Goal: Task Accomplishment & Management: Use online tool/utility

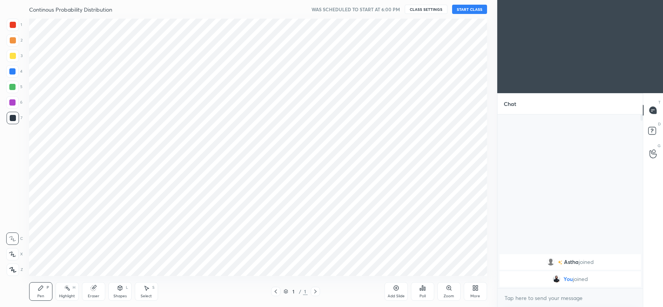
scroll to position [38584, 38375]
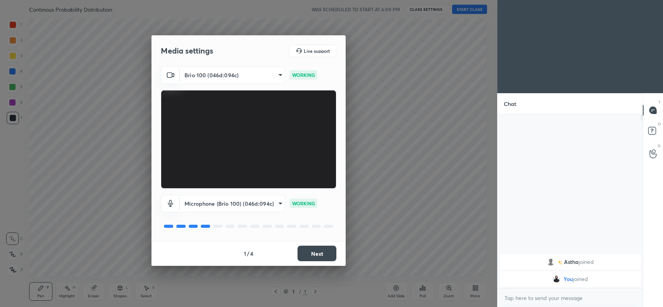
click at [314, 255] on button "Next" at bounding box center [317, 254] width 39 height 16
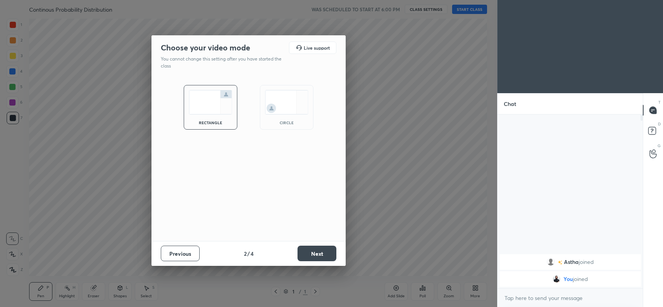
click at [310, 253] on button "Next" at bounding box center [317, 254] width 39 height 16
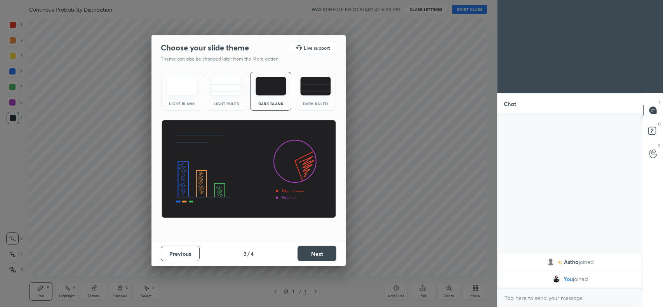
click at [311, 251] on button "Next" at bounding box center [317, 254] width 39 height 16
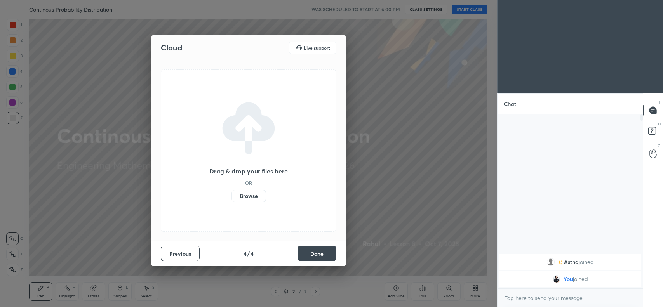
click at [254, 202] on label "Browse" at bounding box center [248, 196] width 35 height 12
click at [231, 202] on input "Browse" at bounding box center [231, 196] width 0 height 12
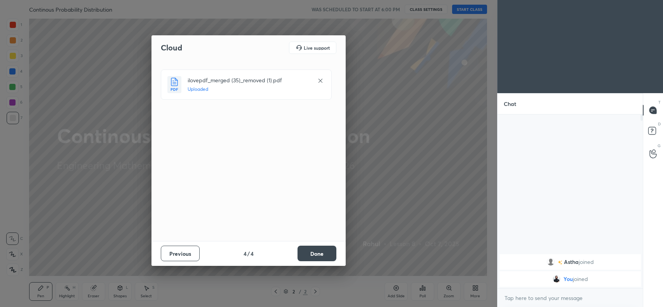
click at [325, 249] on button "Done" at bounding box center [317, 254] width 39 height 16
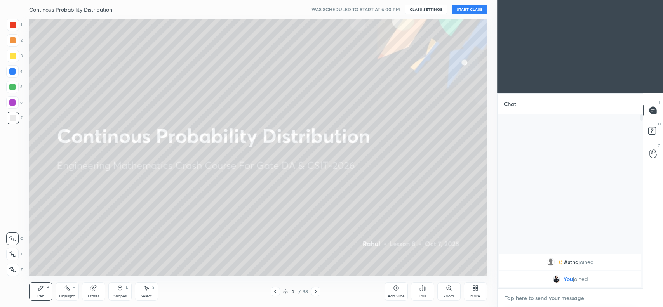
type textarea "x"
click at [580, 297] on textarea at bounding box center [570, 298] width 133 height 12
type textarea "t"
type textarea "x"
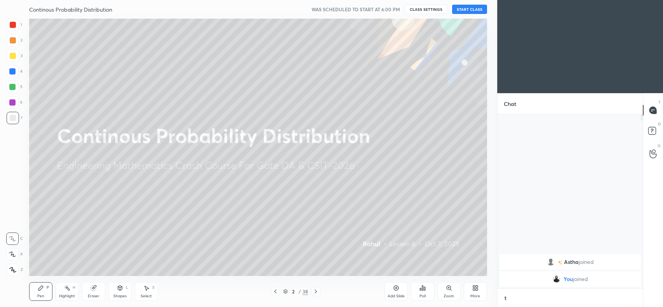
type textarea "to"
type textarea "x"
type textarea "[PERSON_NAME]"
type textarea "x"
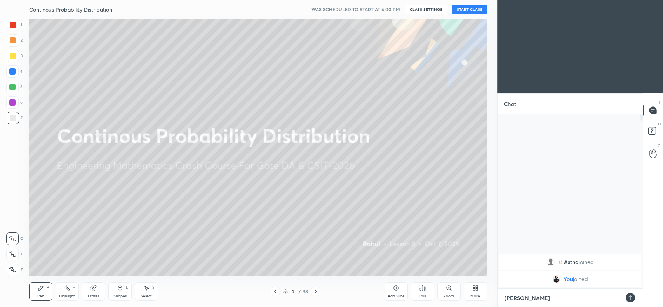
type textarea "toda"
type textarea "x"
type textarea "[DATE]"
type textarea "x"
type textarea "[DATE]"
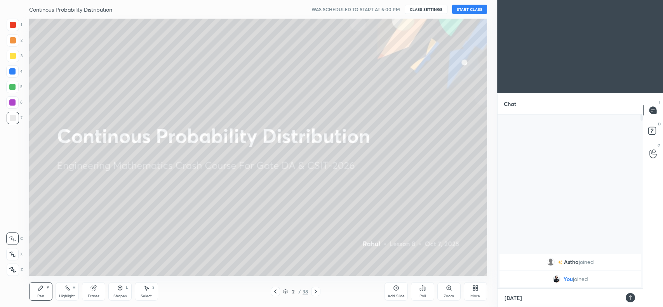
type textarea "x"
type textarea "[DATE] s"
type textarea "x"
type textarea "[DATE] st"
type textarea "x"
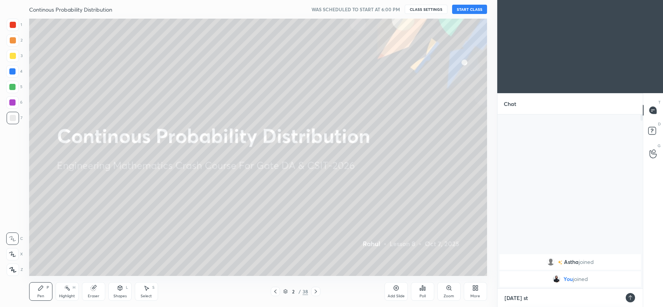
type textarea "[DATE] sta"
type textarea "x"
type textarea "[DATE] star"
type textarea "x"
type textarea "[DATE] start"
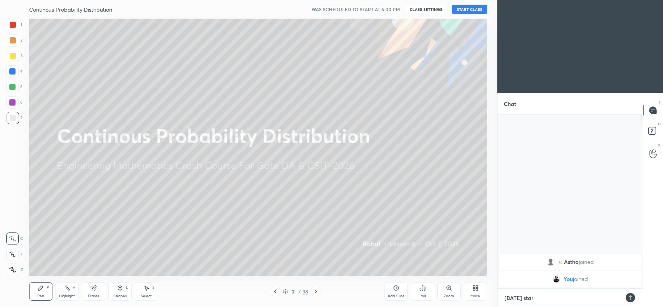
type textarea "x"
type textarea "[DATE] start"
type textarea "x"
type textarea "[DATE] start d"
type textarea "x"
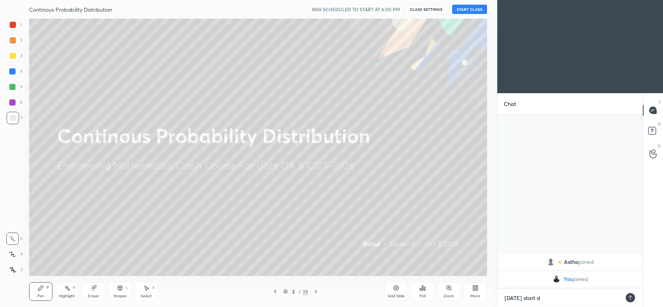
type textarea "[DATE] start di"
type textarea "x"
type textarea "[DATE] start dis"
type textarea "x"
type textarea "[DATE] start dist"
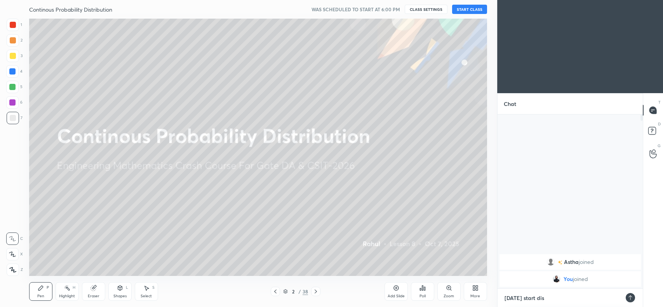
type textarea "x"
type textarea "[DATE] start distr"
type textarea "x"
type textarea "[DATE] start distri"
type textarea "x"
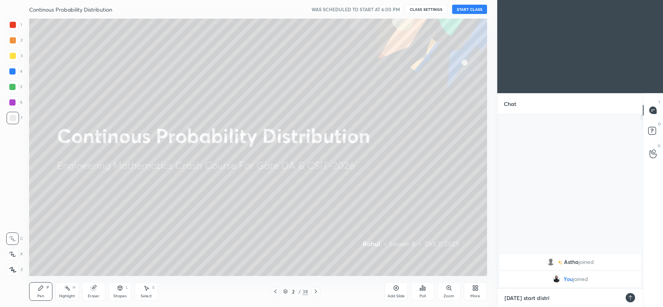
type textarea "[DATE] start distrib"
type textarea "x"
type textarea "[DATE] start distribu"
type textarea "x"
type textarea "[DATE] start distribut"
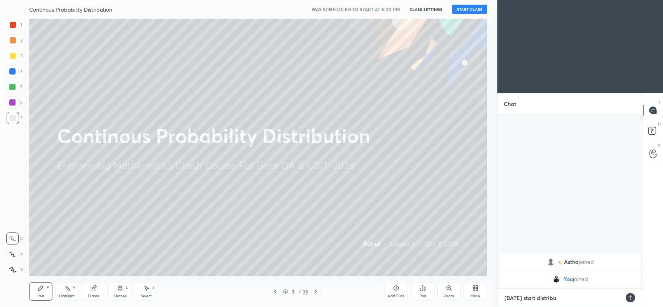
type textarea "x"
type textarea "[DATE] start distributi"
type textarea "x"
type textarea "[DATE] start distributio"
type textarea "x"
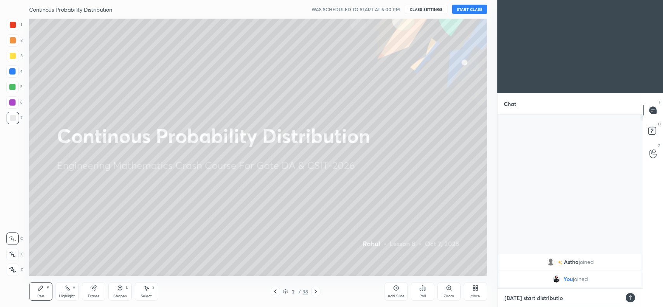
type textarea "[DATE] start distribution"
type textarea "x"
type textarea "[DATE] start distribution"
type textarea "x"
type textarea "[DATE] start distribution t"
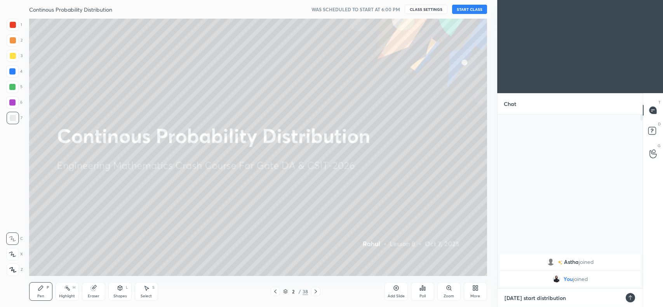
type textarea "x"
type textarea "[DATE] start distribution th"
type textarea "x"
type textarea "[DATE] start distribution the"
type textarea "x"
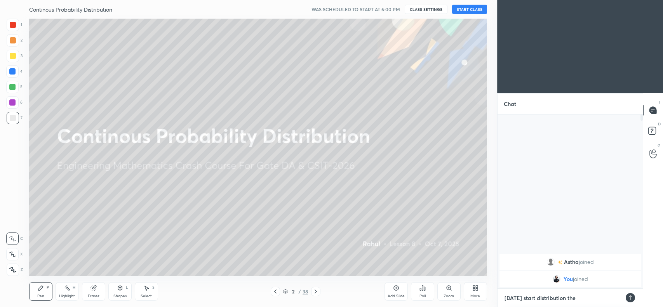
type textarea "[DATE] start distribution theo"
type textarea "x"
type textarea "[DATE] start distribution theor"
type textarea "x"
type textarea "[DATE] start distribution theory"
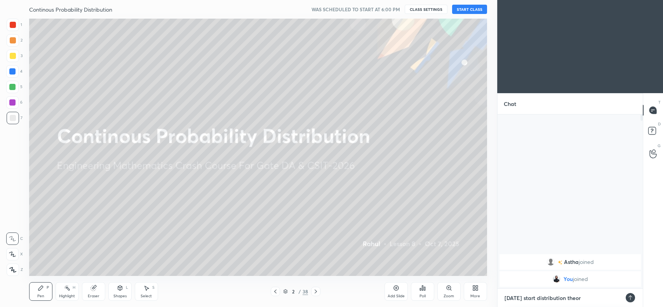
type textarea "x"
type textarea "[DATE] start distribution theory"
type textarea "x"
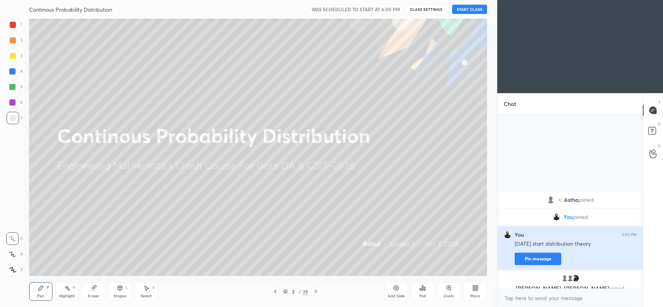
type textarea "x"
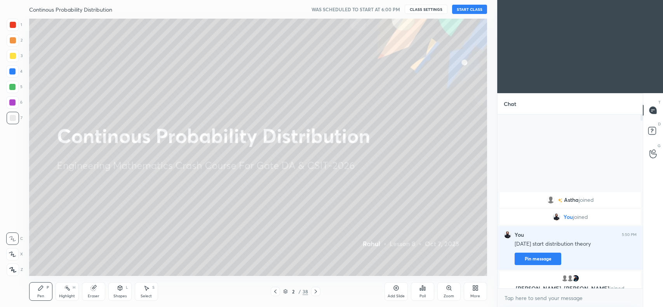
click at [14, 254] on icon at bounding box center [12, 254] width 7 height 5
click at [94, 287] on icon at bounding box center [93, 288] width 5 height 5
click at [10, 272] on span "Erase all" at bounding box center [13, 269] width 12 height 5
click at [428, 12] on button "CLASS SETTINGS" at bounding box center [426, 9] width 43 height 9
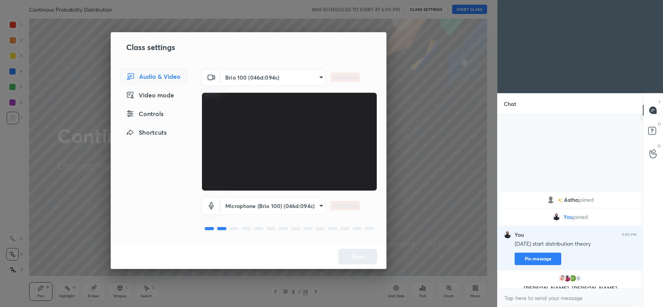
click at [288, 206] on body "1 2 3 4 5 6 7 C X Z C X Z E E Erase all H H Continous Probability Distribution …" at bounding box center [331, 153] width 663 height 307
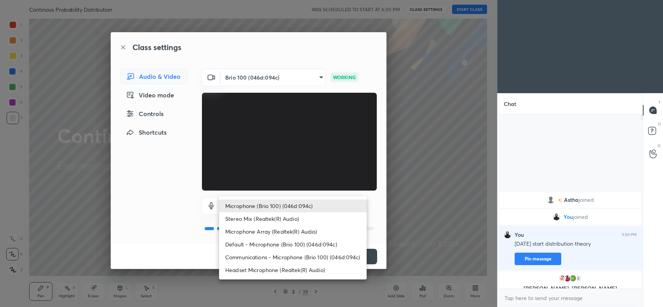
click at [252, 269] on li "Headset Microphone (Realtek(R) Audio)" at bounding box center [293, 270] width 148 height 13
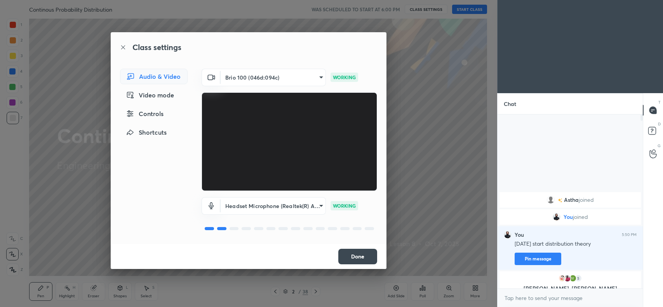
type input "c5357366373ea2228791facba39c50250624b571dc46e3de83a2300c7d444454"
click at [350, 255] on button "Done" at bounding box center [357, 257] width 39 height 16
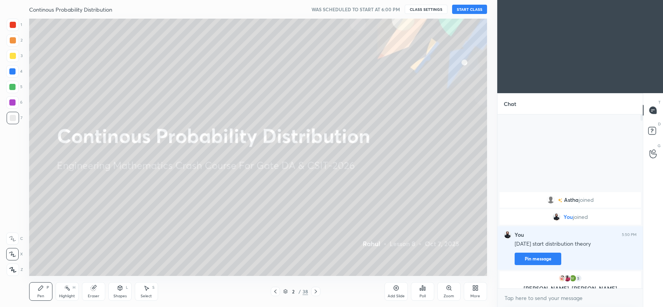
click at [466, 12] on button "START CLASS" at bounding box center [469, 9] width 35 height 9
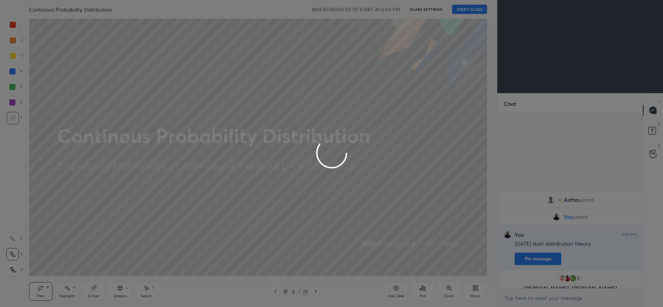
type textarea "x"
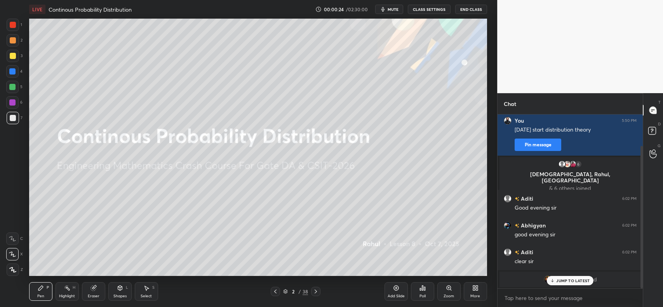
scroll to position [65, 0]
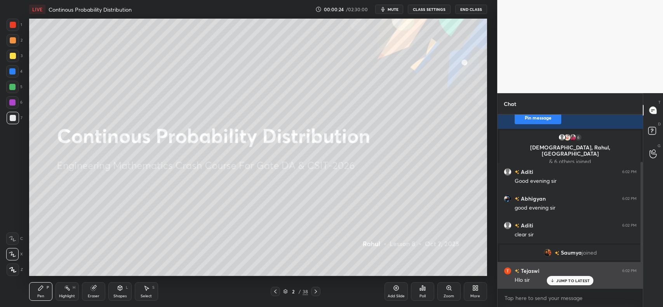
click at [574, 280] on p "JUMP TO LATEST" at bounding box center [572, 280] width 33 height 5
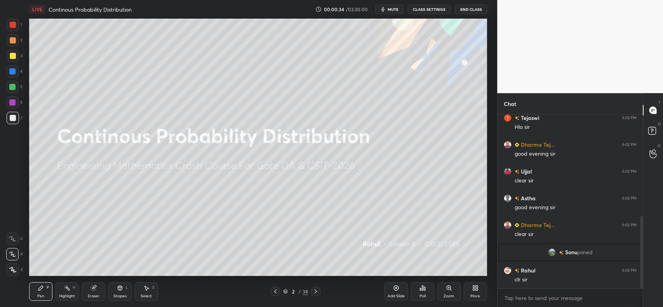
scroll to position [245, 0]
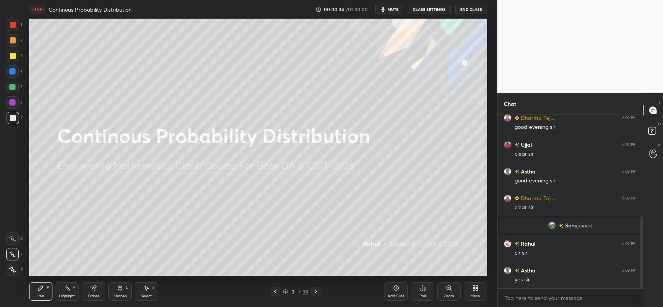
click at [11, 55] on div at bounding box center [13, 56] width 6 height 6
click at [33, 292] on div "Pen P" at bounding box center [40, 291] width 23 height 19
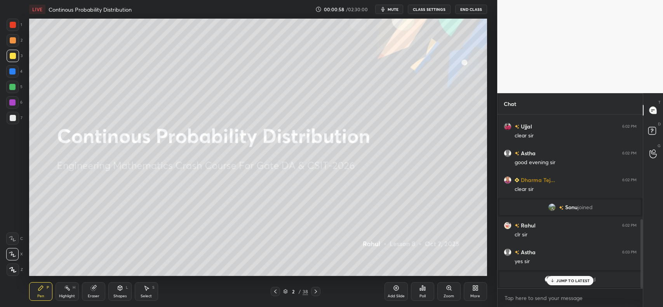
scroll to position [290, 0]
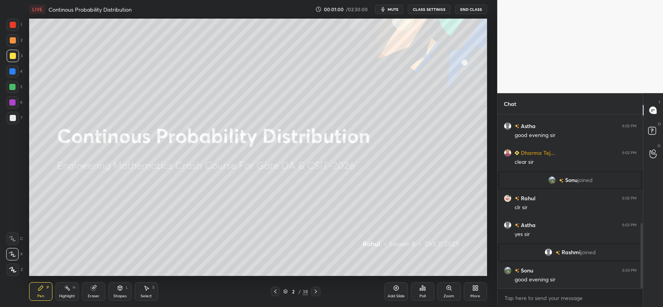
click at [12, 121] on div at bounding box center [13, 118] width 6 height 6
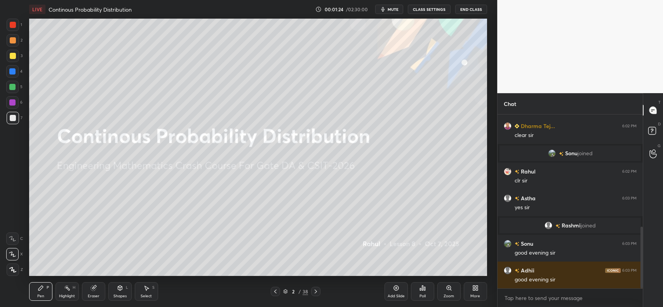
scroll to position [335, 0]
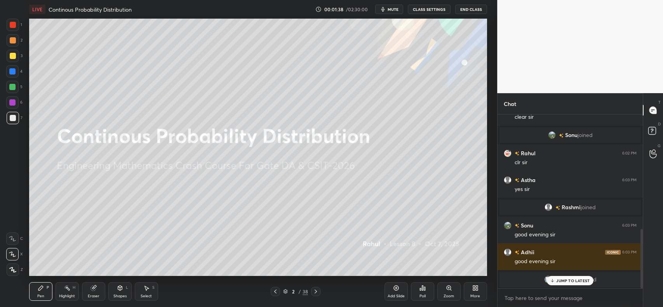
click at [574, 282] on p "JUMP TO LATEST" at bounding box center [572, 280] width 33 height 5
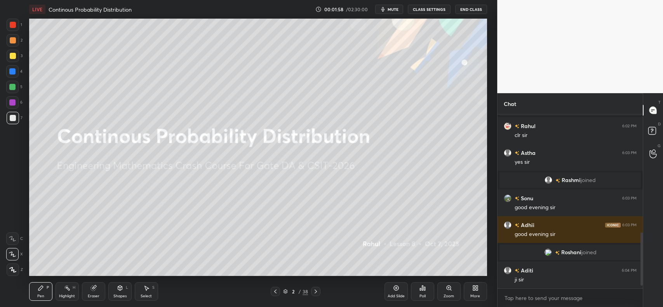
scroll to position [392, 0]
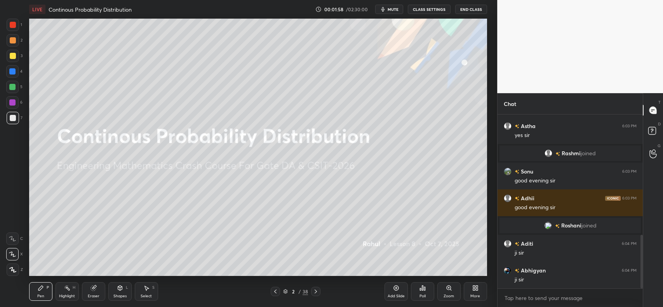
click at [397, 289] on icon at bounding box center [396, 288] width 6 height 6
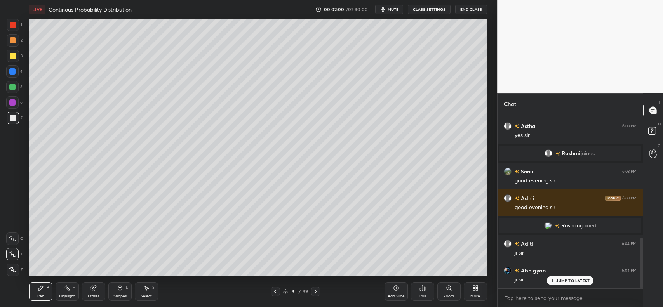
scroll to position [419, 0]
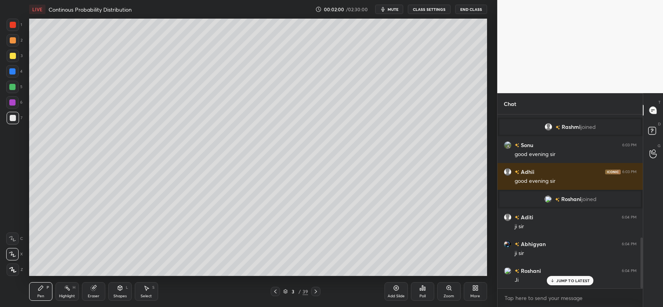
click at [16, 42] on div at bounding box center [13, 40] width 12 height 12
click at [562, 277] on div "JUMP TO LATEST" at bounding box center [570, 280] width 47 height 9
click at [118, 288] on icon at bounding box center [120, 288] width 4 height 5
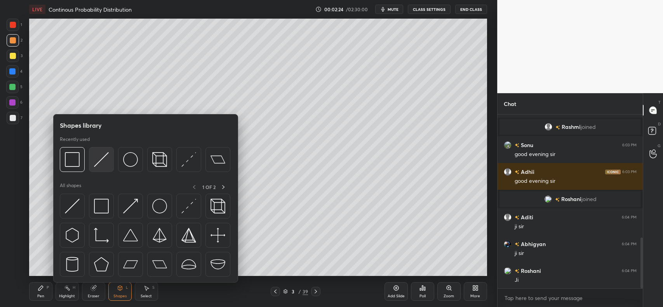
click at [101, 155] on img at bounding box center [101, 159] width 15 height 15
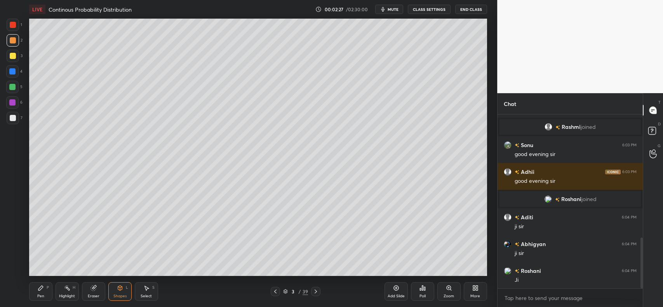
click at [33, 300] on div "Pen P" at bounding box center [40, 291] width 23 height 19
click at [12, 53] on div at bounding box center [13, 56] width 6 height 6
click at [12, 43] on div at bounding box center [13, 40] width 6 height 6
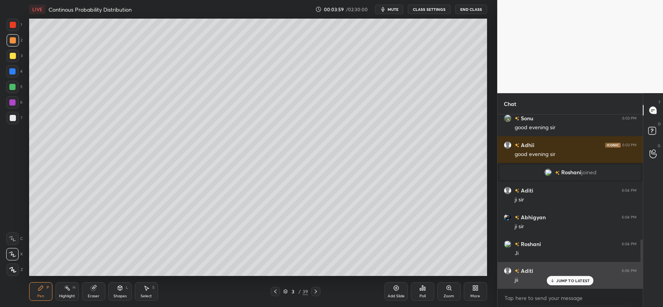
click at [563, 278] on p "JUMP TO LATEST" at bounding box center [572, 280] width 33 height 5
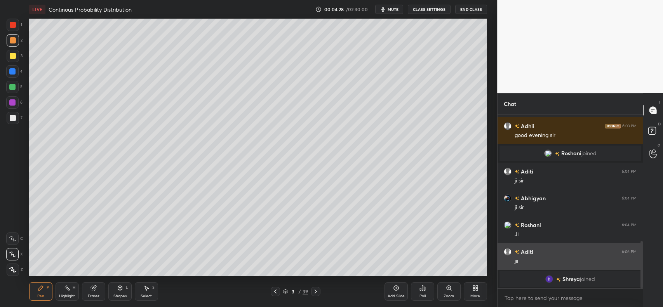
scroll to position [438, 0]
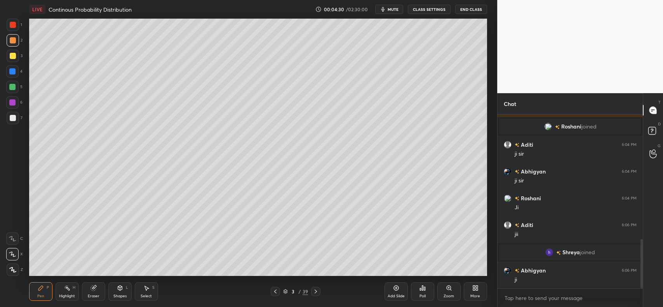
click at [10, 117] on div at bounding box center [13, 118] width 6 height 6
click at [13, 85] on div at bounding box center [12, 87] width 6 height 6
click at [12, 117] on div at bounding box center [13, 118] width 6 height 6
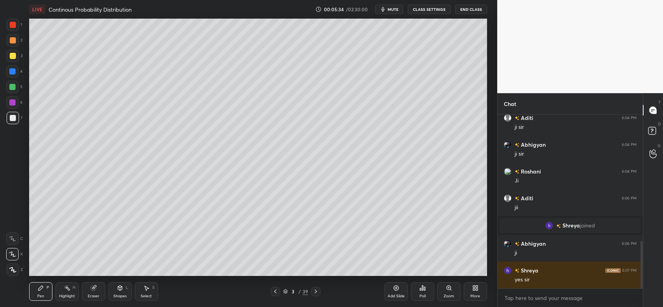
click at [96, 289] on div "Eraser" at bounding box center [93, 291] width 23 height 19
click at [45, 288] on div "Pen P" at bounding box center [40, 291] width 23 height 19
click at [395, 291] on icon at bounding box center [396, 288] width 6 height 6
click at [10, 41] on div at bounding box center [13, 40] width 6 height 6
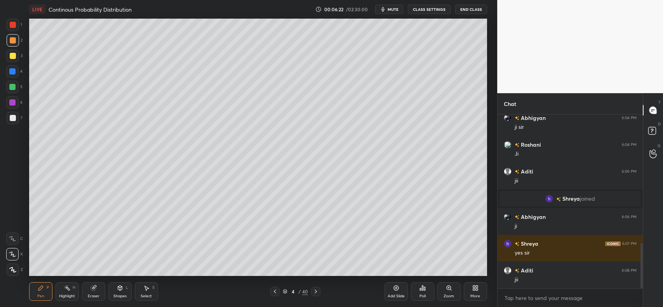
click at [274, 293] on icon at bounding box center [275, 292] width 6 height 6
click at [316, 293] on icon at bounding box center [316, 292] width 6 height 6
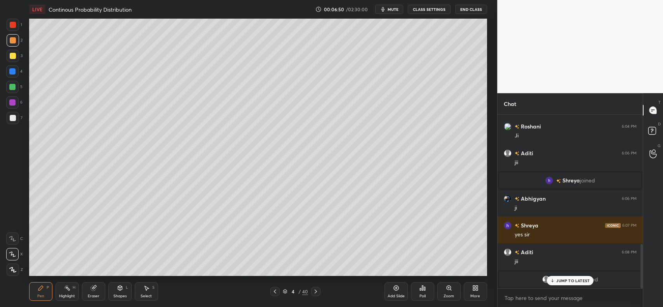
click at [557, 280] on p "JUMP TO LATEST" at bounding box center [572, 280] width 33 height 5
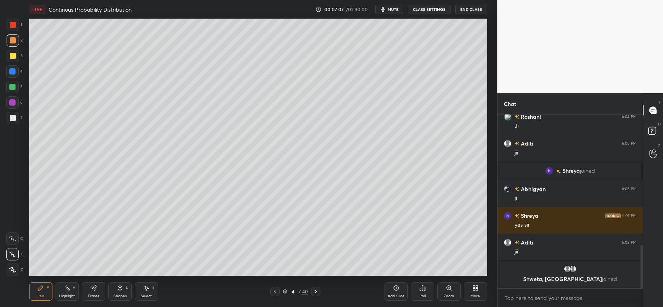
click at [7, 55] on div at bounding box center [13, 56] width 12 height 12
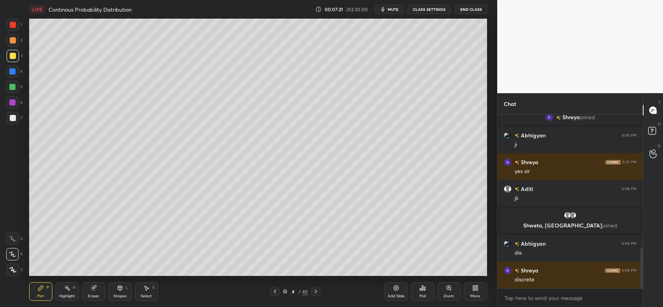
scroll to position [571, 0]
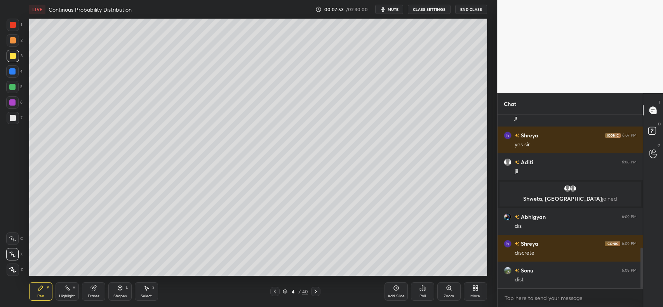
click at [8, 55] on div at bounding box center [13, 56] width 12 height 12
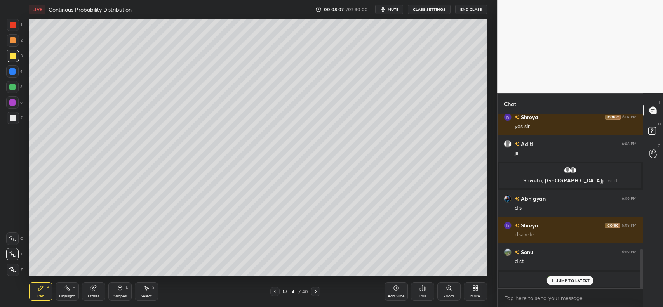
click at [562, 283] on p "JUMP TO LATEST" at bounding box center [572, 280] width 33 height 5
click at [393, 292] on div "Add Slide" at bounding box center [396, 291] width 23 height 19
click at [8, 42] on div at bounding box center [13, 40] width 12 height 12
click at [12, 115] on div at bounding box center [13, 118] width 6 height 6
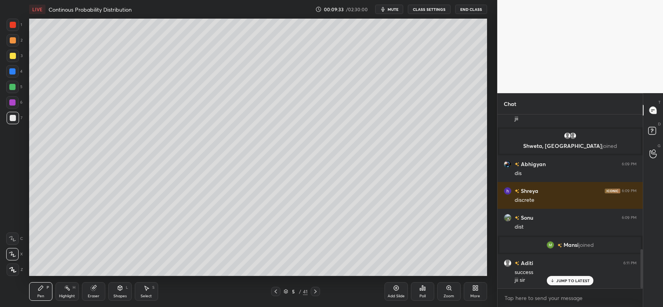
scroll to position [622, 0]
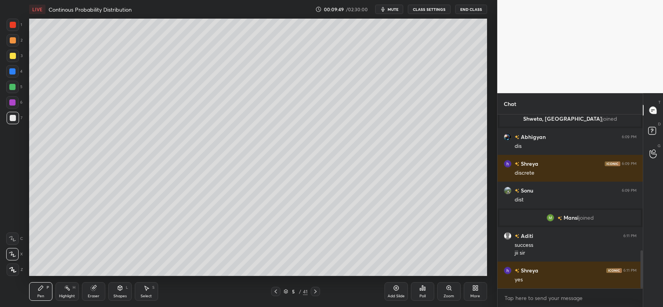
click at [14, 43] on div at bounding box center [13, 40] width 6 height 6
click at [117, 292] on div "Shapes L" at bounding box center [119, 291] width 23 height 19
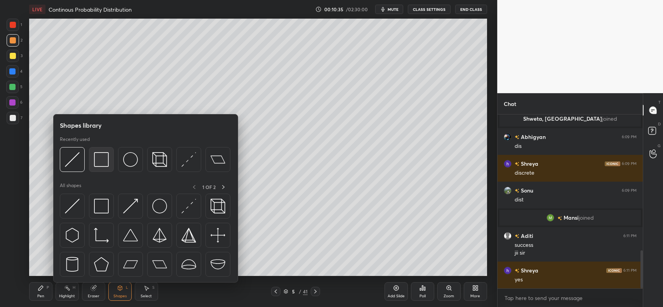
click at [99, 160] on img at bounding box center [101, 159] width 15 height 15
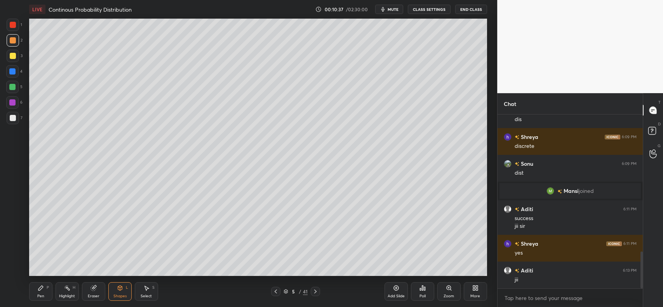
scroll to position [676, 0]
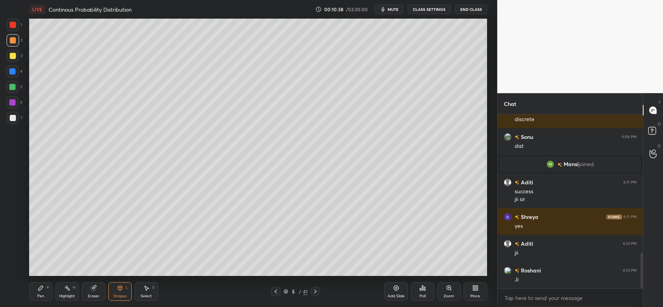
click at [42, 289] on icon at bounding box center [41, 288] width 6 height 6
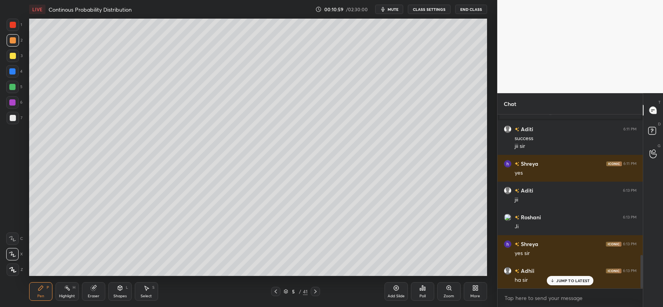
scroll to position [756, 0]
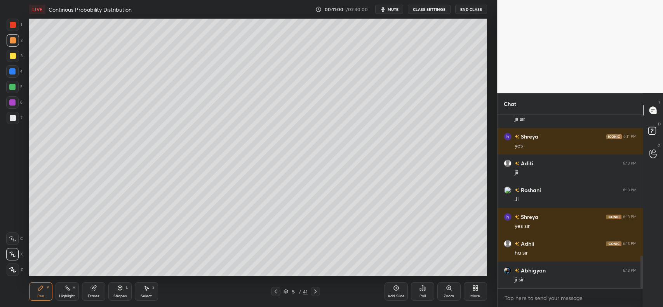
click at [398, 291] on icon at bounding box center [396, 288] width 6 height 6
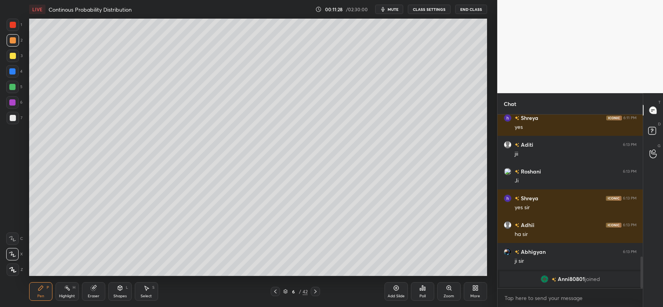
click at [92, 289] on icon at bounding box center [93, 288] width 5 height 5
click at [35, 292] on div "Pen P" at bounding box center [40, 291] width 23 height 19
click at [42, 290] on icon at bounding box center [41, 288] width 6 height 6
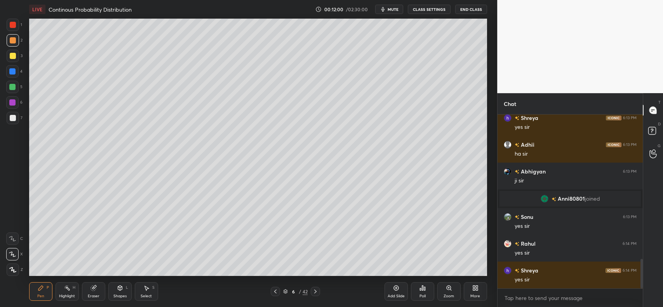
scroll to position [847, 0]
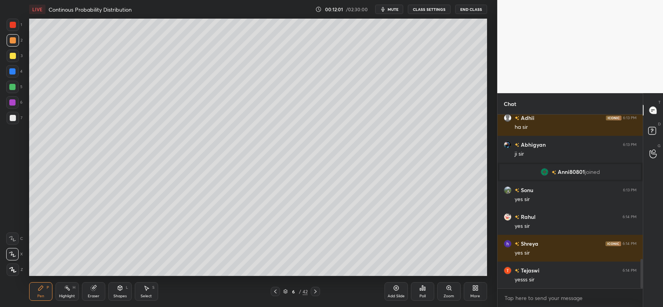
click at [12, 57] on div at bounding box center [13, 56] width 6 height 6
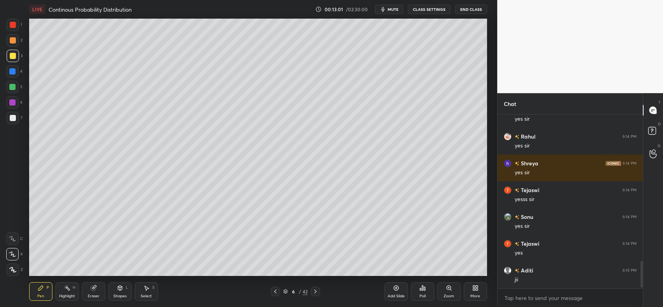
scroll to position [954, 0]
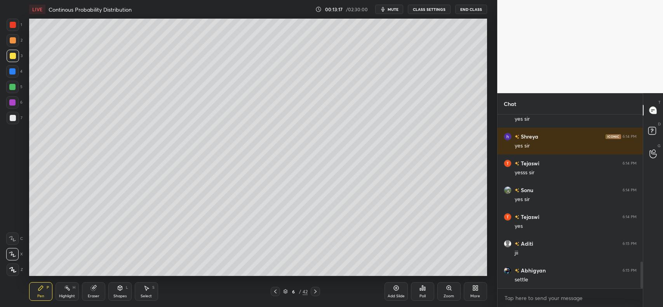
click at [392, 292] on div "Add Slide" at bounding box center [396, 291] width 23 height 19
click at [10, 57] on div at bounding box center [13, 56] width 6 height 6
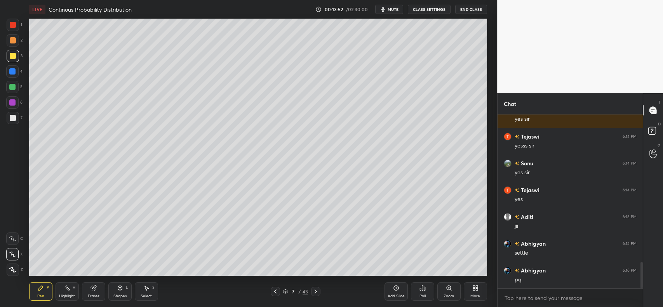
click at [113, 292] on div "Shapes L" at bounding box center [119, 291] width 23 height 19
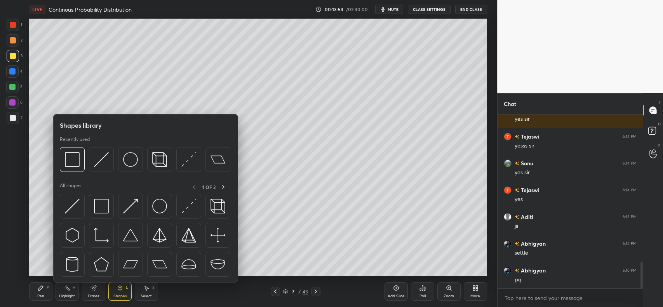
click at [77, 161] on img at bounding box center [72, 159] width 15 height 15
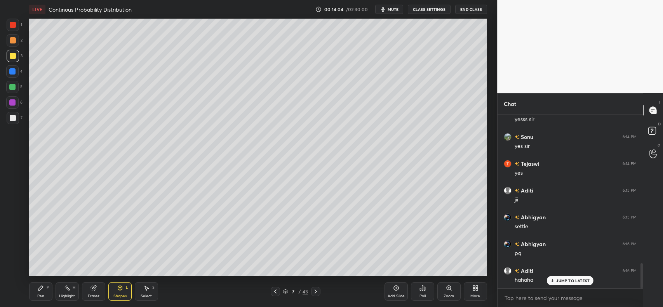
scroll to position [1034, 0]
click at [13, 37] on div at bounding box center [13, 40] width 6 height 6
click at [42, 292] on div "Pen P" at bounding box center [40, 291] width 23 height 19
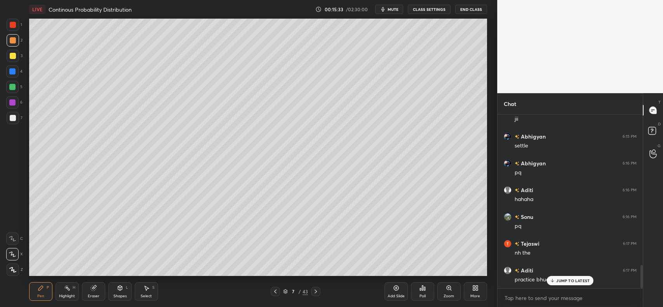
scroll to position [1121, 0]
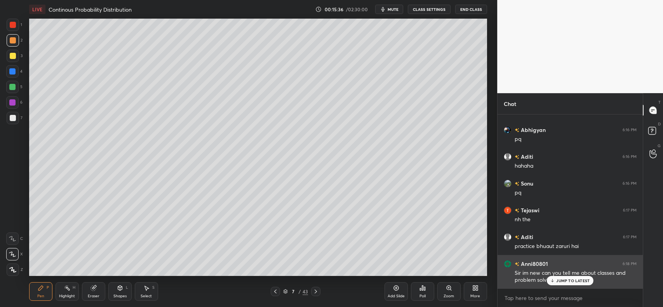
click at [563, 282] on p "JUMP TO LATEST" at bounding box center [572, 280] width 33 height 5
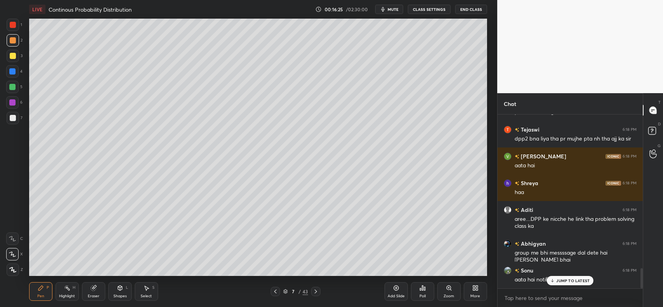
scroll to position [1316, 0]
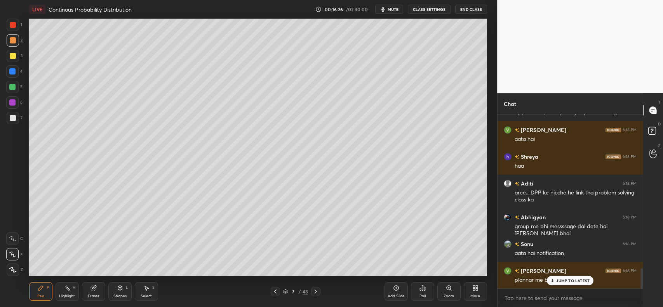
click at [558, 282] on p "JUMP TO LATEST" at bounding box center [572, 280] width 33 height 5
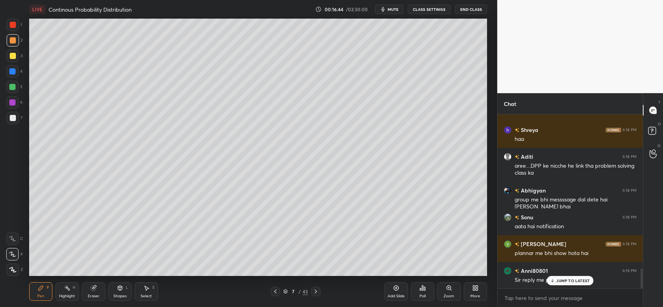
click at [557, 282] on p "JUMP TO LATEST" at bounding box center [572, 280] width 33 height 5
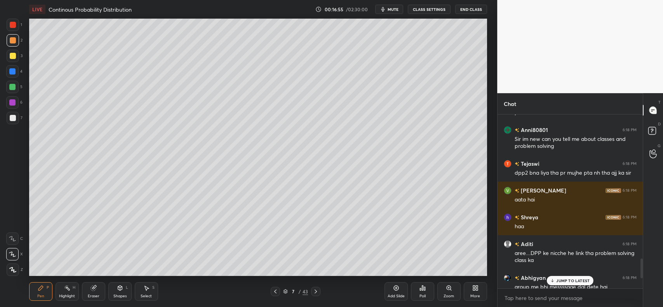
click at [572, 279] on p "JUMP TO LATEST" at bounding box center [572, 280] width 33 height 5
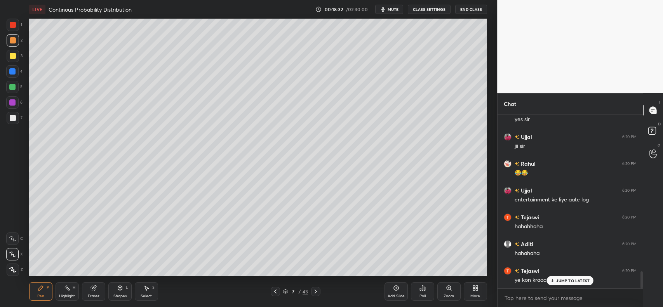
scroll to position [1600, 0]
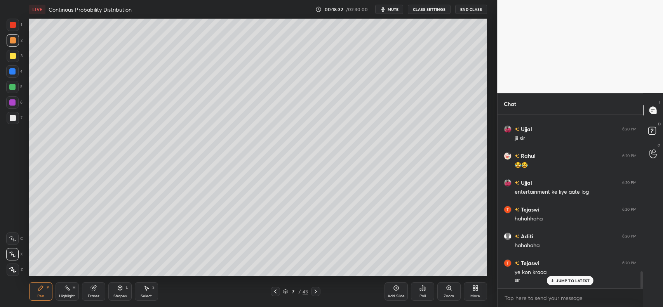
click at [558, 282] on p "JUMP TO LATEST" at bounding box center [572, 280] width 33 height 5
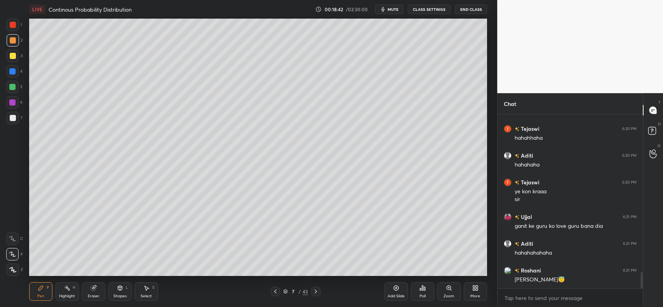
scroll to position [1707, 0]
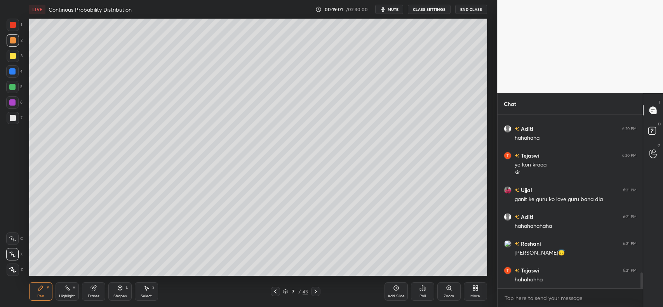
click at [10, 40] on div at bounding box center [13, 40] width 6 height 6
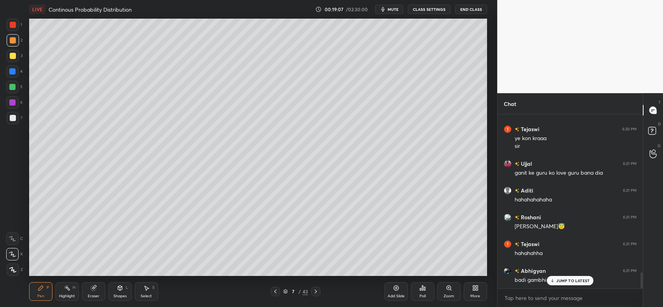
click at [556, 281] on div "JUMP TO LATEST" at bounding box center [570, 280] width 47 height 9
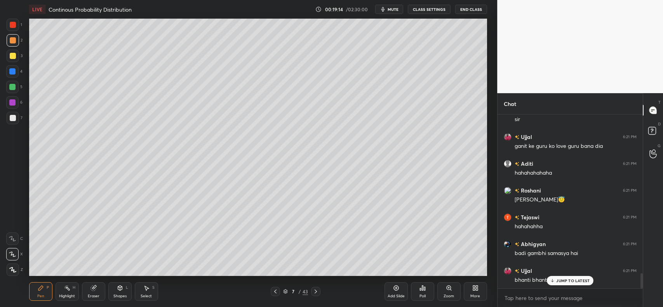
scroll to position [1815, 0]
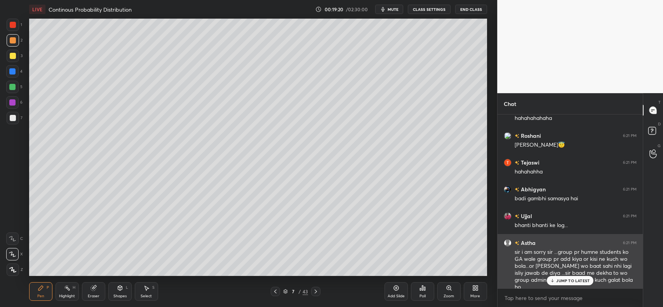
click at [578, 280] on p "JUMP TO LATEST" at bounding box center [572, 280] width 33 height 5
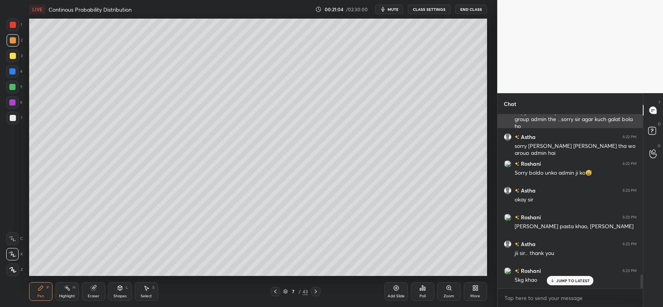
scroll to position [2003, 0]
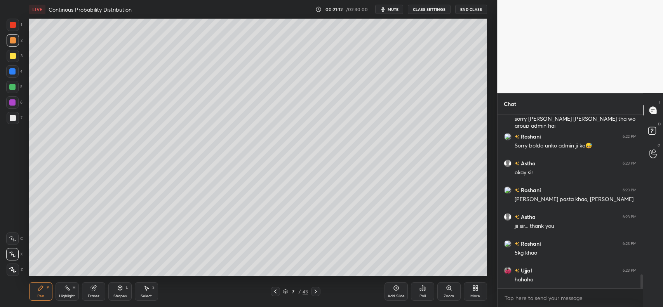
click at [317, 290] on icon at bounding box center [316, 292] width 6 height 6
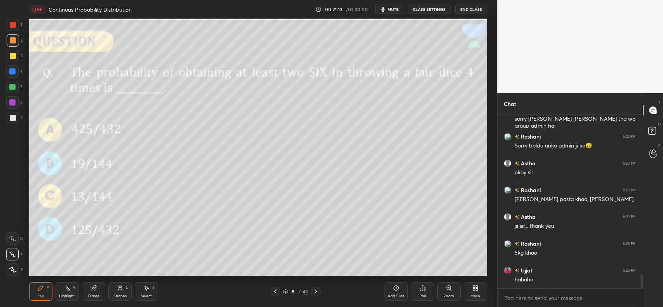
click at [277, 291] on icon at bounding box center [275, 292] width 6 height 6
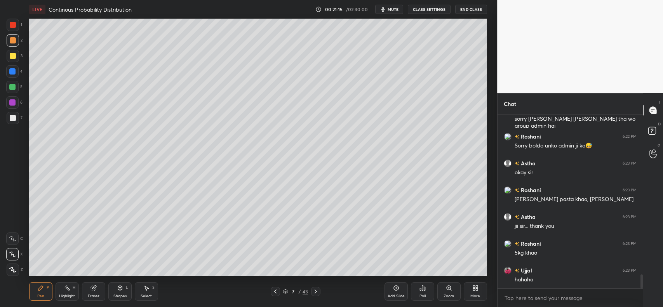
click at [393, 289] on icon at bounding box center [395, 288] width 5 height 5
click at [13, 54] on div at bounding box center [13, 56] width 6 height 6
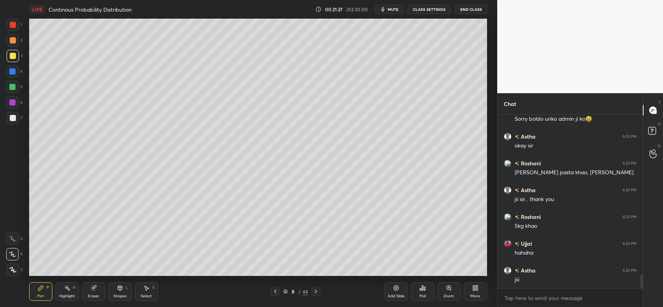
scroll to position [2038, 0]
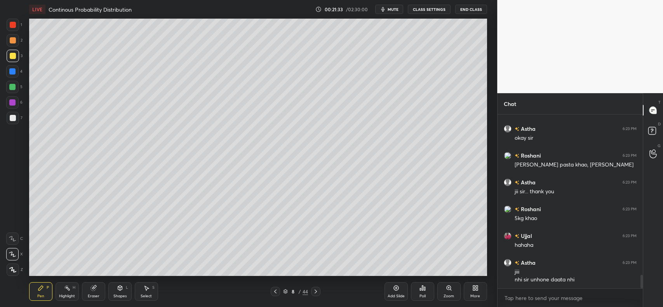
click at [12, 57] on div at bounding box center [13, 56] width 6 height 6
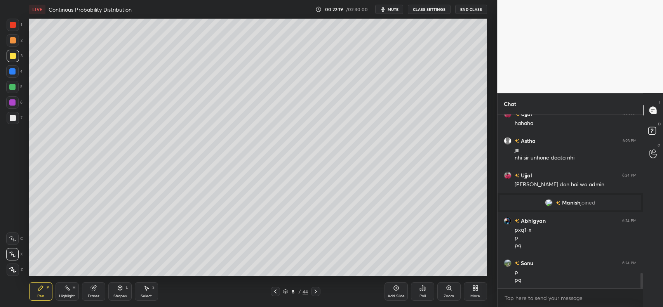
scroll to position [1811, 0]
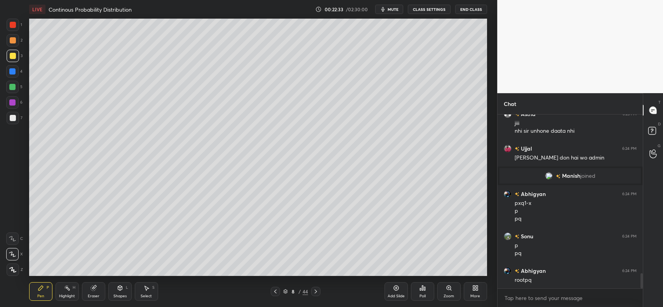
click at [14, 36] on div at bounding box center [13, 40] width 12 height 12
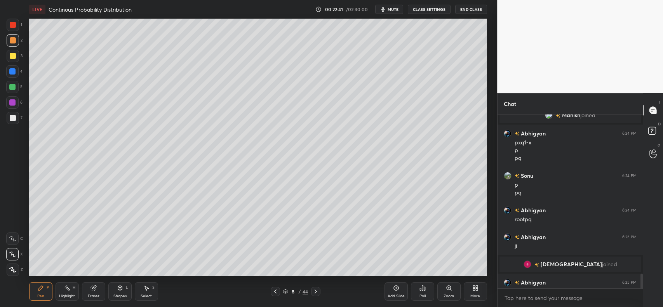
scroll to position [1869, 0]
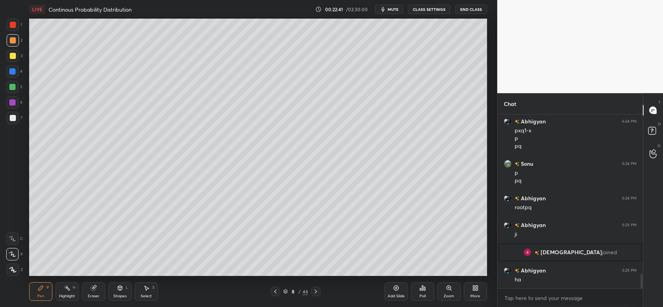
click at [395, 288] on icon at bounding box center [396, 288] width 6 height 6
click at [12, 39] on div at bounding box center [13, 40] width 6 height 6
click at [13, 55] on div at bounding box center [13, 56] width 6 height 6
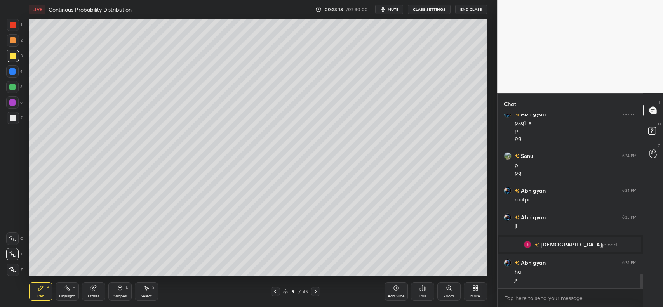
click at [8, 39] on div at bounding box center [13, 40] width 12 height 12
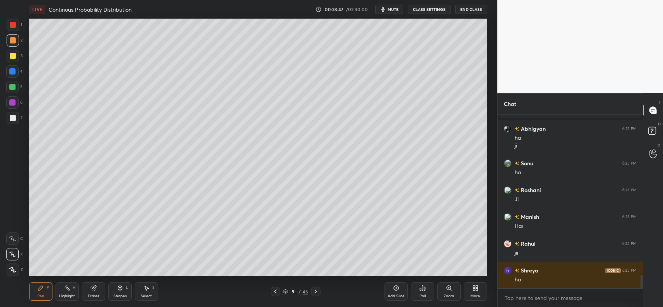
scroll to position [2037, 0]
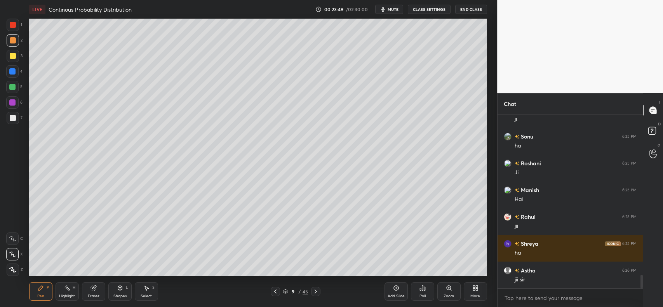
click at [14, 40] on div at bounding box center [13, 40] width 6 height 6
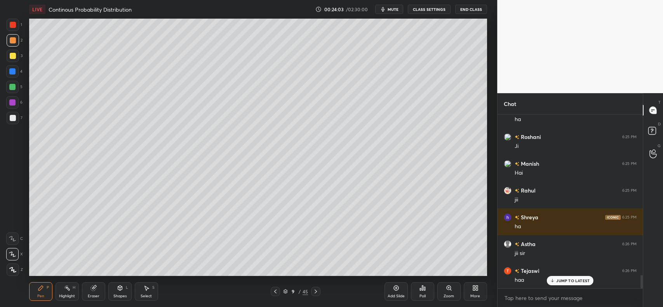
scroll to position [2090, 0]
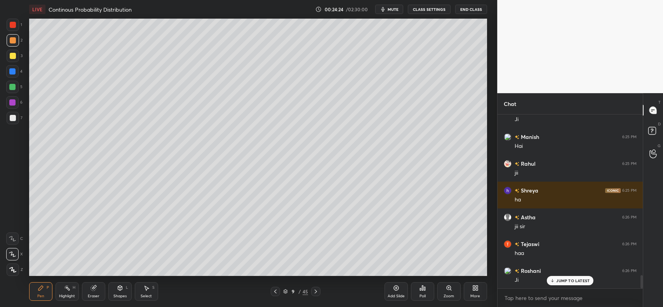
click at [10, 117] on div at bounding box center [13, 118] width 6 height 6
click at [11, 44] on div at bounding box center [13, 40] width 12 height 12
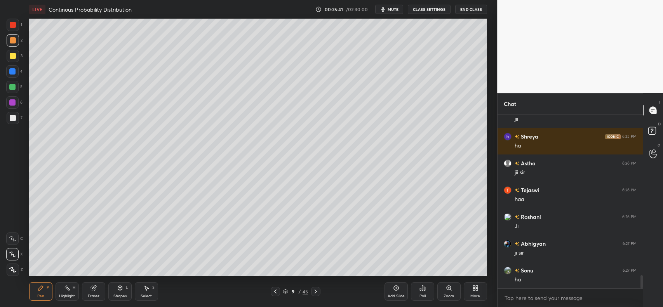
scroll to position [2171, 0]
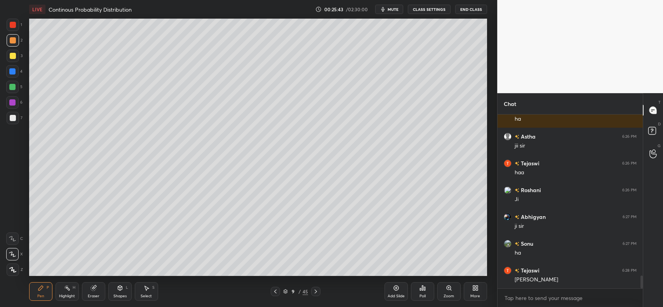
click at [392, 292] on div "Add Slide" at bounding box center [396, 291] width 23 height 19
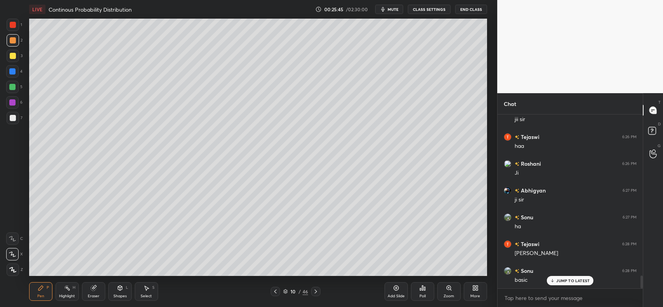
scroll to position [2224, 0]
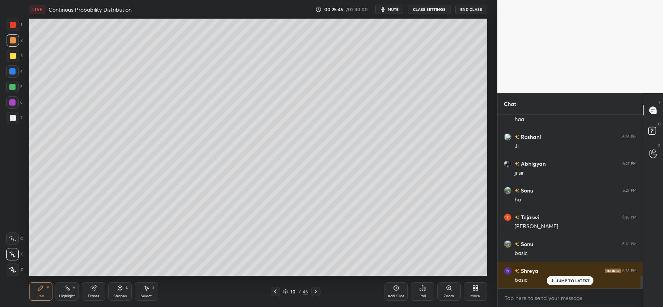
click at [13, 56] on div at bounding box center [13, 56] width 6 height 6
click at [91, 289] on icon at bounding box center [93, 288] width 5 height 5
click at [113, 287] on div "Shapes L" at bounding box center [119, 291] width 23 height 19
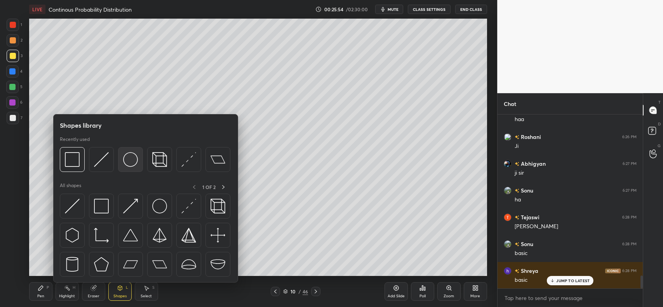
click at [133, 156] on img at bounding box center [130, 159] width 15 height 15
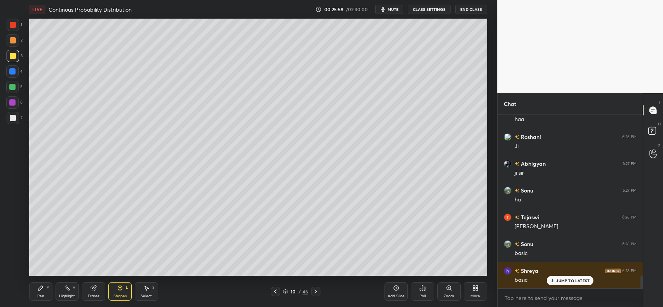
click at [40, 288] on icon at bounding box center [40, 288] width 5 height 5
click at [14, 43] on div at bounding box center [13, 40] width 6 height 6
click at [10, 68] on div at bounding box center [12, 71] width 12 height 12
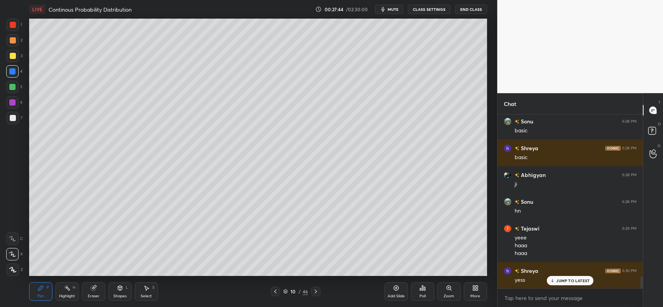
scroll to position [2401, 0]
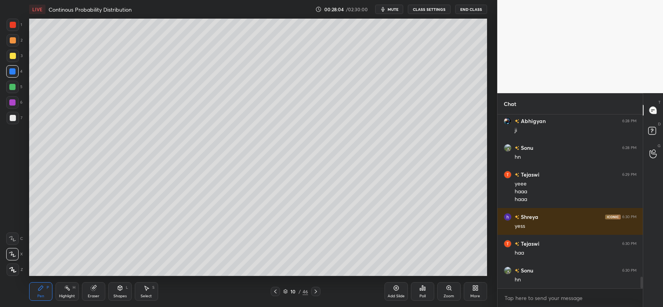
click at [12, 53] on div at bounding box center [13, 56] width 6 height 6
click at [13, 44] on div at bounding box center [13, 40] width 12 height 12
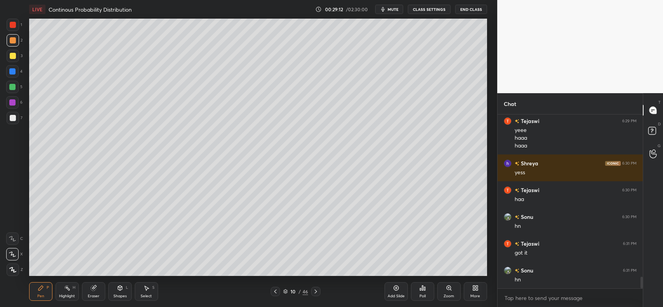
scroll to position [2481, 0]
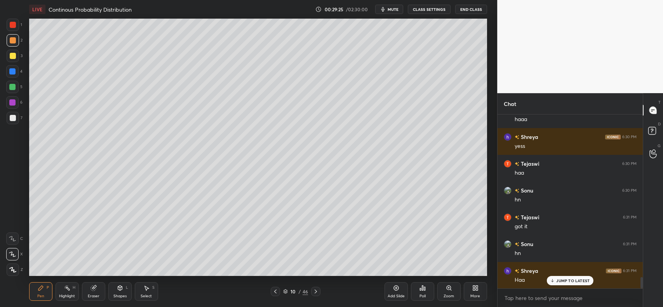
click at [13, 54] on div at bounding box center [13, 56] width 6 height 6
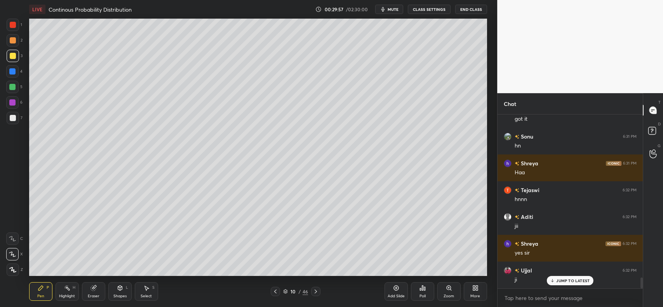
scroll to position [2615, 0]
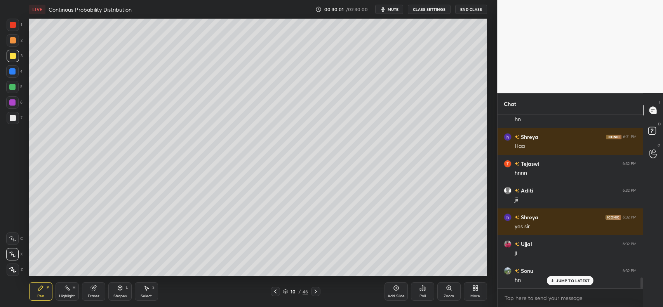
click at [10, 58] on div at bounding box center [13, 56] width 6 height 6
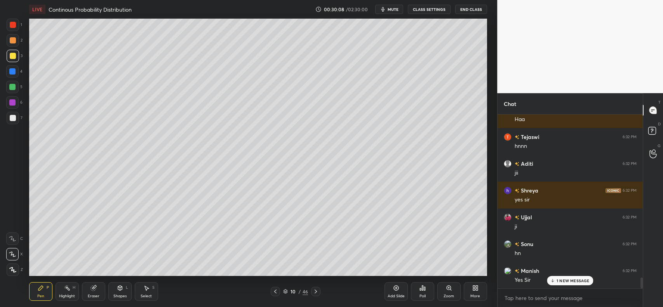
scroll to position [2669, 0]
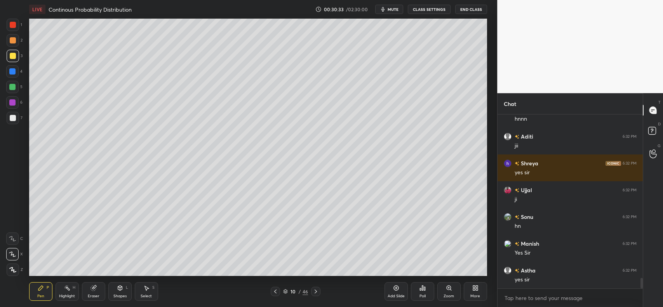
click at [10, 45] on div at bounding box center [13, 40] width 12 height 12
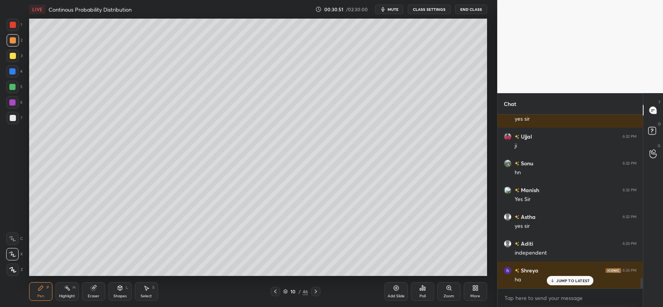
scroll to position [2749, 0]
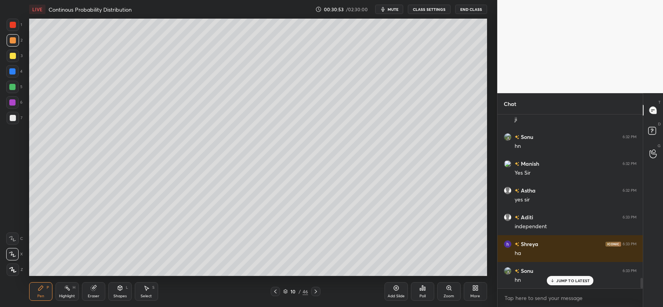
click at [9, 59] on div at bounding box center [13, 56] width 12 height 12
click at [397, 290] on icon at bounding box center [395, 288] width 5 height 5
click at [10, 72] on div at bounding box center [12, 71] width 6 height 6
click at [13, 118] on div at bounding box center [13, 118] width 6 height 6
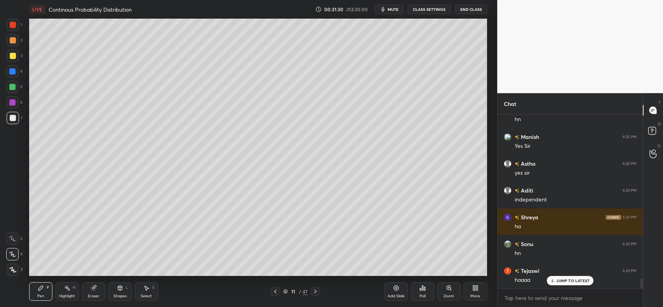
scroll to position [2803, 0]
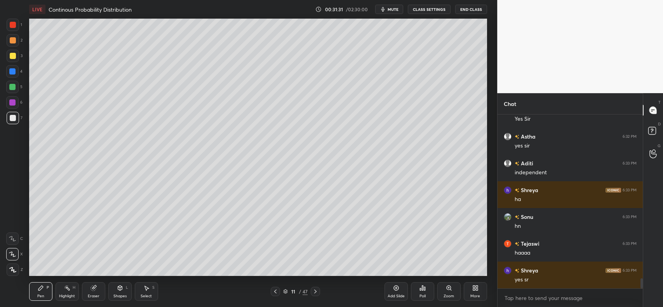
click at [273, 293] on icon at bounding box center [275, 292] width 6 height 6
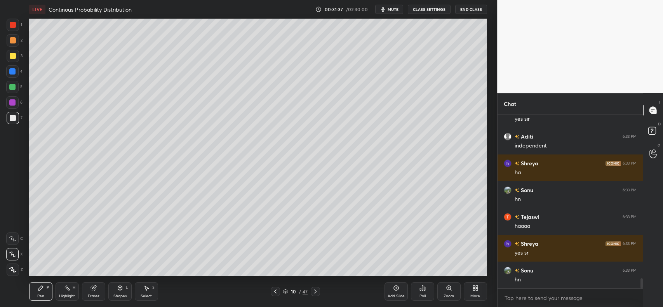
click at [316, 292] on icon at bounding box center [315, 292] width 6 height 6
click at [272, 293] on div at bounding box center [275, 291] width 9 height 9
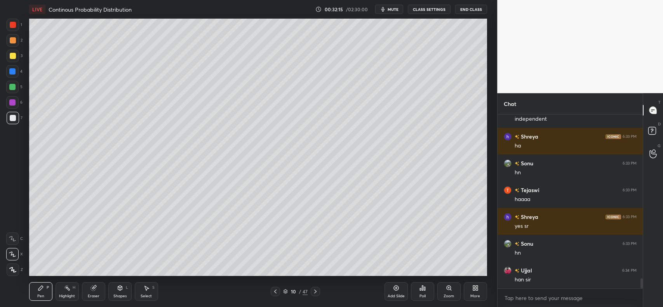
click at [315, 296] on div at bounding box center [315, 291] width 9 height 9
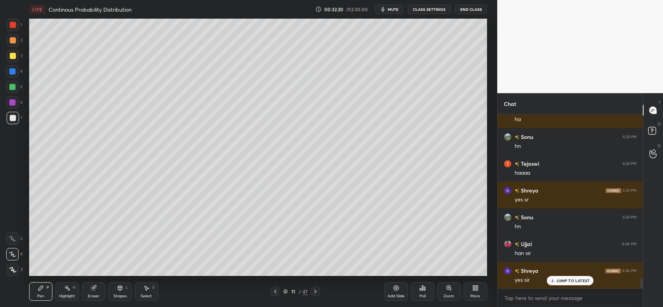
click at [13, 55] on div at bounding box center [13, 56] width 6 height 6
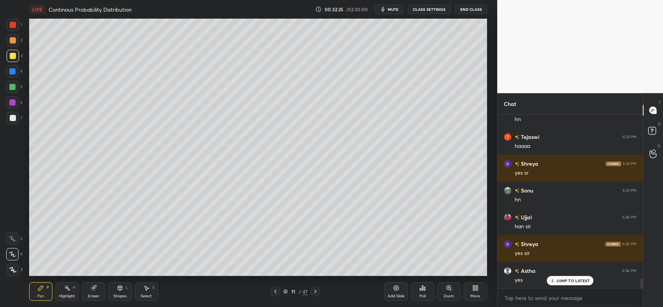
click at [10, 58] on div at bounding box center [13, 56] width 6 height 6
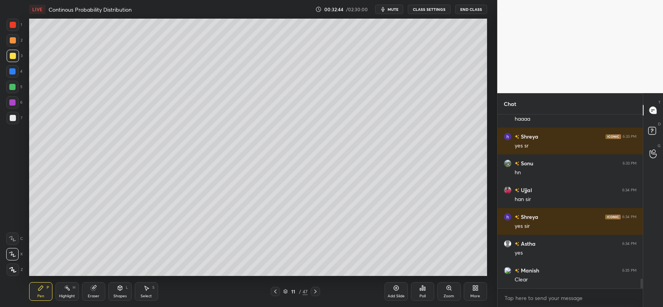
click at [13, 72] on div at bounding box center [12, 71] width 6 height 6
click at [14, 43] on div at bounding box center [13, 40] width 6 height 6
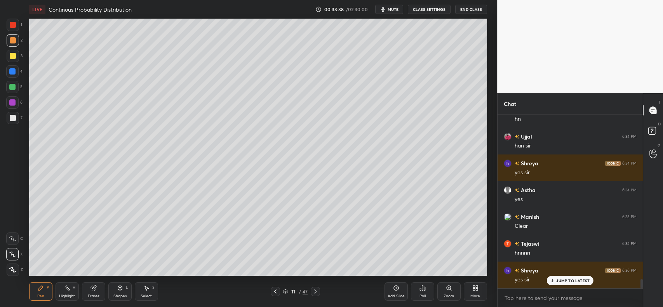
scroll to position [3017, 0]
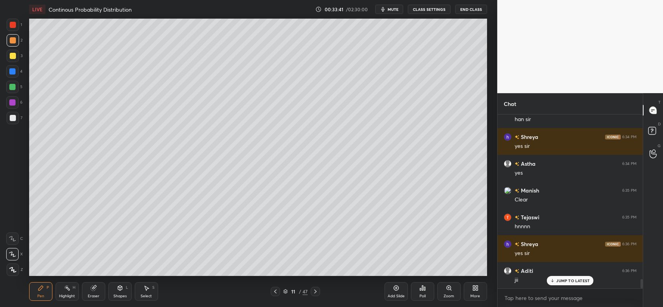
click at [13, 73] on div at bounding box center [12, 71] width 6 height 6
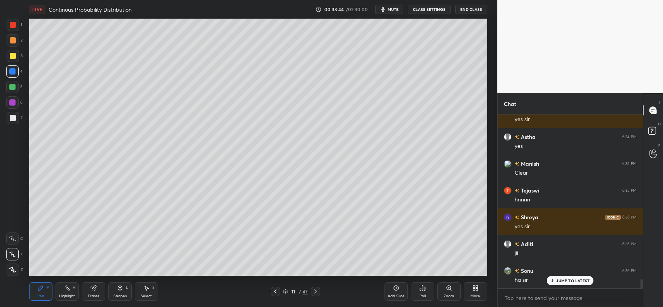
click at [14, 39] on div at bounding box center [13, 40] width 6 height 6
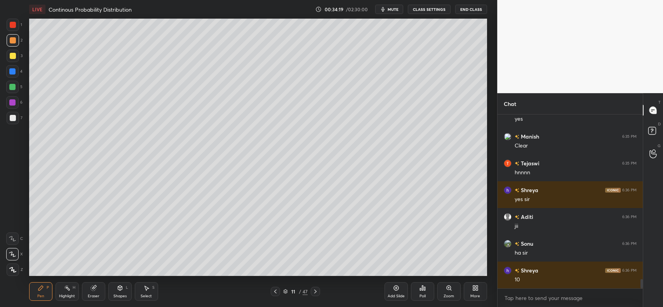
scroll to position [3098, 0]
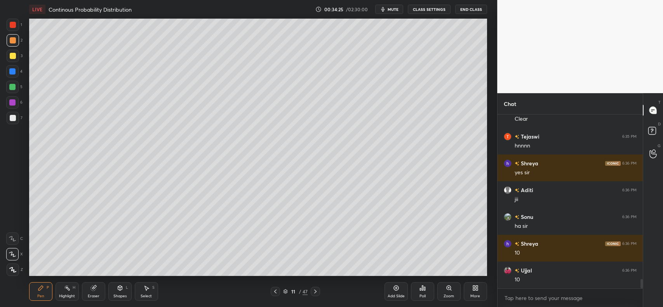
click at [16, 55] on div at bounding box center [13, 56] width 12 height 12
click at [393, 292] on div "Add Slide" at bounding box center [396, 291] width 23 height 19
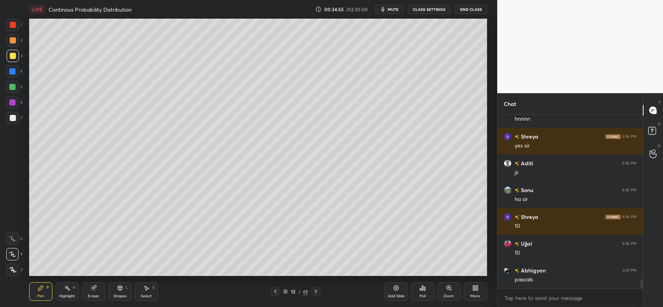
click at [10, 72] on div at bounding box center [12, 71] width 6 height 6
click at [12, 122] on div at bounding box center [13, 118] width 12 height 12
click at [276, 290] on icon at bounding box center [275, 292] width 6 height 6
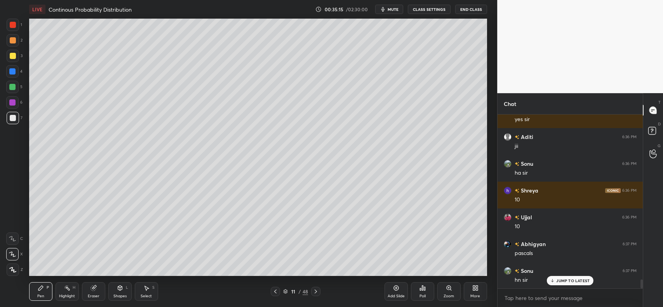
scroll to position [3178, 0]
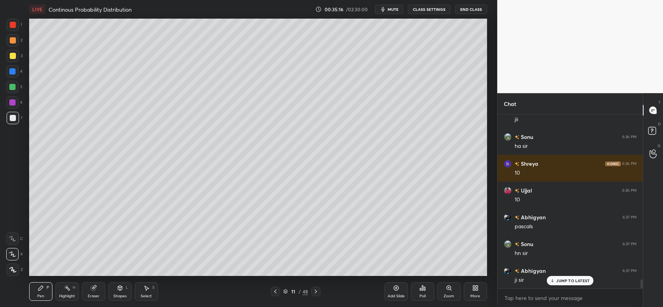
click at [313, 290] on icon at bounding box center [316, 292] width 6 height 6
click at [313, 289] on icon at bounding box center [316, 292] width 6 height 6
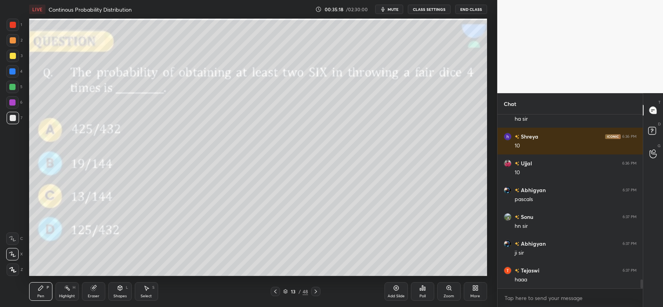
click at [273, 291] on icon at bounding box center [275, 292] width 6 height 6
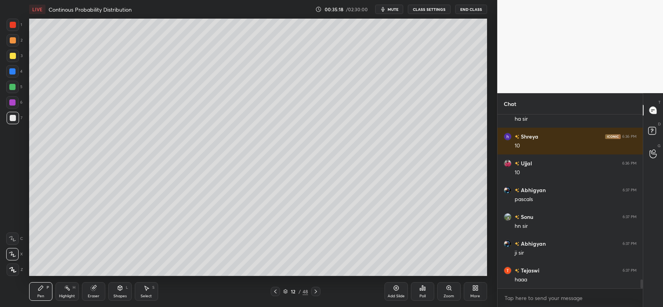
click at [273, 290] on icon at bounding box center [275, 292] width 6 height 6
click at [273, 291] on icon at bounding box center [275, 292] width 6 height 6
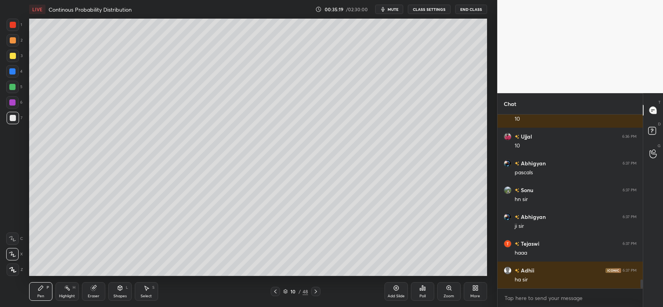
click at [272, 292] on icon at bounding box center [275, 292] width 6 height 6
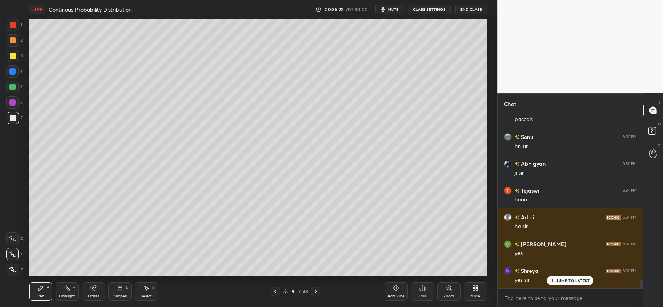
click at [316, 293] on icon at bounding box center [316, 292] width 6 height 6
click at [317, 294] on icon at bounding box center [316, 292] width 6 height 6
click at [316, 294] on icon at bounding box center [316, 292] width 6 height 6
click at [13, 41] on div at bounding box center [13, 40] width 6 height 6
click at [277, 291] on icon at bounding box center [275, 292] width 6 height 6
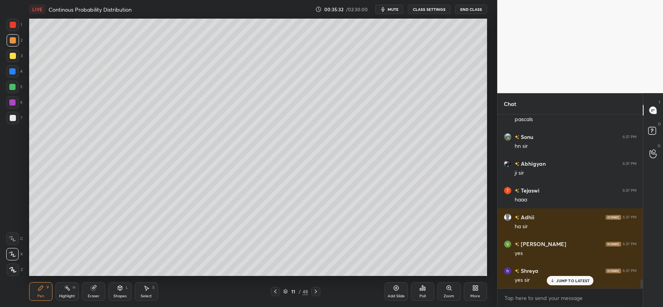
click at [278, 292] on icon at bounding box center [275, 292] width 6 height 6
click at [276, 291] on icon at bounding box center [275, 292] width 6 height 6
click at [317, 291] on icon at bounding box center [316, 292] width 6 height 6
click at [317, 292] on icon at bounding box center [316, 292] width 6 height 6
click at [318, 292] on icon at bounding box center [316, 292] width 6 height 6
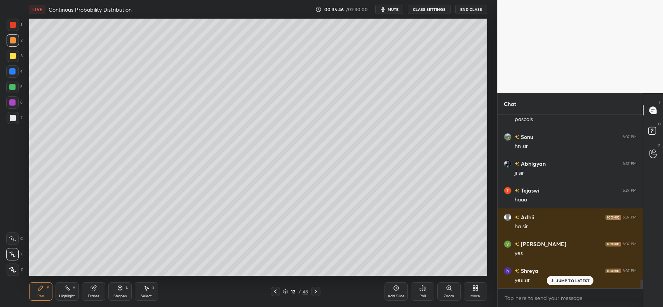
click at [122, 295] on div "Shapes" at bounding box center [119, 296] width 13 height 4
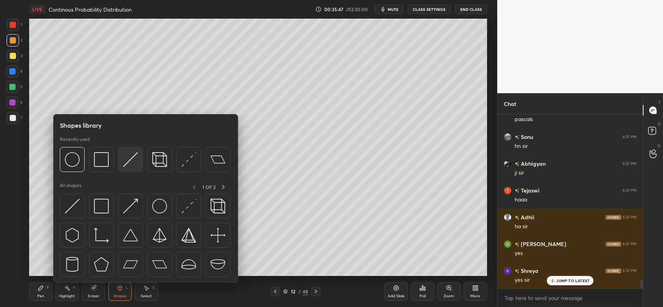
click at [131, 159] on img at bounding box center [130, 159] width 15 height 15
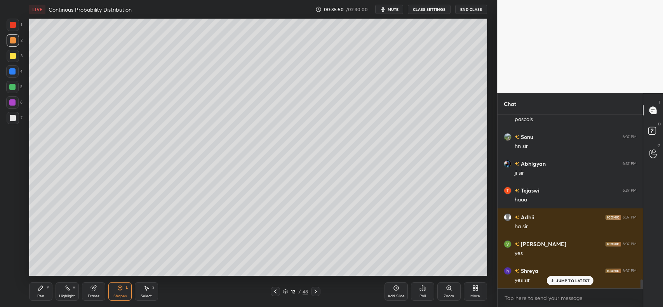
click at [16, 55] on div at bounding box center [13, 56] width 6 height 6
click at [45, 292] on div "Pen P" at bounding box center [40, 291] width 23 height 19
click at [12, 42] on div at bounding box center [13, 40] width 6 height 6
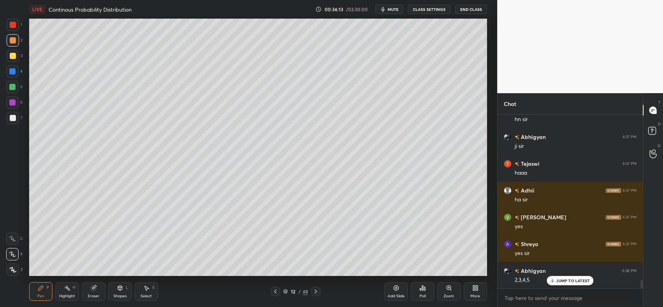
scroll to position [3339, 0]
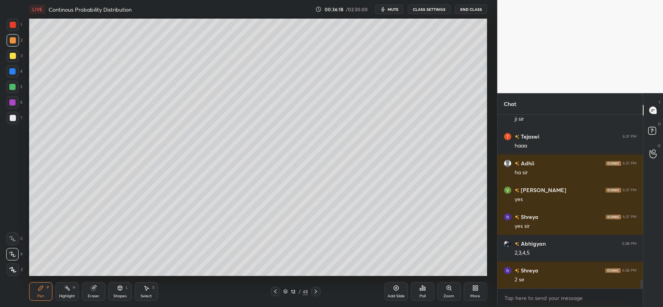
click at [7, 67] on div at bounding box center [12, 71] width 12 height 12
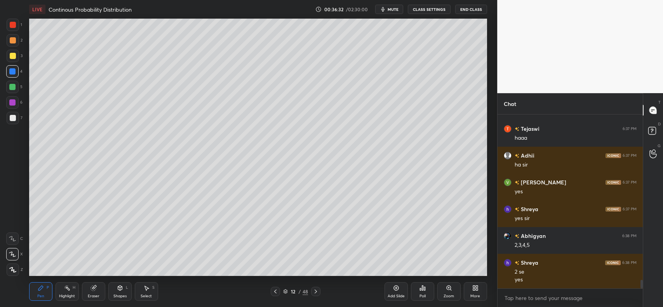
click at [10, 43] on div at bounding box center [13, 40] width 6 height 6
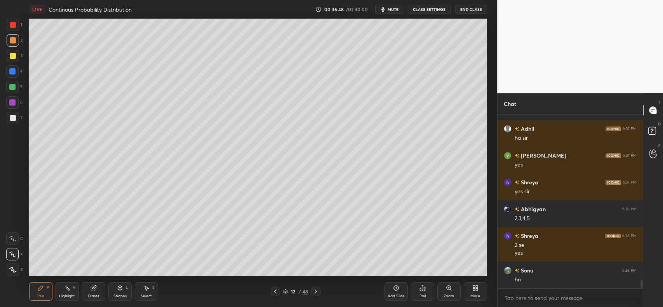
click at [11, 57] on div at bounding box center [13, 56] width 6 height 6
click at [10, 74] on div at bounding box center [12, 71] width 6 height 6
click at [10, 87] on div at bounding box center [12, 87] width 6 height 6
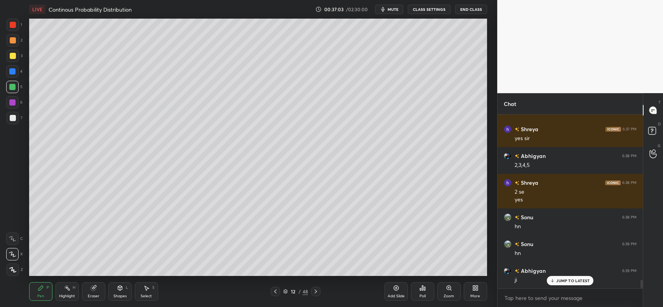
click at [12, 41] on div at bounding box center [13, 40] width 6 height 6
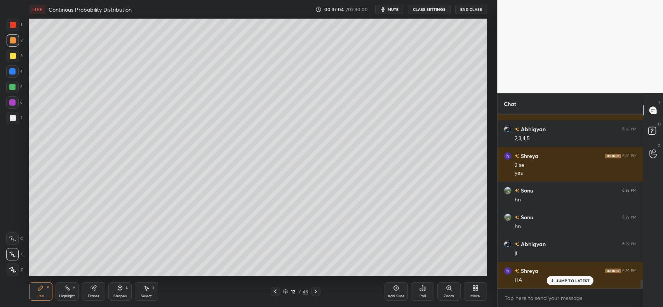
click at [12, 85] on div at bounding box center [12, 87] width 6 height 6
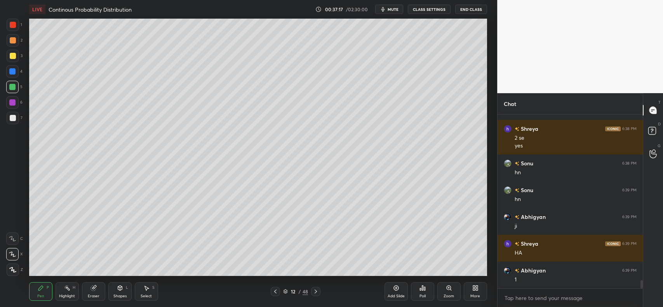
scroll to position [3508, 0]
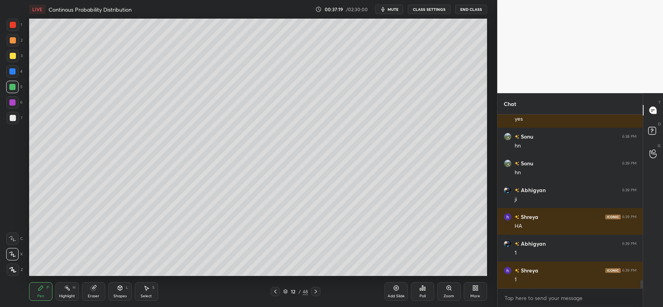
click at [12, 45] on div at bounding box center [13, 40] width 12 height 12
click at [12, 68] on div at bounding box center [12, 71] width 6 height 6
click at [10, 86] on div at bounding box center [12, 87] width 6 height 6
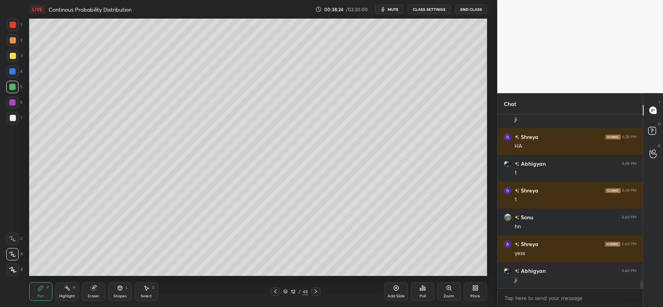
scroll to position [3615, 0]
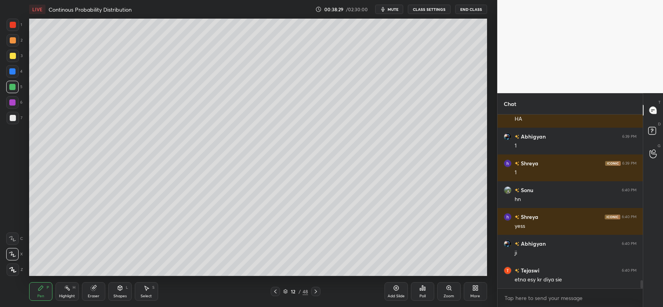
click at [395, 285] on icon at bounding box center [396, 288] width 6 height 6
click at [10, 56] on div at bounding box center [13, 56] width 6 height 6
click at [14, 71] on div at bounding box center [12, 71] width 6 height 6
click at [10, 118] on div at bounding box center [13, 118] width 6 height 6
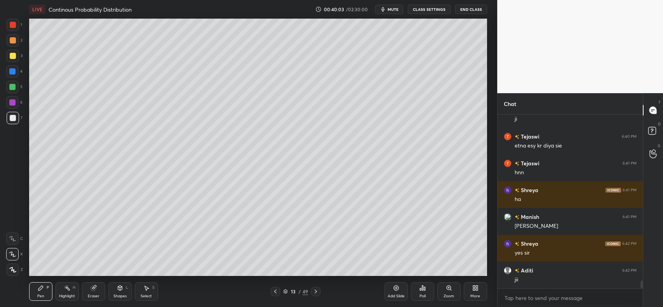
scroll to position [3776, 0]
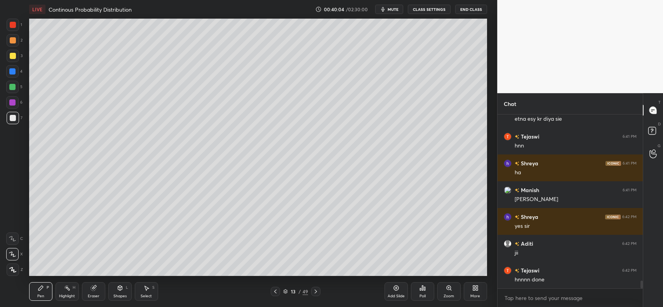
click at [10, 56] on div at bounding box center [13, 56] width 6 height 6
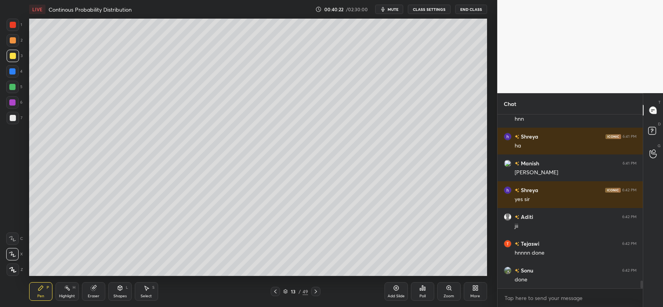
scroll to position [3829, 0]
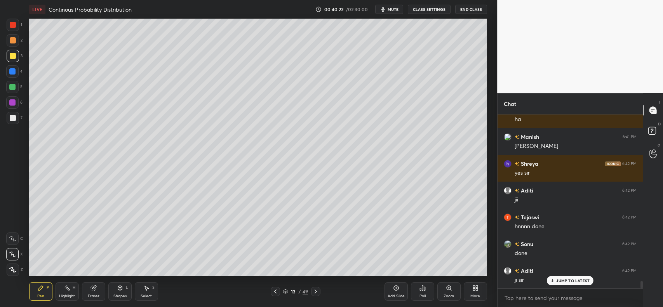
click at [11, 71] on div at bounding box center [12, 71] width 6 height 6
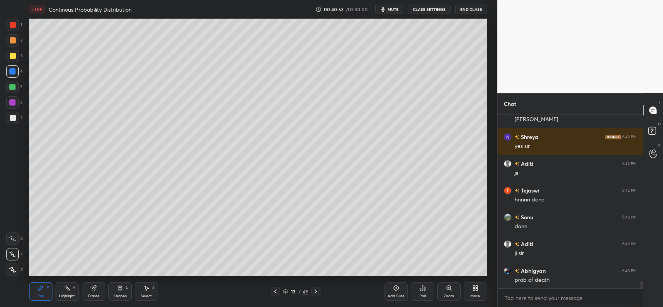
click at [12, 39] on div at bounding box center [13, 40] width 6 height 6
click at [12, 119] on div at bounding box center [13, 118] width 6 height 6
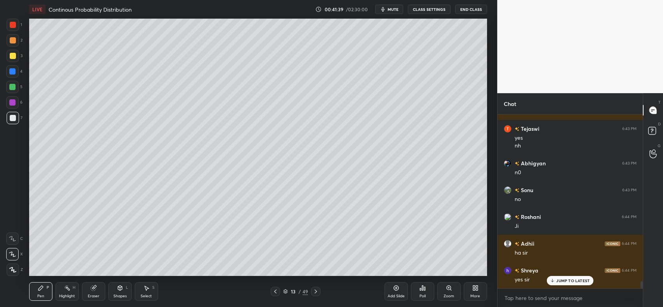
scroll to position [4113, 0]
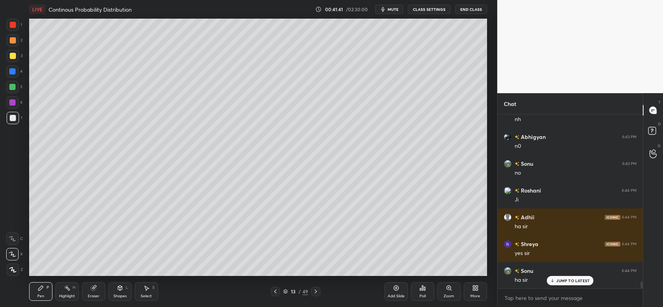
click at [389, 294] on div "Add Slide" at bounding box center [396, 291] width 23 height 19
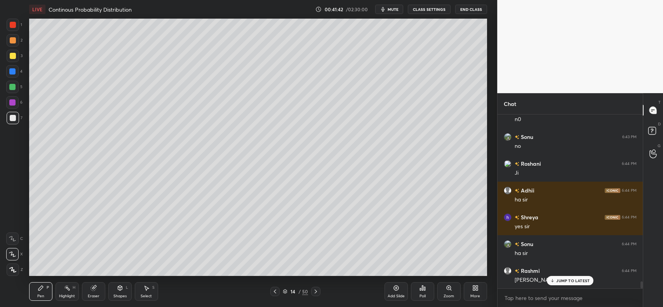
click at [12, 56] on div at bounding box center [13, 56] width 6 height 6
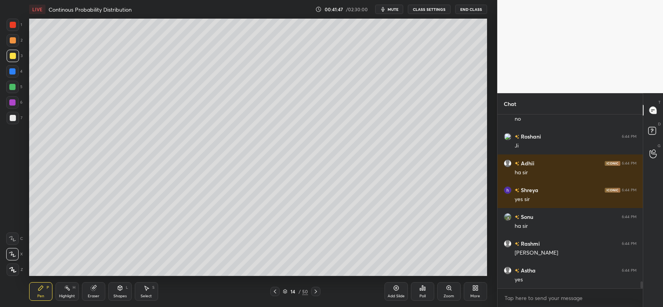
click at [92, 289] on icon at bounding box center [93, 288] width 5 height 5
click at [41, 292] on div "Pen P" at bounding box center [40, 291] width 23 height 19
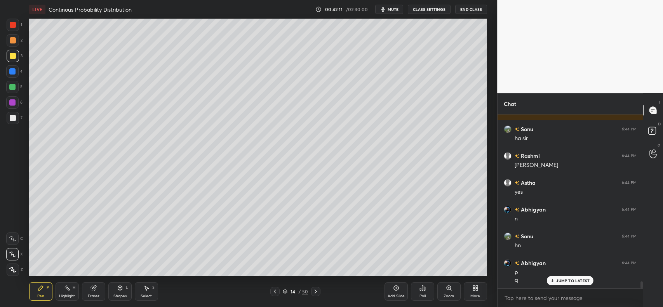
scroll to position [4281, 0]
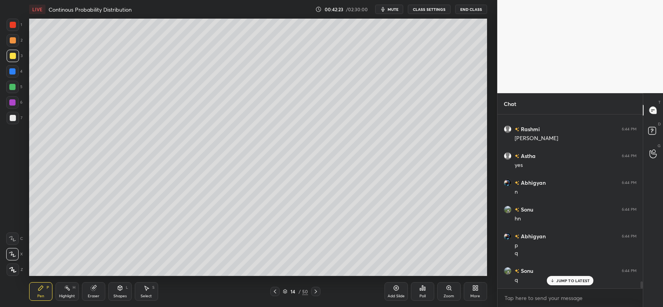
click at [278, 292] on icon at bounding box center [275, 292] width 6 height 6
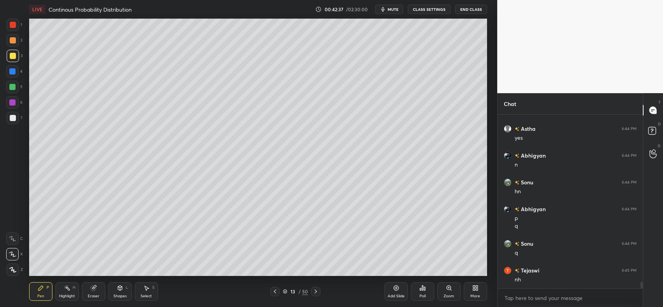
scroll to position [4362, 0]
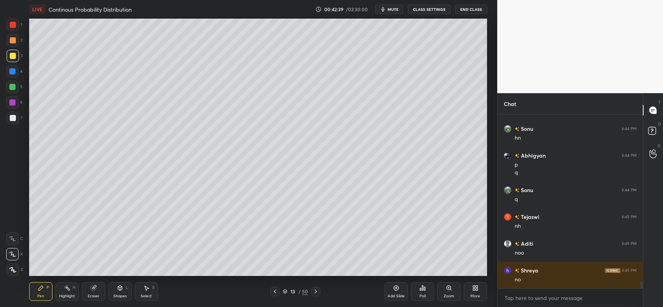
click at [315, 292] on icon at bounding box center [316, 292] width 6 height 6
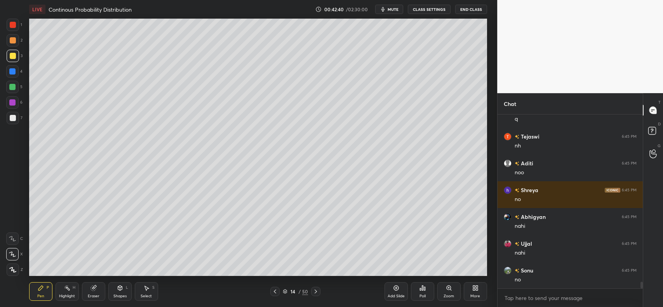
scroll to position [4469, 0]
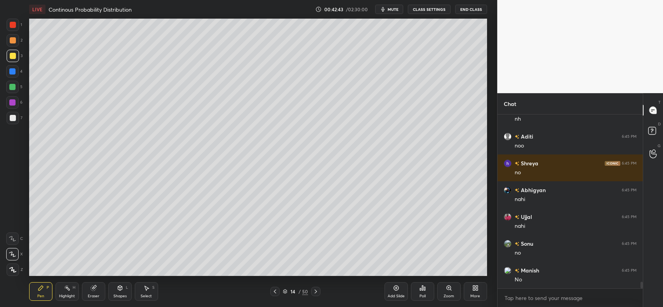
click at [12, 37] on div at bounding box center [13, 40] width 6 height 6
click at [96, 292] on div "Eraser" at bounding box center [93, 291] width 23 height 19
click at [34, 285] on div "Pen P" at bounding box center [40, 291] width 23 height 19
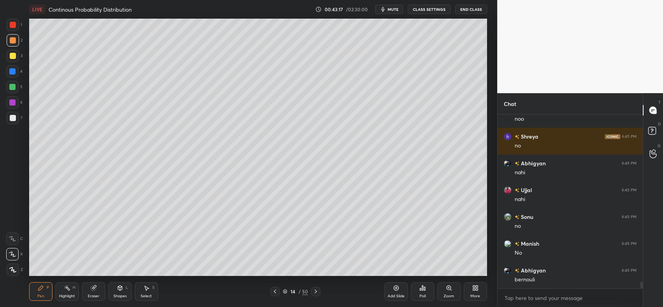
click at [9, 72] on div at bounding box center [12, 71] width 6 height 6
click at [10, 86] on div at bounding box center [12, 87] width 6 height 6
click at [10, 59] on div at bounding box center [13, 56] width 6 height 6
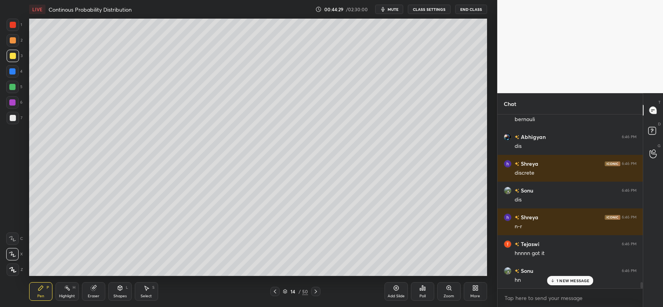
scroll to position [4683, 0]
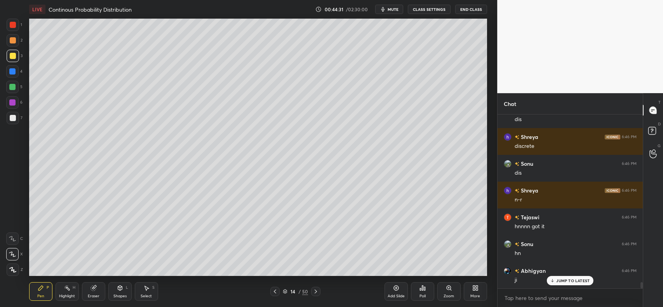
click at [396, 298] on div "Add Slide" at bounding box center [396, 296] width 17 height 4
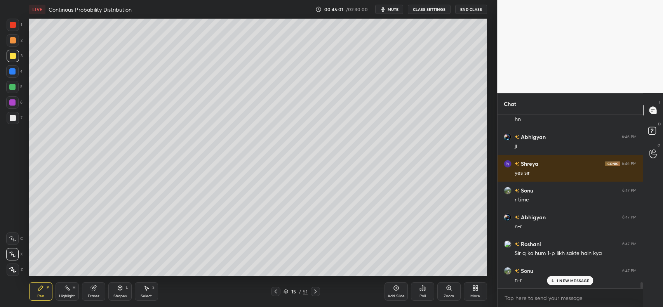
scroll to position [4844, 0]
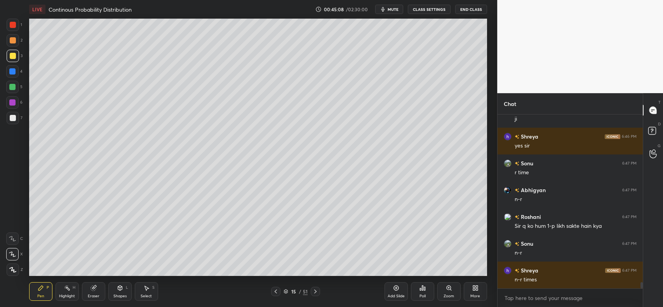
click at [11, 40] on div at bounding box center [13, 40] width 6 height 6
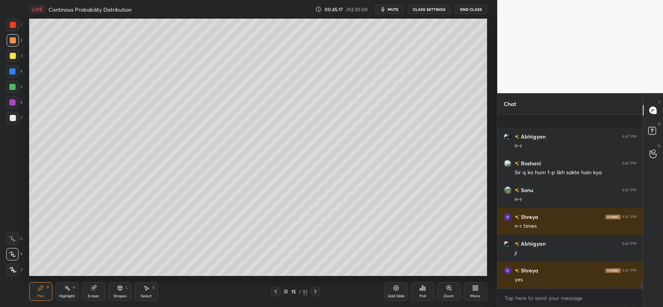
scroll to position [4951, 0]
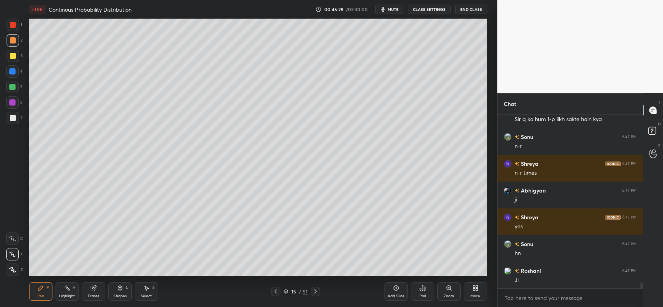
click at [14, 118] on div at bounding box center [13, 118] width 6 height 6
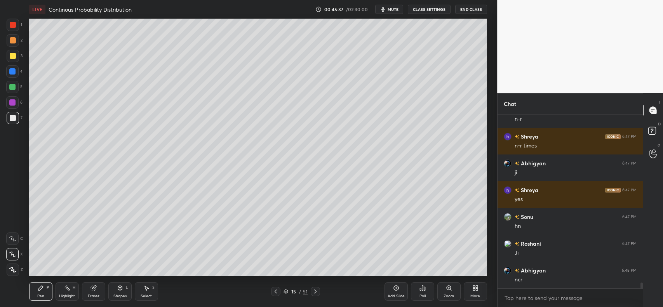
click at [122, 294] on div "Shapes" at bounding box center [119, 296] width 13 height 4
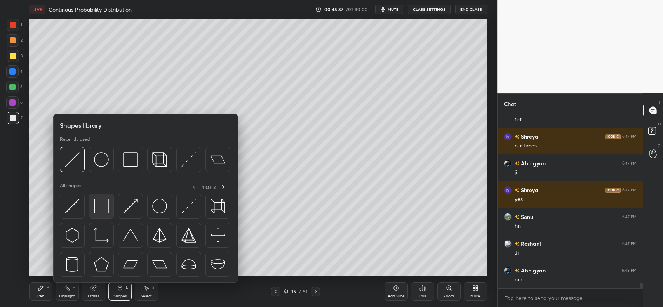
click at [101, 205] on img at bounding box center [101, 206] width 15 height 15
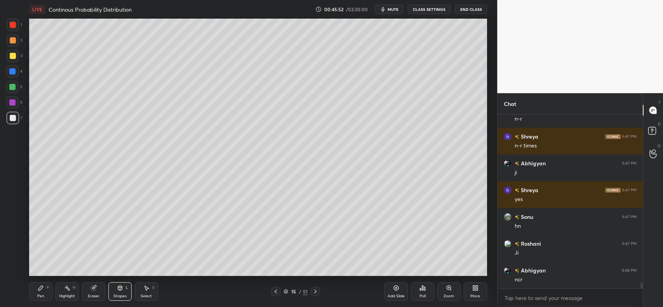
click at [39, 289] on icon at bounding box center [40, 288] width 5 height 5
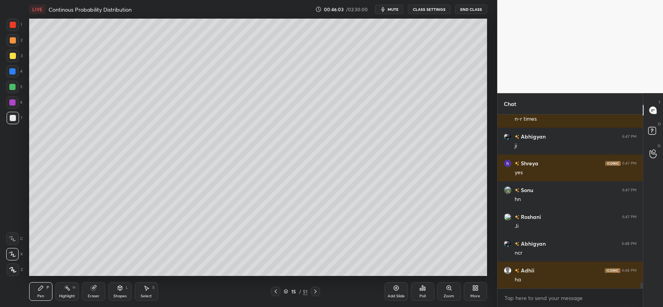
click at [97, 289] on div "Eraser" at bounding box center [93, 291] width 23 height 19
click at [42, 290] on icon at bounding box center [41, 288] width 6 height 6
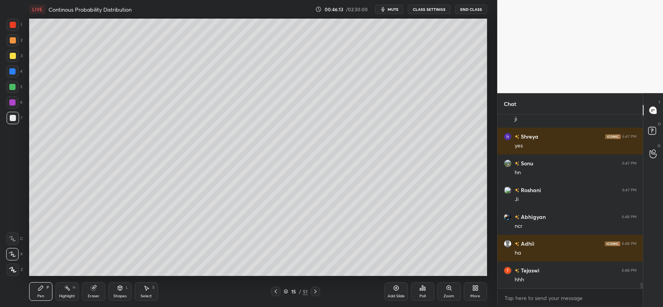
click at [96, 292] on div "Eraser" at bounding box center [93, 291] width 23 height 19
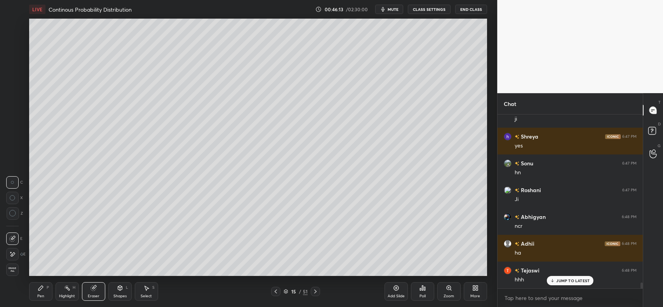
scroll to position [5085, 0]
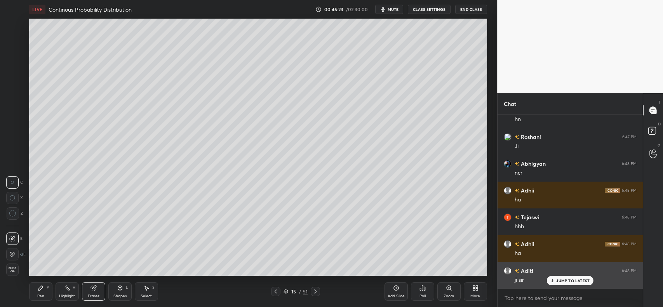
click at [584, 284] on div "JUMP TO LATEST" at bounding box center [570, 280] width 47 height 9
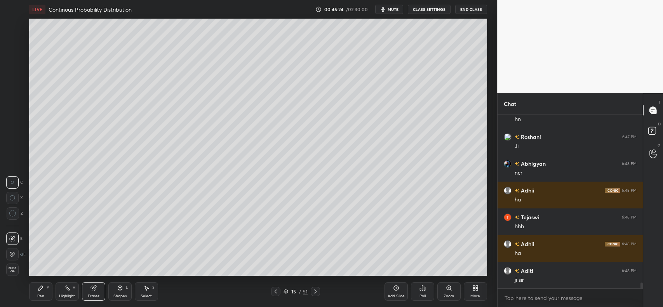
scroll to position [5119, 0]
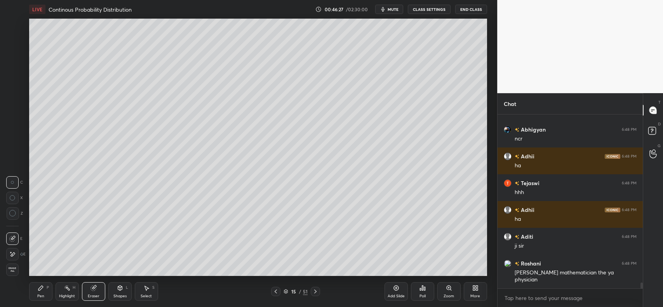
click at [43, 292] on div "Pen P" at bounding box center [40, 291] width 23 height 19
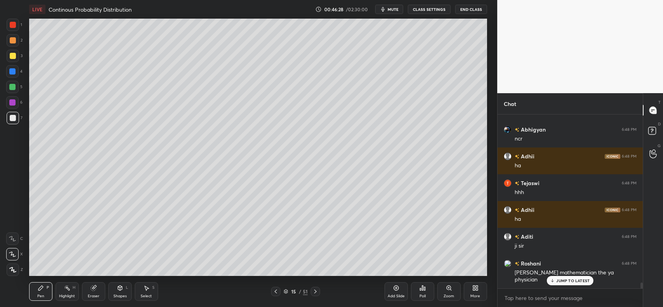
scroll to position [5146, 0]
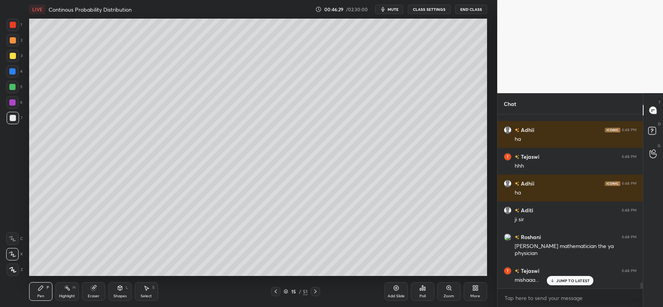
click at [13, 54] on div at bounding box center [13, 56] width 6 height 6
click at [393, 290] on icon at bounding box center [396, 288] width 6 height 6
click at [12, 56] on div at bounding box center [13, 56] width 6 height 6
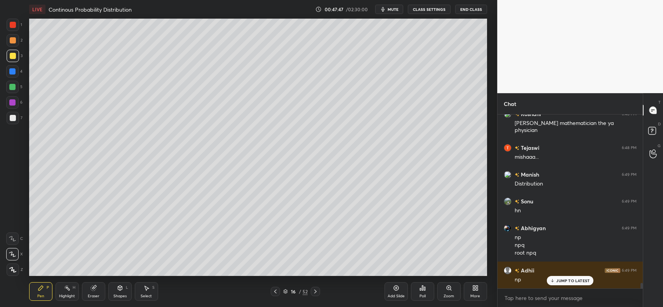
scroll to position [5295, 0]
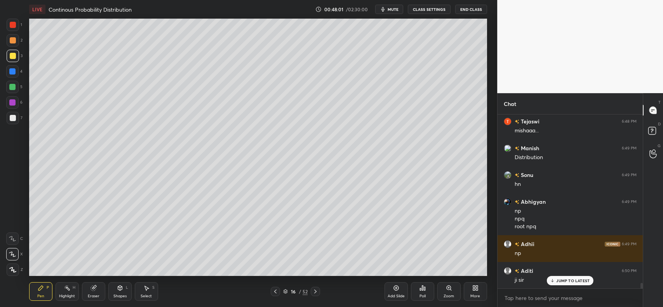
click at [395, 294] on div "Add Slide" at bounding box center [396, 296] width 17 height 4
click at [122, 291] on icon at bounding box center [120, 288] width 6 height 6
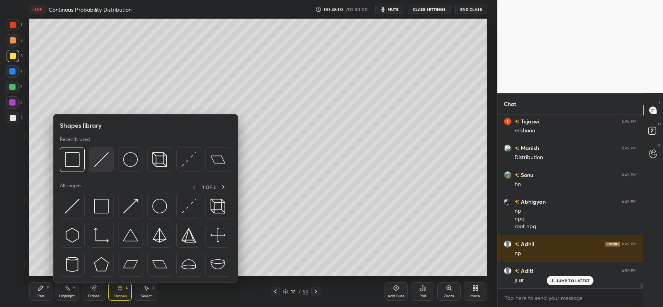
click at [100, 162] on img at bounding box center [101, 159] width 15 height 15
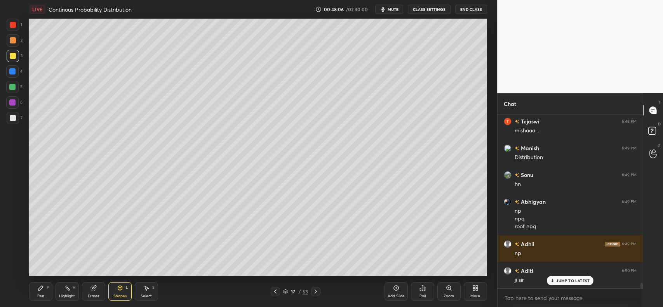
click at [38, 289] on icon at bounding box center [41, 288] width 6 height 6
click at [122, 291] on icon at bounding box center [120, 288] width 6 height 6
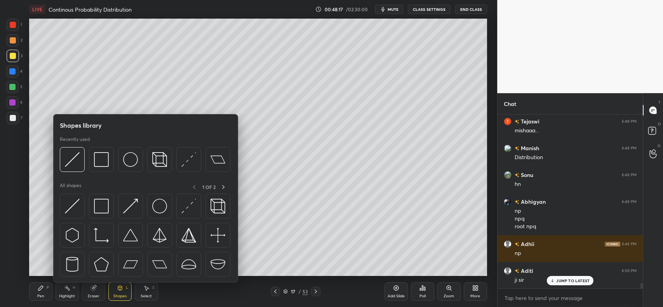
click at [78, 154] on img at bounding box center [72, 159] width 15 height 15
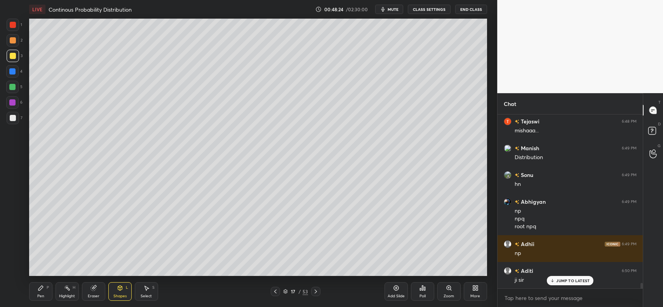
click at [37, 292] on div "Pen P" at bounding box center [40, 291] width 23 height 19
click at [16, 59] on div at bounding box center [13, 56] width 12 height 12
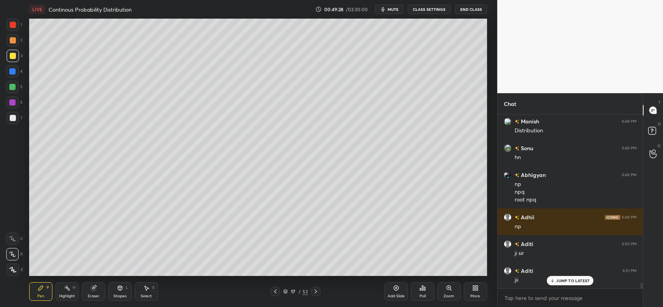
click at [15, 42] on div at bounding box center [13, 40] width 6 height 6
click at [116, 295] on div "Shapes" at bounding box center [119, 296] width 13 height 4
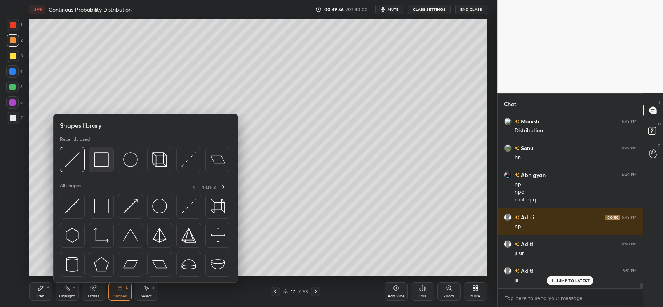
click at [99, 169] on div at bounding box center [101, 159] width 25 height 25
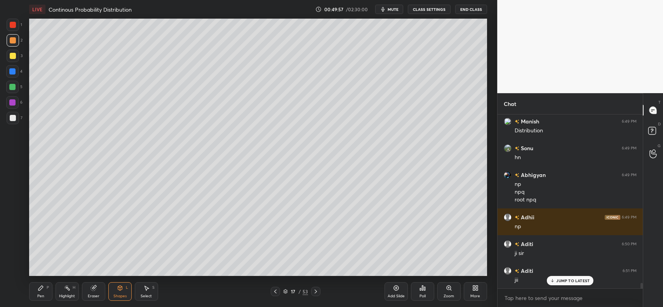
click at [34, 290] on div "Pen P" at bounding box center [40, 291] width 23 height 19
click at [118, 290] on icon at bounding box center [120, 288] width 4 height 5
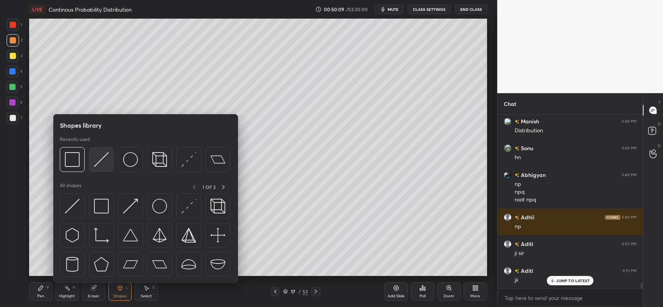
click at [103, 159] on img at bounding box center [101, 159] width 15 height 15
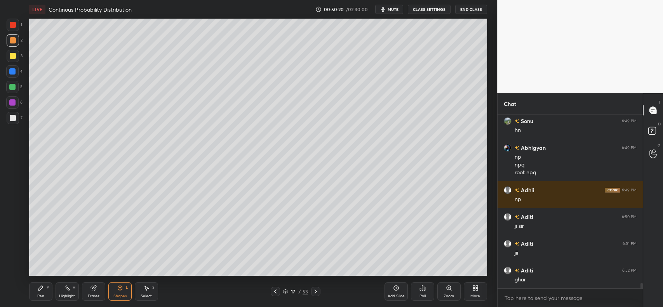
scroll to position [5376, 0]
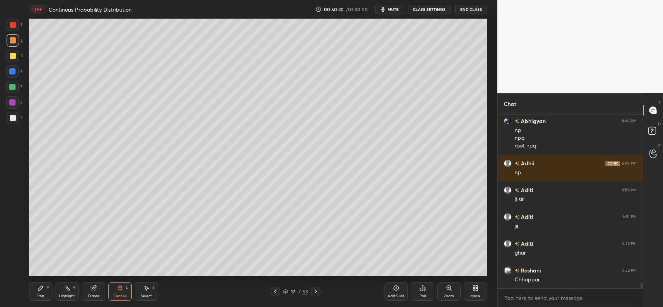
click at [33, 288] on div "Pen P" at bounding box center [40, 291] width 23 height 19
click at [14, 125] on div "7" at bounding box center [15, 120] width 16 height 16
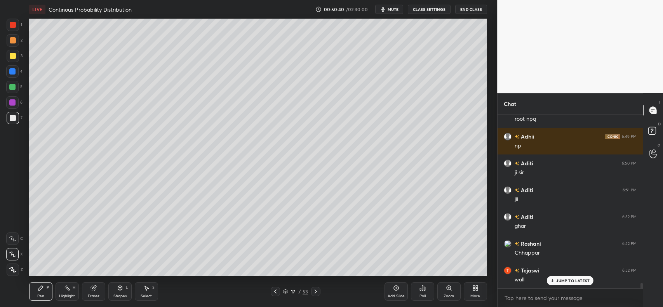
scroll to position [5429, 0]
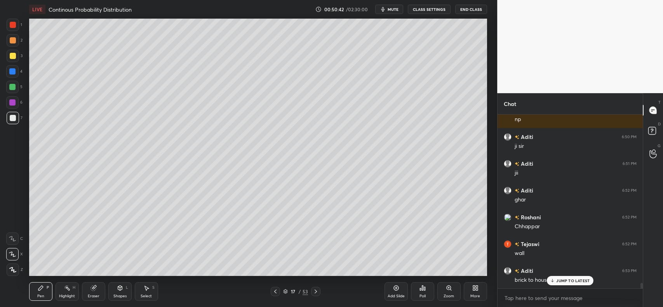
click at [577, 285] on div "JUMP TO LATEST" at bounding box center [570, 280] width 47 height 9
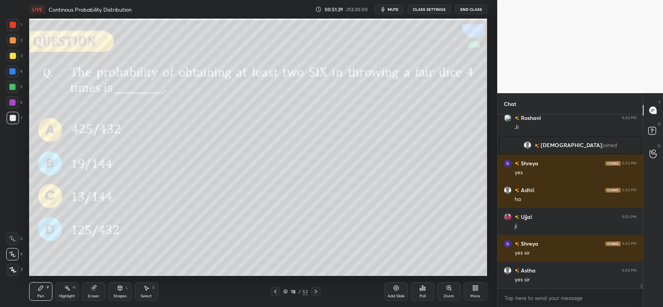
scroll to position [5636, 0]
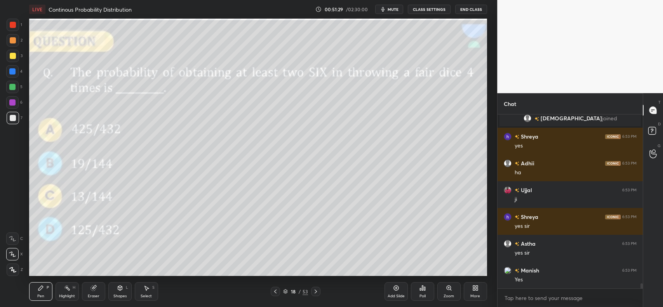
click at [14, 57] on div at bounding box center [13, 56] width 6 height 6
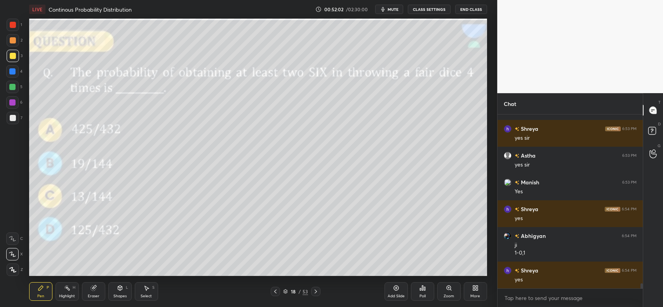
scroll to position [5743, 0]
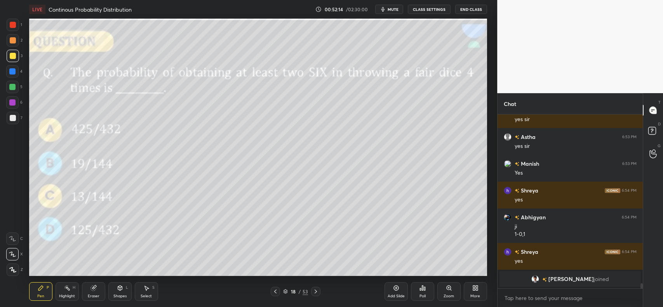
click at [15, 41] on div at bounding box center [13, 40] width 6 height 6
click at [13, 90] on div at bounding box center [12, 87] width 12 height 12
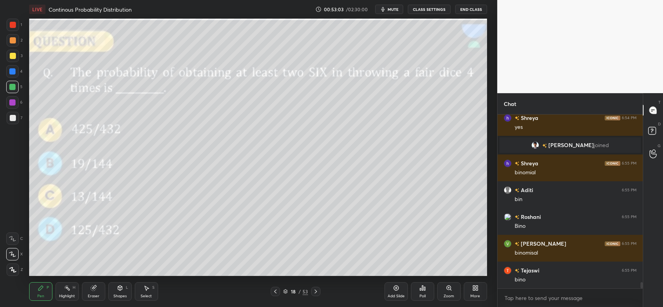
scroll to position [4714, 0]
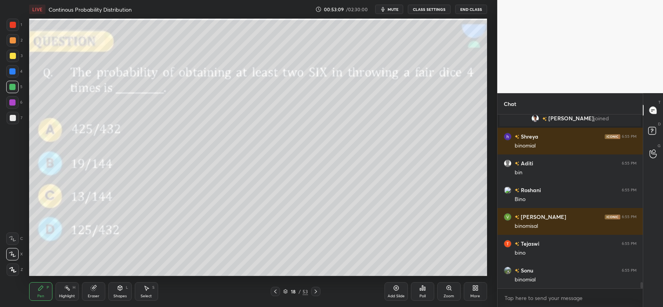
click at [397, 290] on icon at bounding box center [396, 288] width 6 height 6
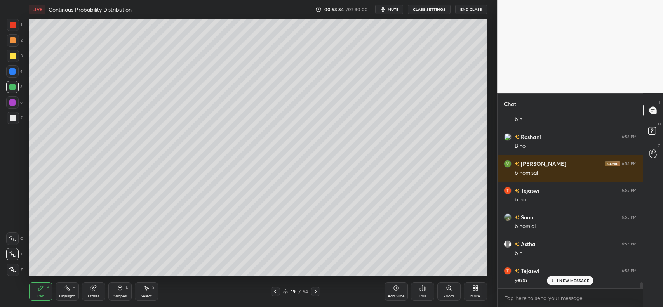
scroll to position [4794, 0]
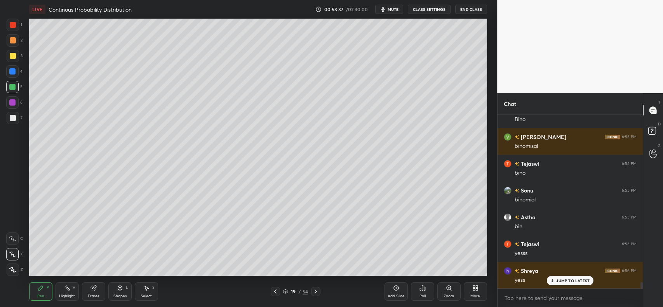
click at [12, 53] on div at bounding box center [13, 56] width 6 height 6
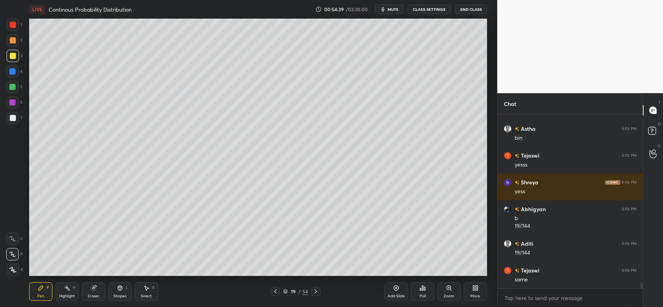
scroll to position [4909, 0]
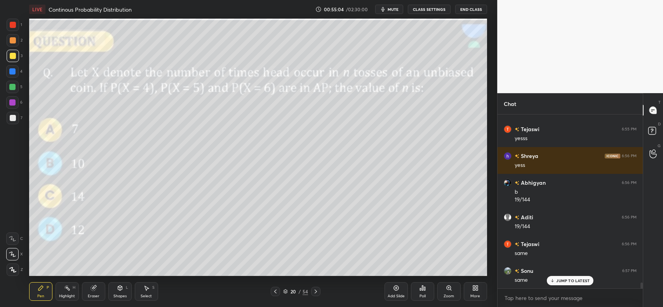
click at [317, 293] on icon at bounding box center [316, 292] width 6 height 6
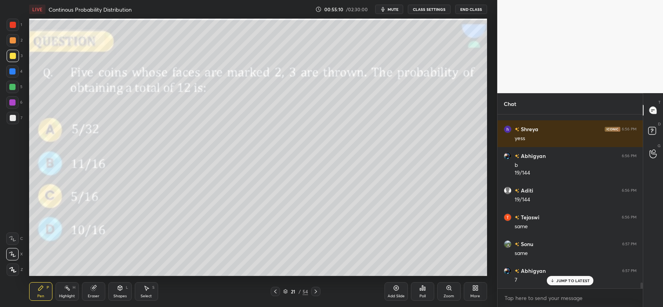
click at [422, 291] on icon at bounding box center [422, 288] width 6 height 6
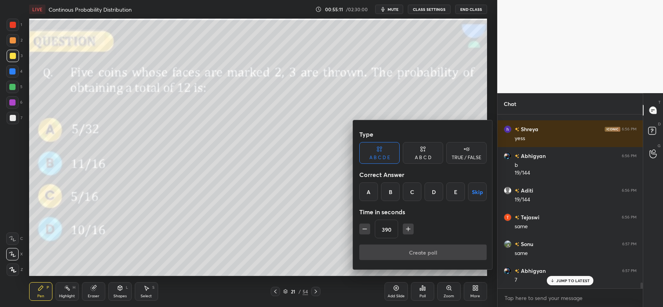
click at [374, 190] on div "A" at bounding box center [368, 192] width 19 height 19
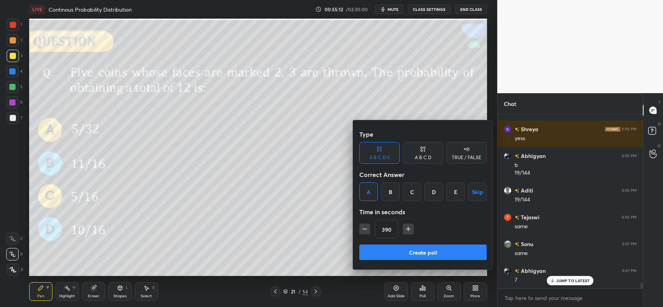
click at [393, 189] on div "B" at bounding box center [390, 192] width 19 height 19
click at [367, 228] on icon "button" at bounding box center [365, 229] width 8 height 8
click at [368, 229] on icon "button" at bounding box center [365, 229] width 8 height 8
click at [368, 230] on icon "button" at bounding box center [365, 229] width 8 height 8
click at [367, 229] on icon "button" at bounding box center [365, 229] width 8 height 8
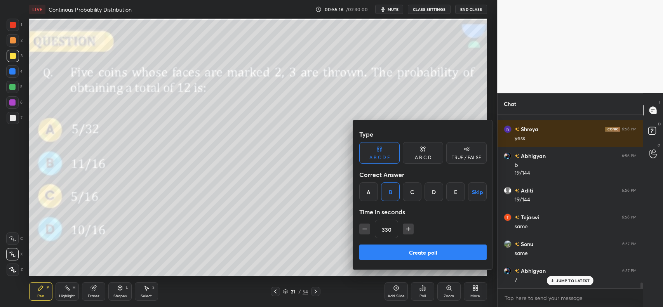
click at [367, 229] on icon "button" at bounding box center [365, 229] width 8 height 8
click at [368, 229] on icon "button" at bounding box center [365, 229] width 8 height 8
click at [367, 230] on icon "button" at bounding box center [365, 229] width 8 height 8
click at [366, 231] on icon "button" at bounding box center [365, 229] width 8 height 8
click at [367, 231] on icon "button" at bounding box center [365, 229] width 8 height 8
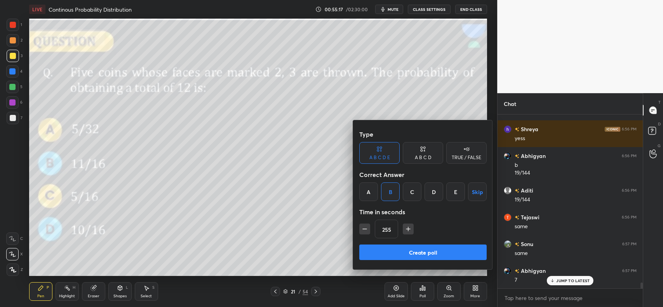
click at [364, 229] on icon "button" at bounding box center [365, 229] width 4 height 0
click at [364, 231] on icon "button" at bounding box center [365, 229] width 8 height 8
click at [363, 231] on icon "button" at bounding box center [365, 229] width 8 height 8
click at [362, 232] on icon "button" at bounding box center [365, 229] width 8 height 8
click at [364, 234] on button "button" at bounding box center [364, 229] width 11 height 11
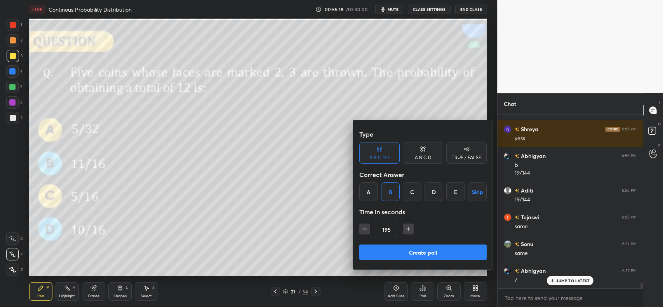
type input "180"
click at [430, 252] on button "Create poll" at bounding box center [422, 253] width 127 height 16
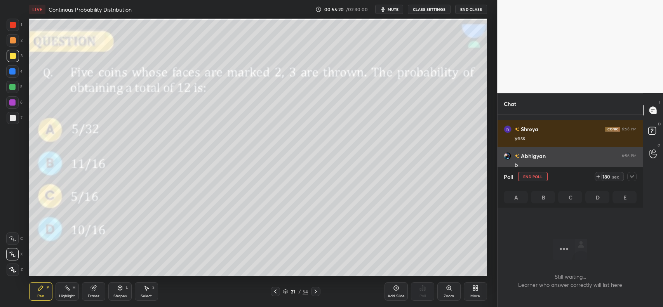
scroll to position [2, 2]
click at [634, 176] on icon at bounding box center [632, 177] width 6 height 6
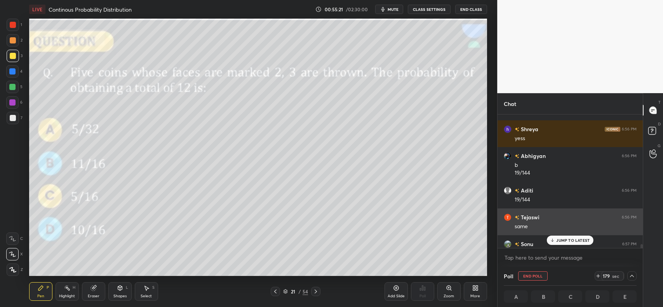
scroll to position [4976, 0]
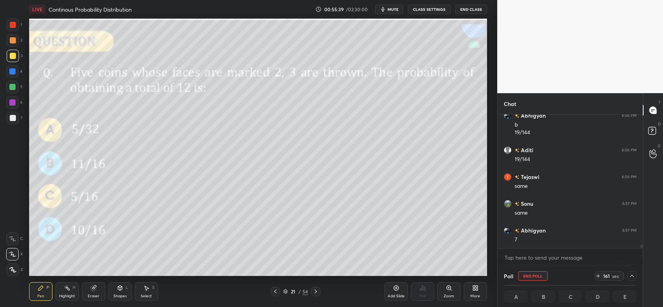
click at [392, 10] on span "mute" at bounding box center [393, 9] width 11 height 5
click at [399, 6] on button "unmute" at bounding box center [389, 9] width 28 height 9
click at [534, 276] on button "End Poll" at bounding box center [533, 276] width 30 height 9
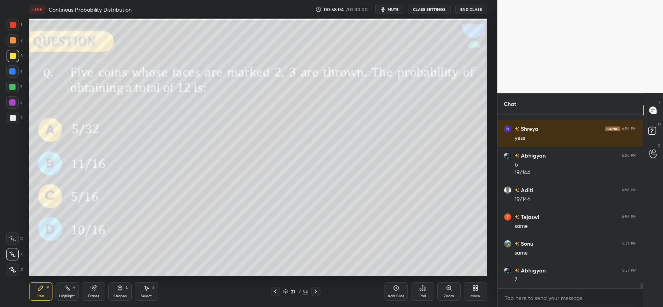
scroll to position [4963, 0]
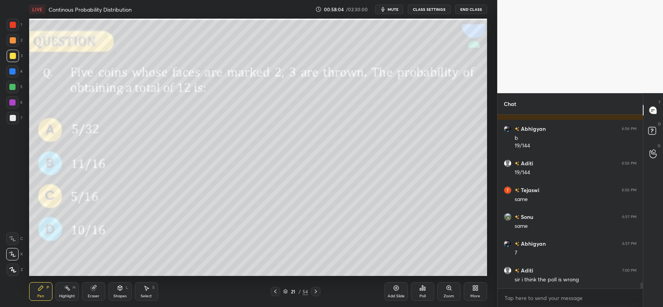
click at [16, 44] on div at bounding box center [13, 40] width 12 height 12
click at [39, 291] on icon at bounding box center [40, 288] width 5 height 5
click at [420, 292] on div "Poll" at bounding box center [422, 291] width 23 height 19
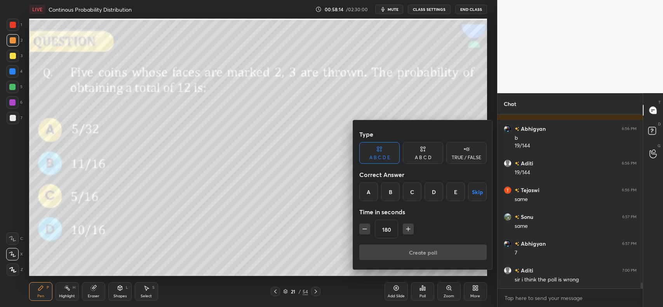
click at [463, 154] on div "TRUE / FALSE" at bounding box center [466, 153] width 40 height 22
click at [268, 190] on div at bounding box center [331, 153] width 663 height 307
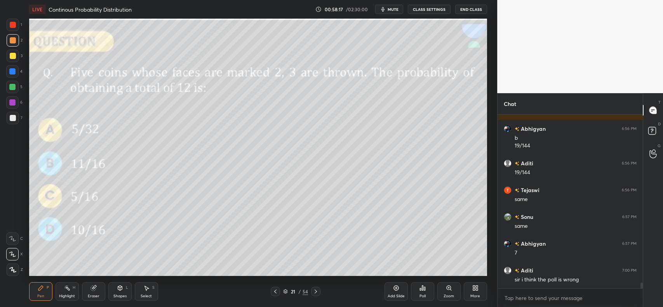
click at [10, 42] on div at bounding box center [13, 40] width 6 height 6
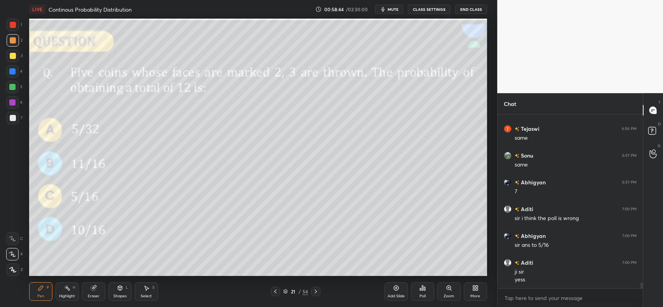
scroll to position [5051, 0]
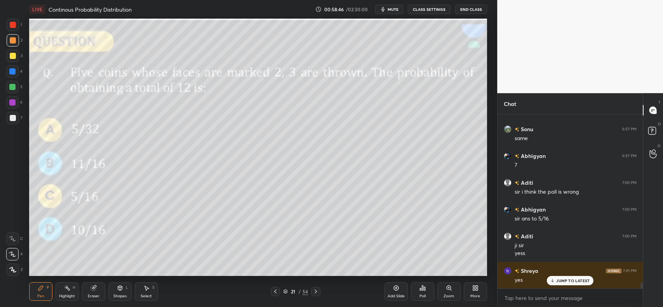
click at [14, 57] on div at bounding box center [13, 56] width 6 height 6
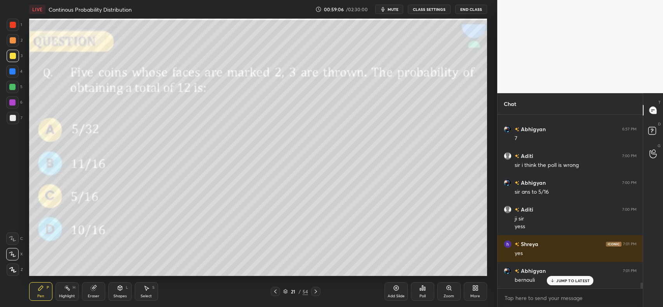
scroll to position [5105, 0]
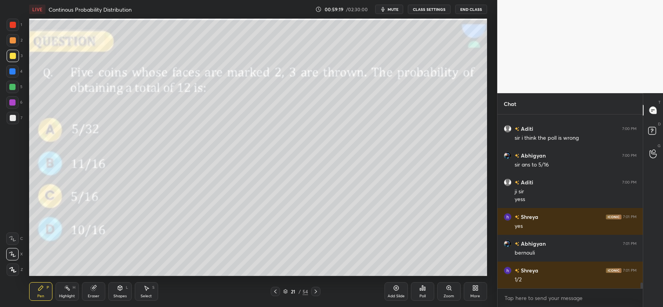
click at [11, 42] on div at bounding box center [13, 40] width 6 height 6
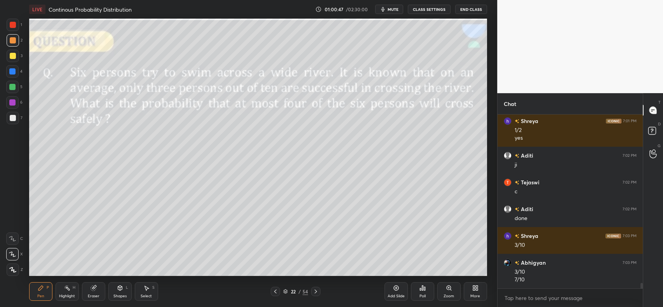
scroll to position [5281, 0]
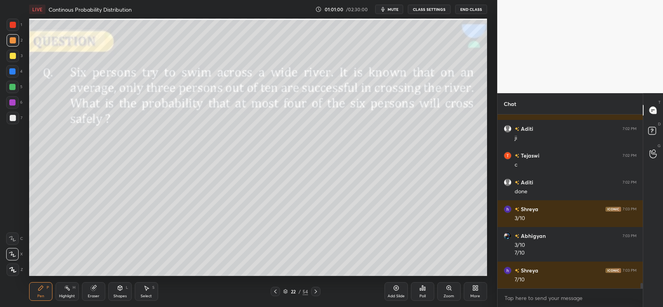
click at [13, 59] on div at bounding box center [13, 56] width 12 height 12
click at [91, 289] on icon at bounding box center [93, 288] width 5 height 5
click at [35, 287] on div "Pen P" at bounding box center [40, 291] width 23 height 19
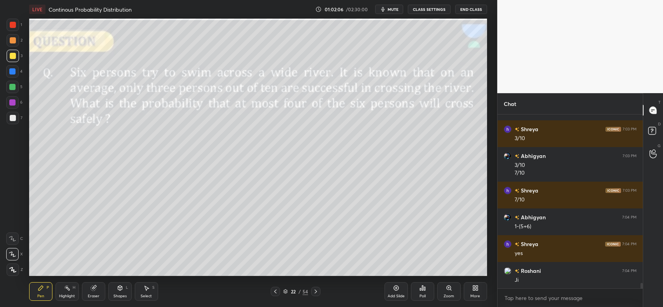
scroll to position [5388, 0]
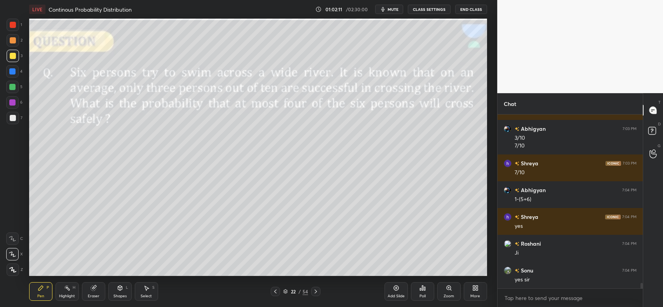
click at [418, 291] on div "Poll" at bounding box center [422, 291] width 23 height 19
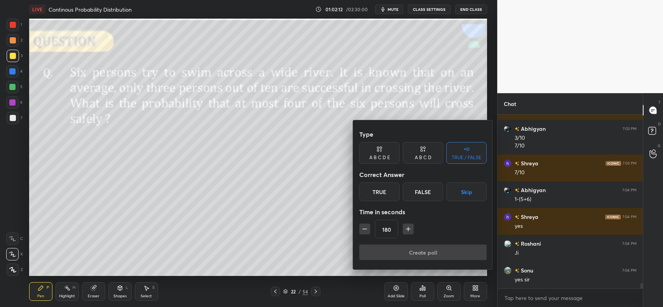
click at [390, 193] on div "True" at bounding box center [379, 192] width 40 height 19
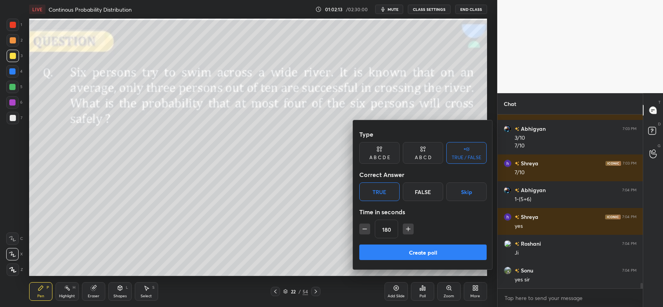
click at [398, 251] on button "Create poll" at bounding box center [422, 253] width 127 height 16
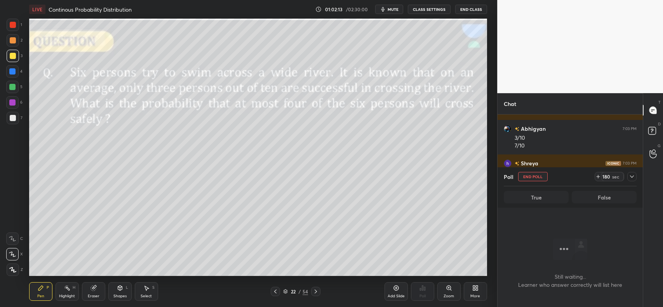
scroll to position [66, 143]
click at [633, 176] on icon at bounding box center [632, 177] width 6 height 6
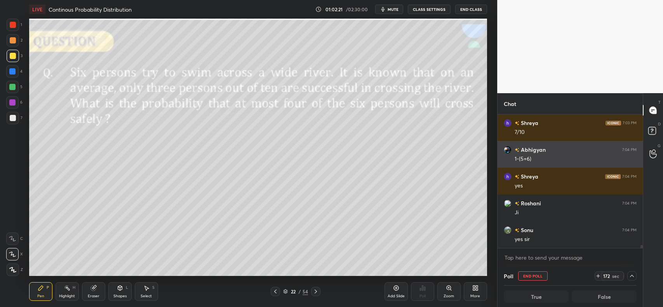
scroll to position [0, 2]
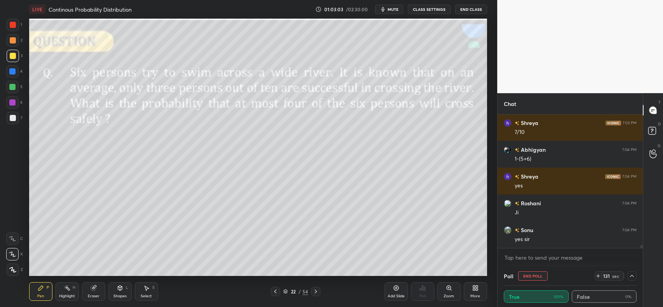
click at [9, 71] on div at bounding box center [12, 71] width 6 height 6
click at [13, 39] on div at bounding box center [13, 40] width 6 height 6
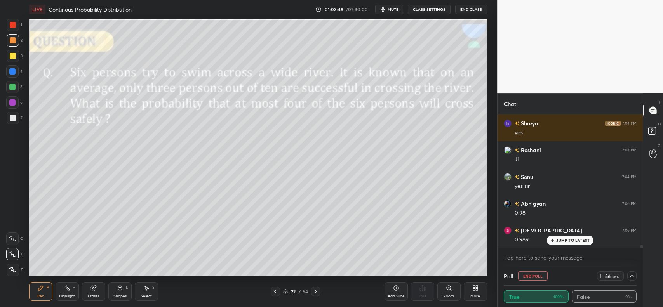
scroll to position [5509, 0]
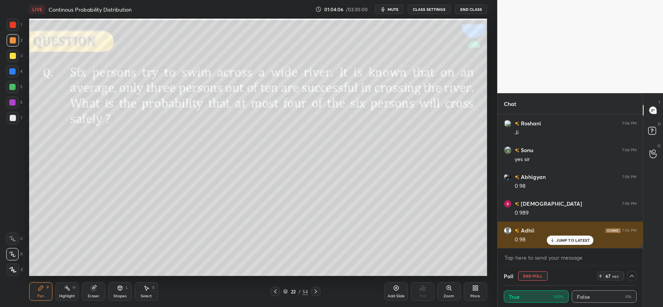
click at [583, 242] on p "JUMP TO LATEST" at bounding box center [572, 240] width 33 height 5
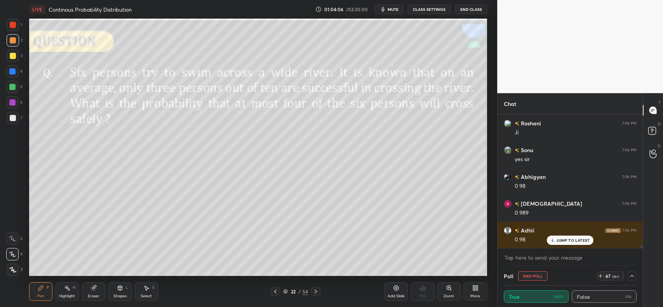
scroll to position [5536, 0]
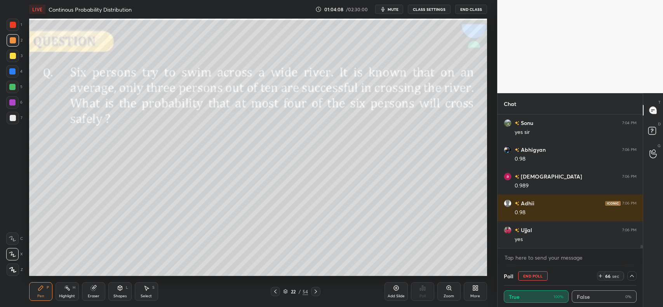
click at [317, 292] on icon at bounding box center [316, 292] width 6 height 6
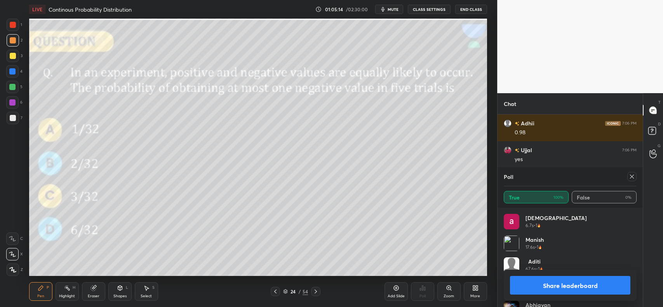
scroll to position [91, 131]
click at [634, 178] on icon at bounding box center [632, 177] width 6 height 6
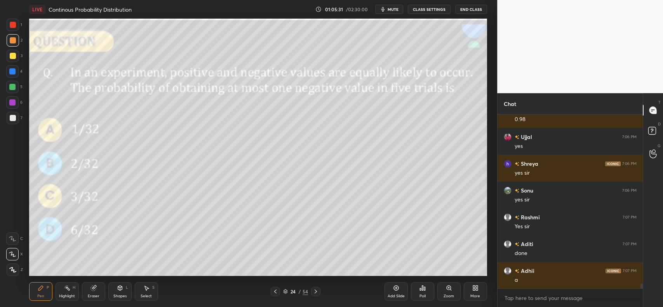
scroll to position [5656, 0]
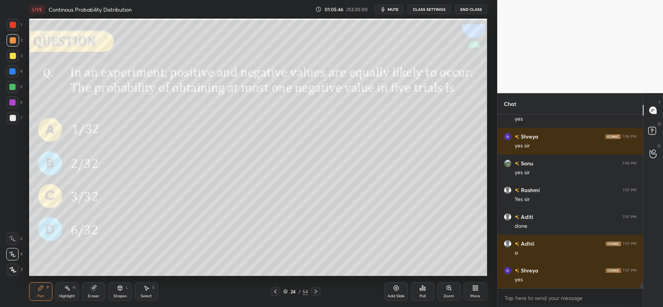
click at [91, 290] on icon at bounding box center [94, 288] width 6 height 6
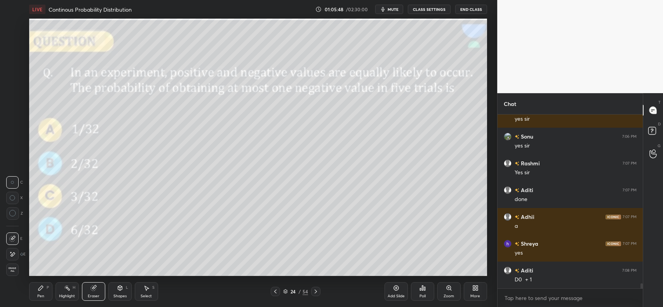
click at [40, 292] on div "Pen P" at bounding box center [40, 291] width 23 height 19
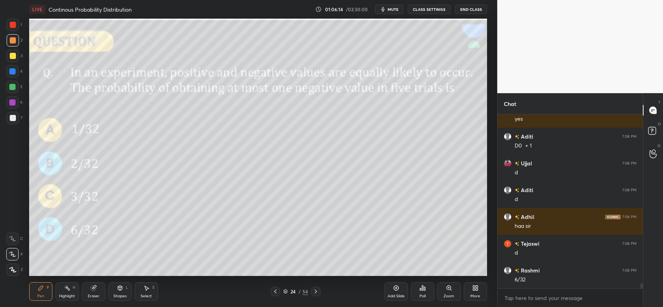
scroll to position [5844, 0]
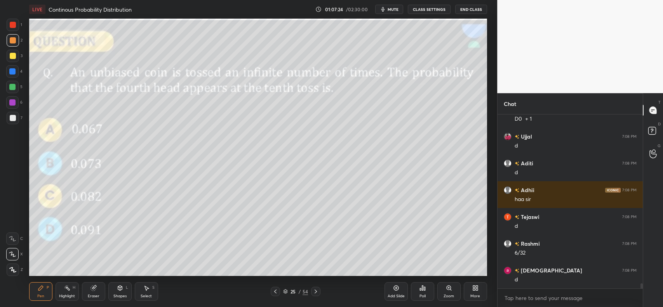
click at [118, 292] on div "Shapes L" at bounding box center [119, 291] width 23 height 19
click at [45, 286] on div "Pen P" at bounding box center [40, 291] width 23 height 19
click at [14, 73] on div at bounding box center [12, 71] width 6 height 6
click at [12, 50] on div at bounding box center [13, 56] width 12 height 12
click at [16, 44] on div at bounding box center [13, 40] width 12 height 12
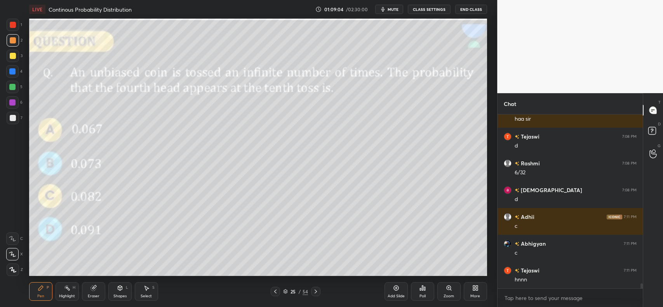
scroll to position [5951, 0]
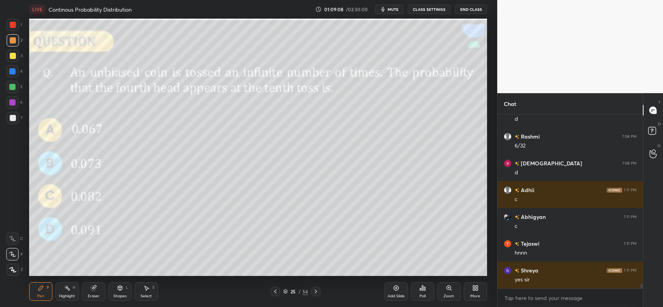
click at [397, 288] on icon at bounding box center [396, 288] width 2 height 2
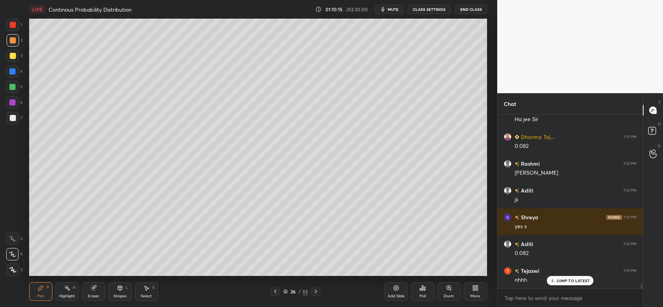
scroll to position [6165, 0]
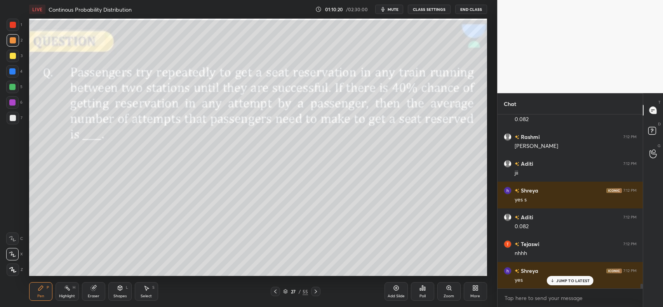
click at [13, 56] on div at bounding box center [13, 56] width 6 height 6
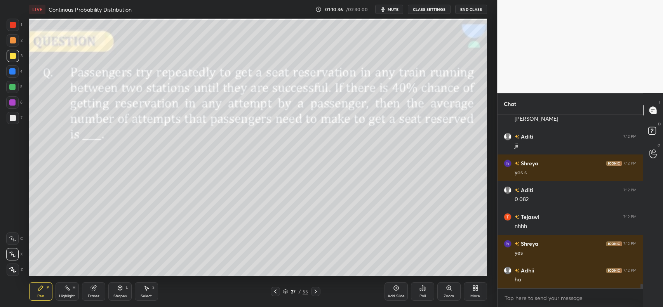
click at [315, 296] on div at bounding box center [315, 291] width 9 height 9
click at [13, 44] on div at bounding box center [13, 40] width 12 height 12
click at [11, 70] on div at bounding box center [12, 71] width 6 height 6
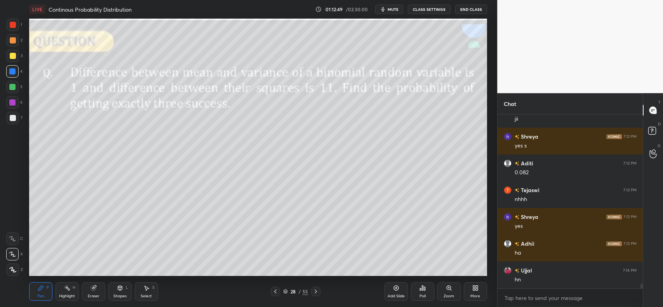
click at [397, 287] on icon at bounding box center [396, 288] width 6 height 6
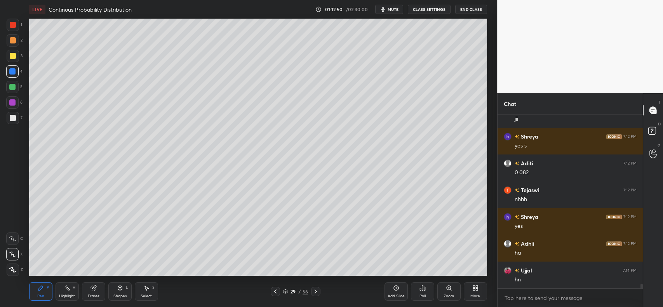
click at [12, 56] on div at bounding box center [13, 56] width 6 height 6
click at [13, 118] on div at bounding box center [13, 118] width 6 height 6
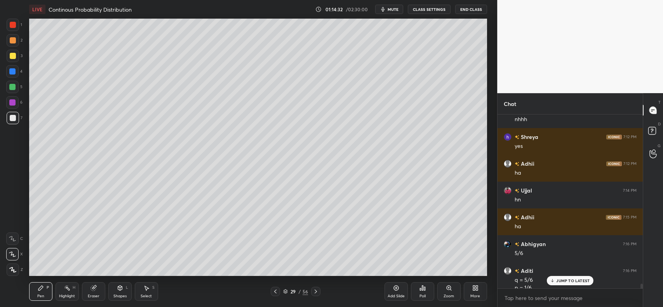
scroll to position [6307, 0]
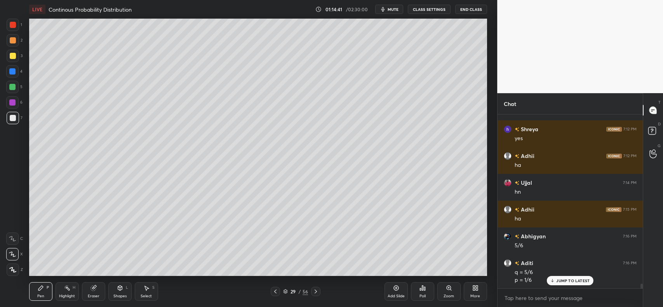
click at [393, 290] on icon at bounding box center [396, 288] width 6 height 6
click at [274, 292] on icon at bounding box center [275, 292] width 6 height 6
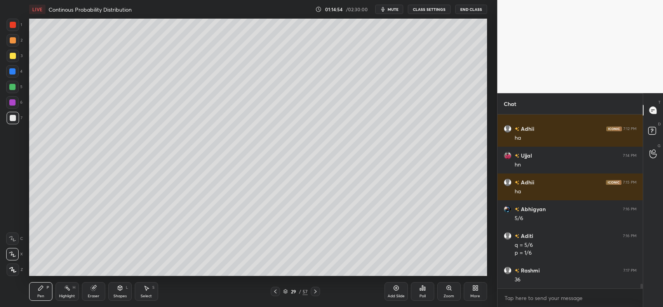
click at [393, 289] on icon at bounding box center [395, 288] width 5 height 5
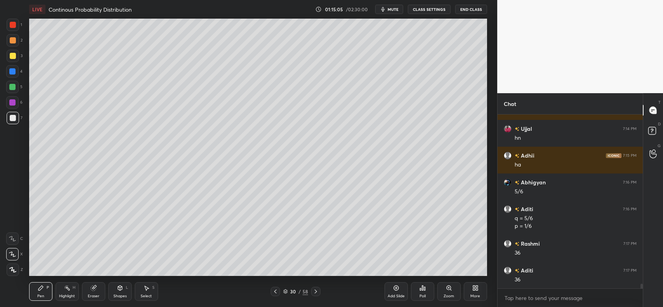
click at [12, 55] on div at bounding box center [13, 56] width 6 height 6
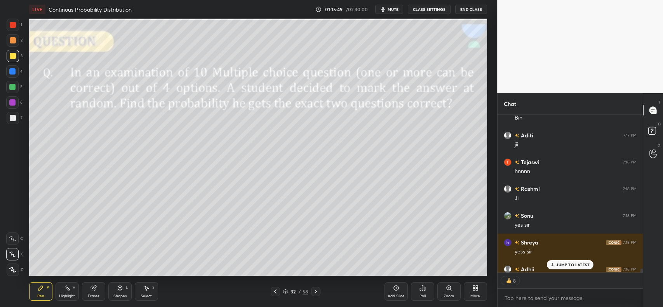
scroll to position [6591, 0]
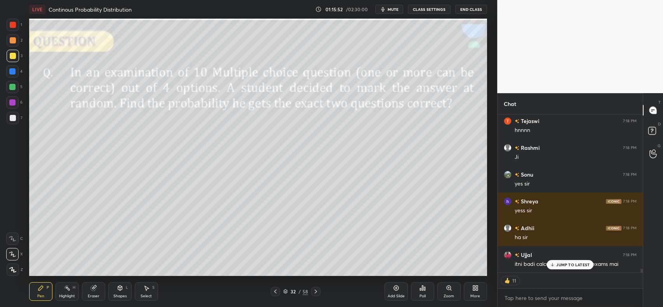
click at [554, 265] on icon at bounding box center [552, 265] width 5 height 5
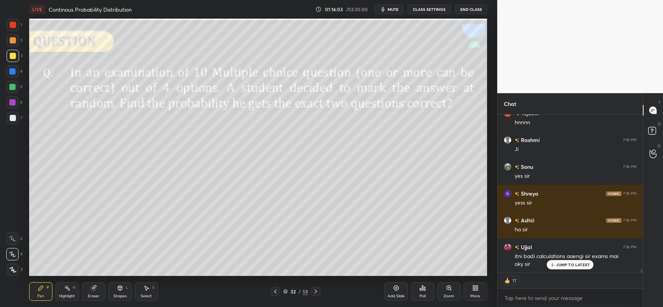
click at [275, 294] on icon at bounding box center [275, 292] width 6 height 6
click at [274, 290] on icon at bounding box center [275, 292] width 6 height 6
click at [94, 291] on icon at bounding box center [93, 288] width 5 height 5
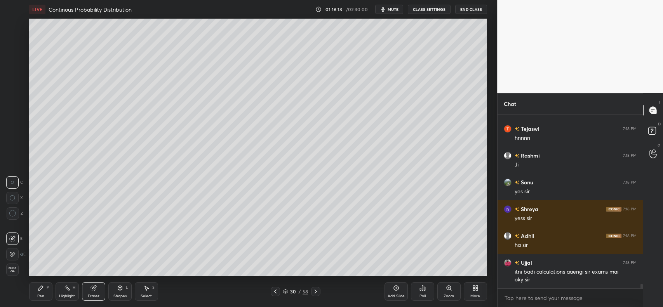
scroll to position [6583, 0]
click at [313, 291] on icon at bounding box center [316, 292] width 6 height 6
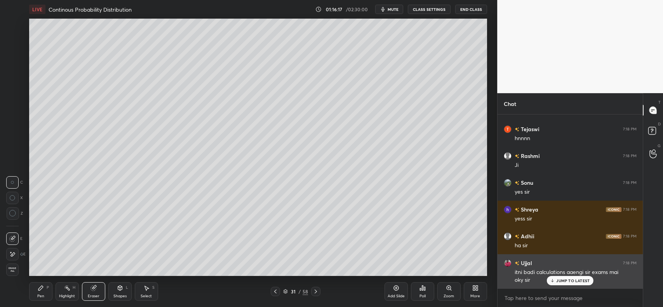
click at [554, 280] on icon at bounding box center [552, 280] width 5 height 5
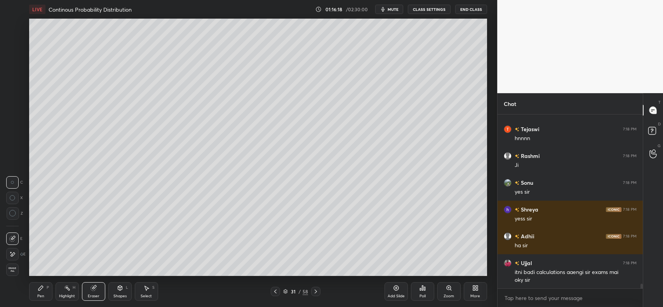
click at [315, 292] on icon at bounding box center [316, 292] width 6 height 6
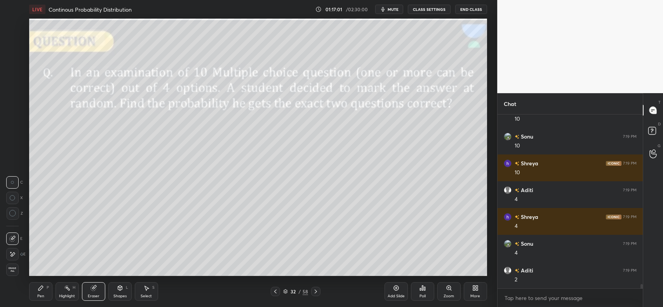
scroll to position [6797, 0]
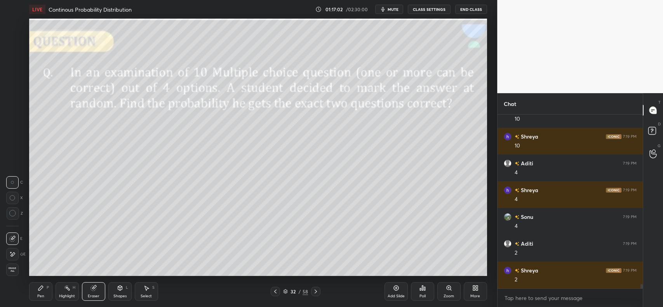
click at [43, 289] on icon at bounding box center [41, 288] width 6 height 6
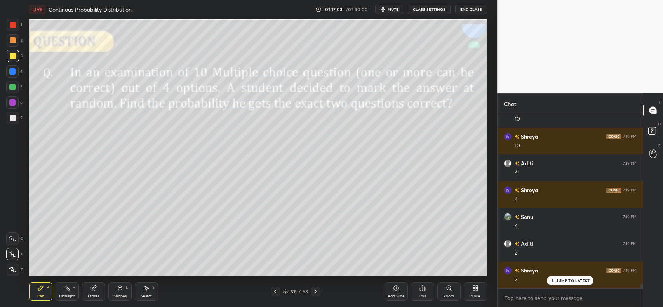
scroll to position [6824, 0]
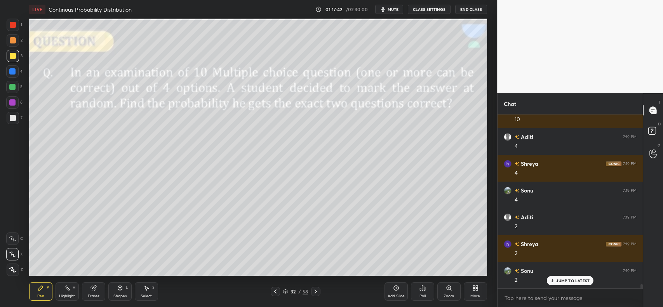
click at [12, 46] on div at bounding box center [13, 40] width 12 height 12
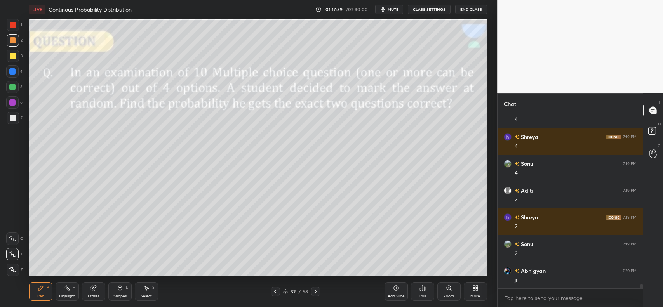
scroll to position [6878, 0]
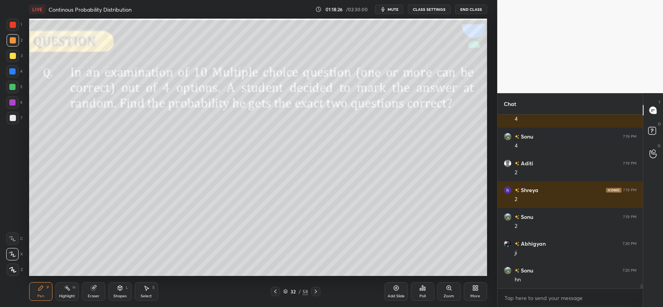
click at [13, 74] on div at bounding box center [12, 71] width 6 height 6
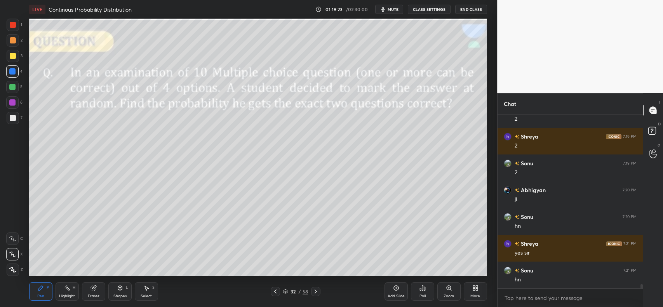
scroll to position [6958, 0]
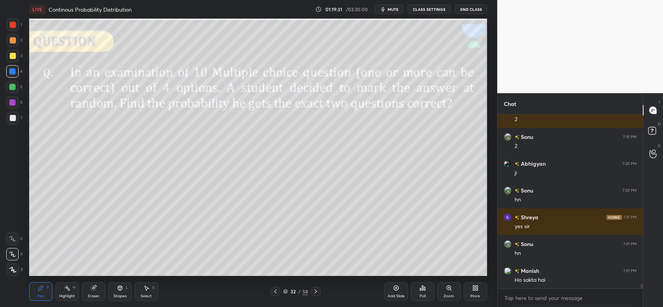
click at [12, 56] on div at bounding box center [13, 56] width 6 height 6
click at [395, 286] on icon at bounding box center [396, 288] width 6 height 6
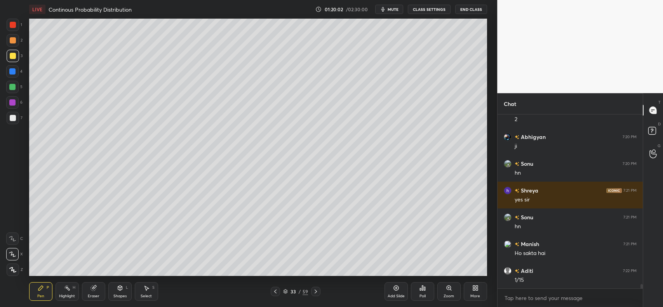
scroll to position [7012, 0]
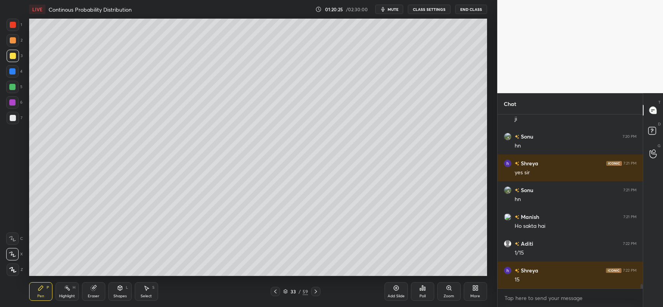
click at [16, 80] on div "4" at bounding box center [14, 73] width 16 height 16
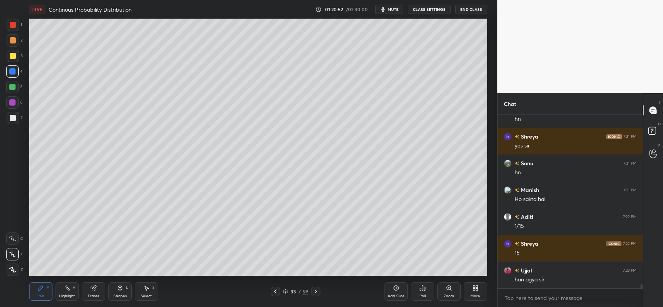
click at [11, 56] on div at bounding box center [13, 56] width 6 height 6
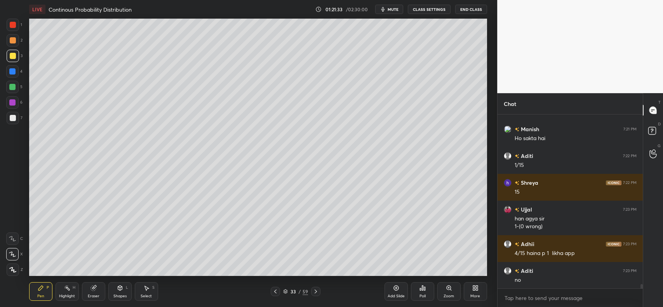
scroll to position [7126, 0]
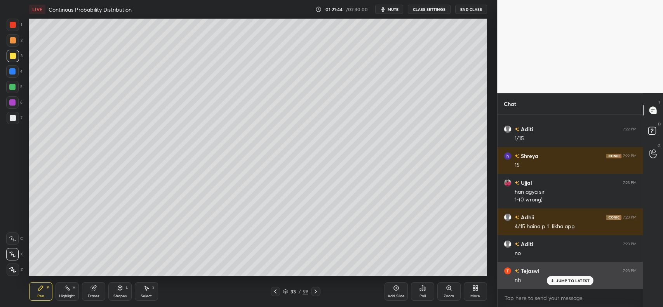
click at [570, 280] on p "JUMP TO LATEST" at bounding box center [572, 280] width 33 height 5
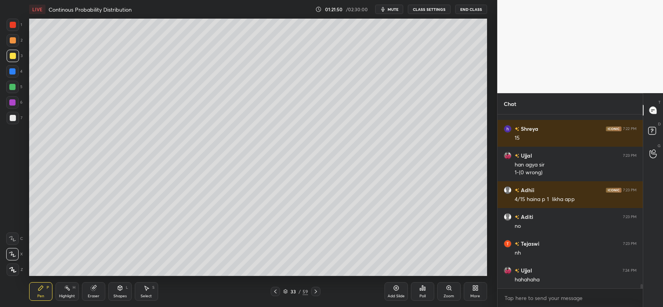
scroll to position [7180, 0]
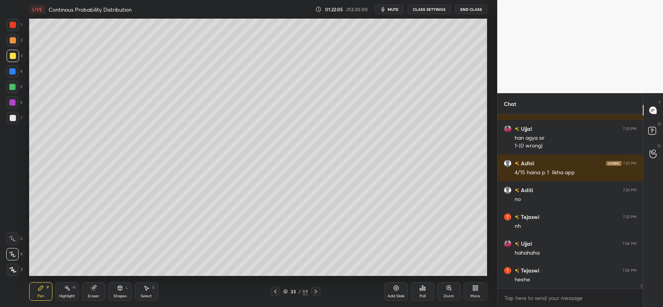
click at [103, 288] on div "Eraser" at bounding box center [93, 291] width 23 height 19
click at [42, 291] on icon at bounding box center [41, 288] width 6 height 6
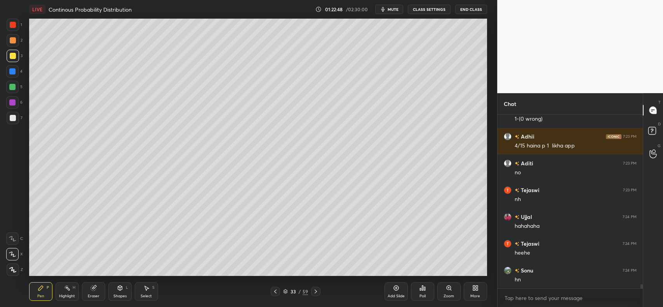
click at [14, 40] on div at bounding box center [13, 40] width 6 height 6
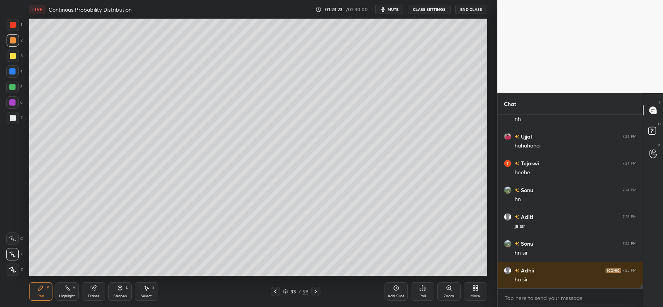
scroll to position [7314, 0]
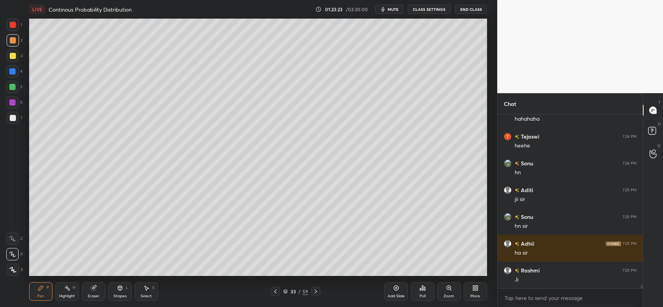
click at [9, 117] on div at bounding box center [13, 118] width 12 height 12
click at [277, 292] on icon at bounding box center [275, 292] width 6 height 6
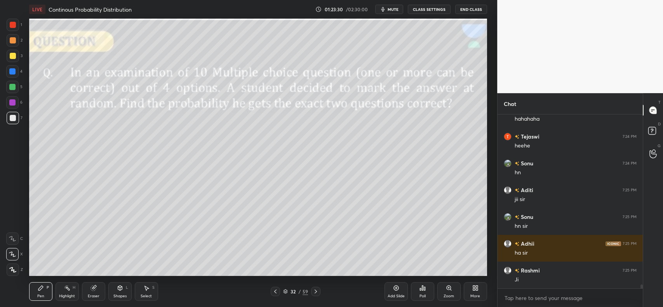
click at [276, 292] on icon at bounding box center [275, 292] width 6 height 6
click at [317, 292] on icon at bounding box center [316, 292] width 6 height 6
click at [315, 292] on icon at bounding box center [316, 292] width 6 height 6
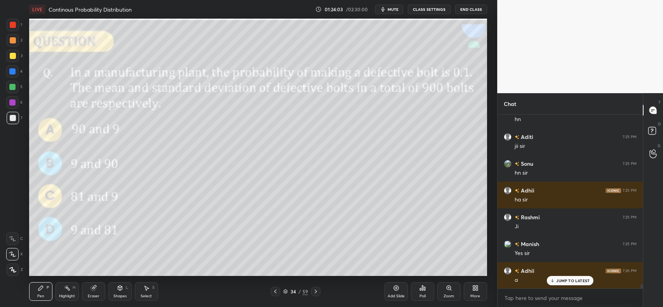
scroll to position [7394, 0]
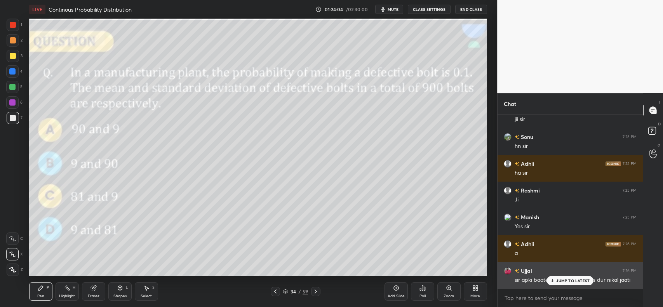
click at [559, 282] on p "JUMP TO LATEST" at bounding box center [572, 280] width 33 height 5
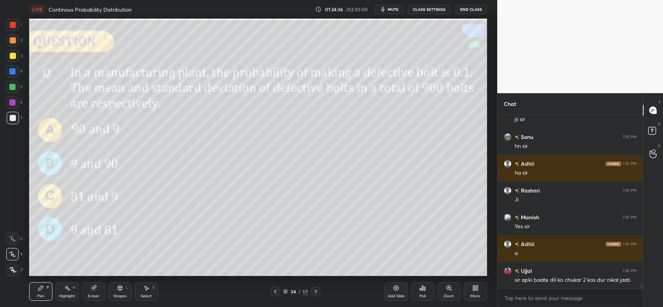
click at [94, 288] on icon at bounding box center [93, 288] width 5 height 5
click at [38, 290] on icon at bounding box center [41, 288] width 6 height 6
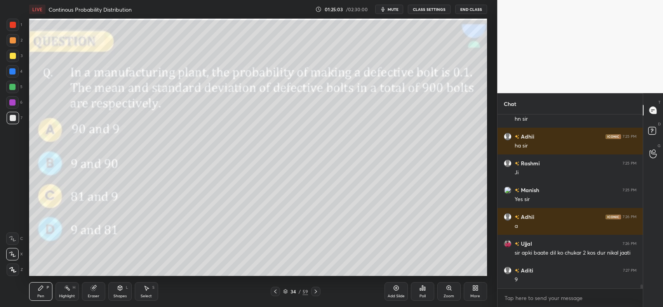
click at [11, 56] on div at bounding box center [13, 56] width 6 height 6
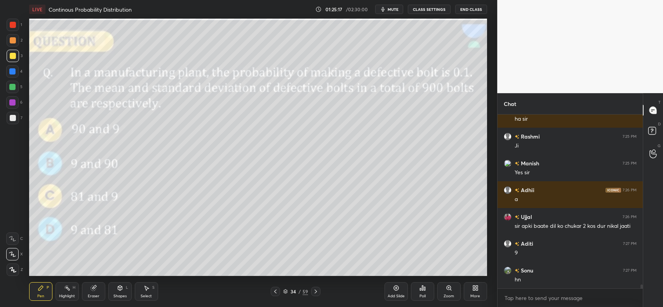
click at [390, 291] on div "Add Slide" at bounding box center [396, 291] width 23 height 19
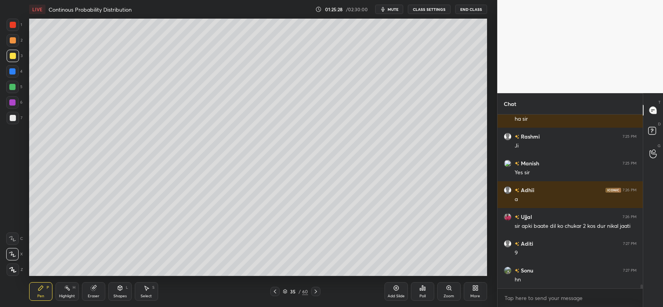
scroll to position [7475, 0]
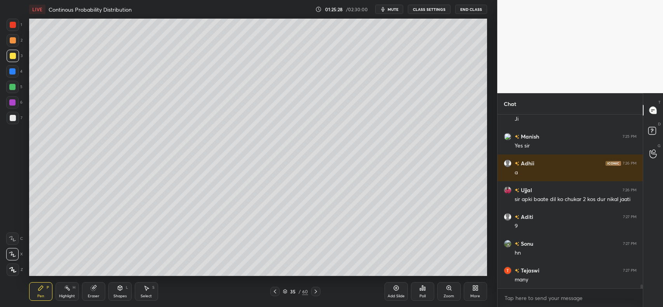
click at [16, 40] on div at bounding box center [13, 40] width 12 height 12
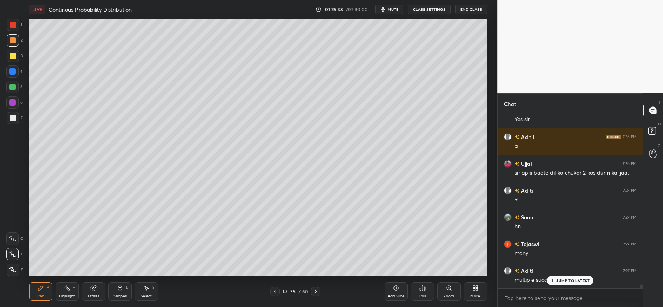
click at [115, 286] on div "Shapes L" at bounding box center [119, 291] width 23 height 19
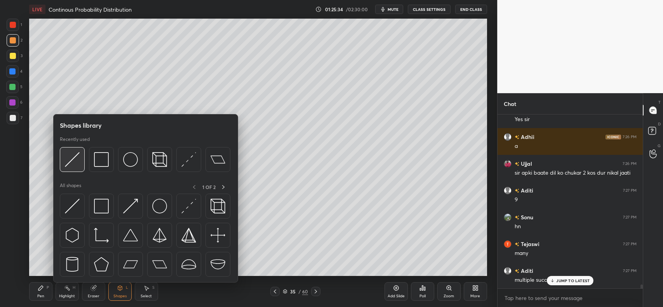
click at [69, 160] on img at bounding box center [72, 159] width 15 height 15
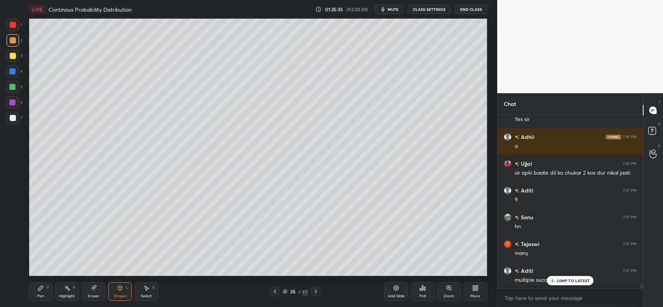
click at [40, 284] on div "Pen P" at bounding box center [40, 291] width 23 height 19
click at [117, 292] on div "Shapes L" at bounding box center [119, 291] width 23 height 19
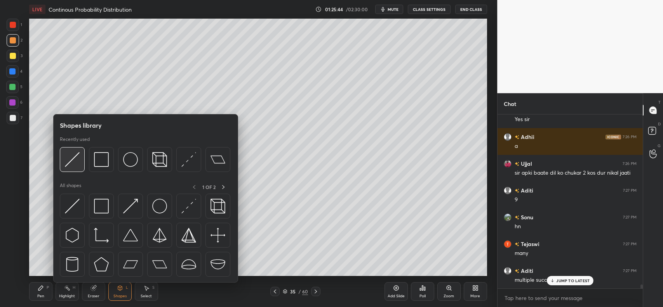
click at [69, 165] on img at bounding box center [72, 159] width 15 height 15
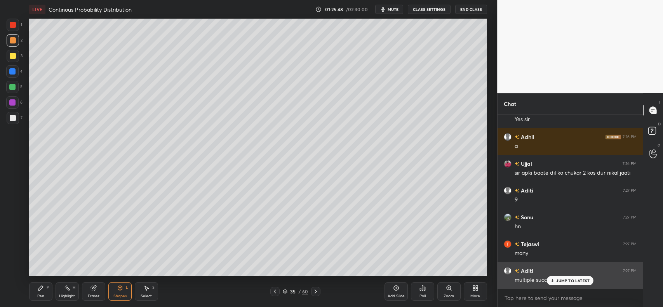
click at [567, 281] on p "JUMP TO LATEST" at bounding box center [572, 280] width 33 height 5
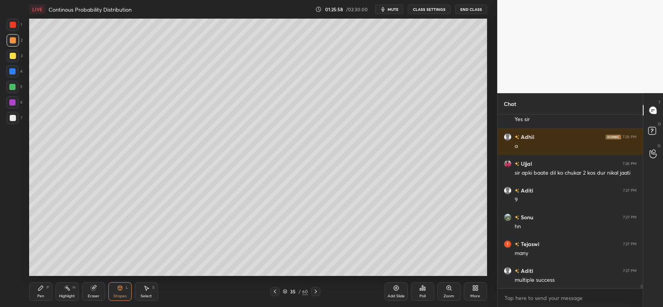
click at [14, 42] on div at bounding box center [13, 40] width 6 height 6
click at [36, 292] on div "Pen P" at bounding box center [40, 291] width 23 height 19
click at [11, 118] on div at bounding box center [13, 118] width 6 height 6
click at [115, 291] on div "Shapes L" at bounding box center [119, 291] width 23 height 19
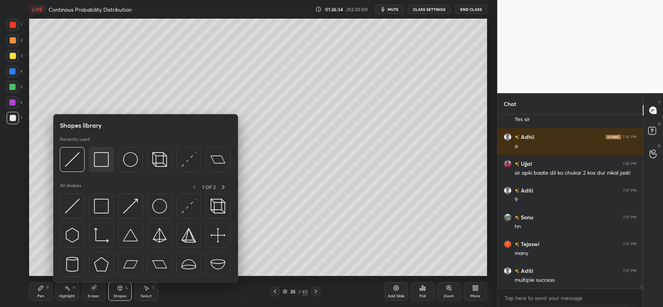
click at [99, 155] on img at bounding box center [101, 159] width 15 height 15
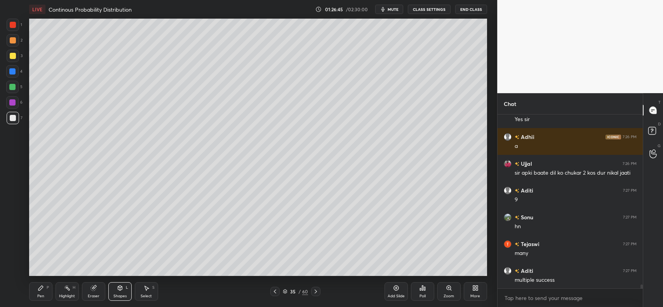
click at [39, 292] on div "Pen P" at bounding box center [40, 291] width 23 height 19
click at [10, 38] on div at bounding box center [13, 40] width 6 height 6
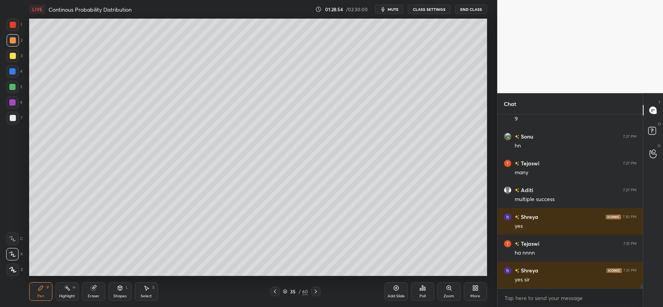
scroll to position [7609, 0]
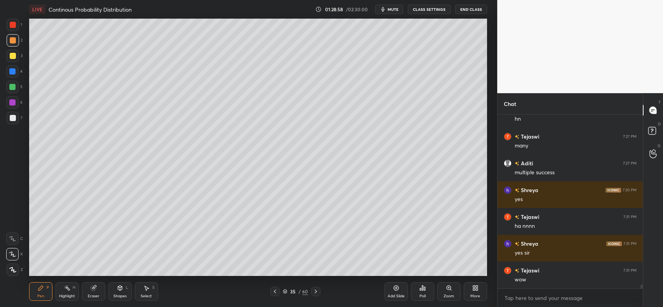
click at [37, 291] on div "Pen P" at bounding box center [40, 291] width 23 height 19
click at [10, 52] on div at bounding box center [13, 56] width 12 height 12
click at [399, 288] on icon at bounding box center [395, 288] width 5 height 5
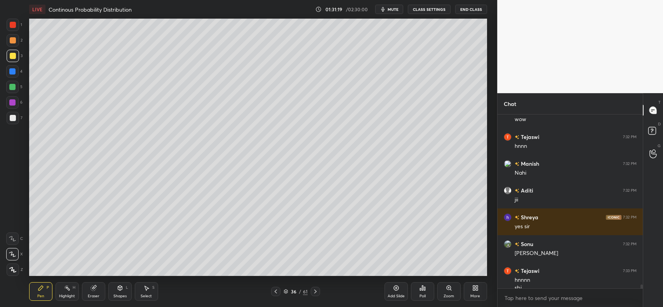
scroll to position [7777, 0]
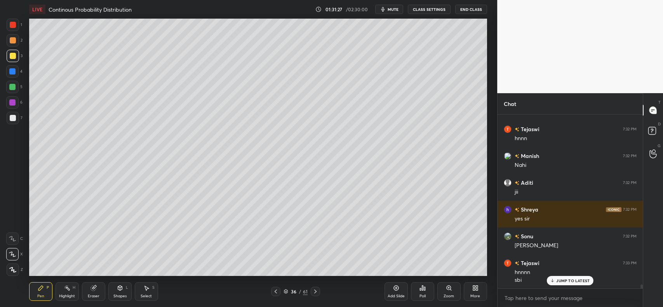
click at [558, 280] on p "JUMP TO LATEST" at bounding box center [572, 280] width 33 height 5
click at [14, 71] on div at bounding box center [12, 71] width 6 height 6
click at [17, 56] on div at bounding box center [13, 56] width 12 height 12
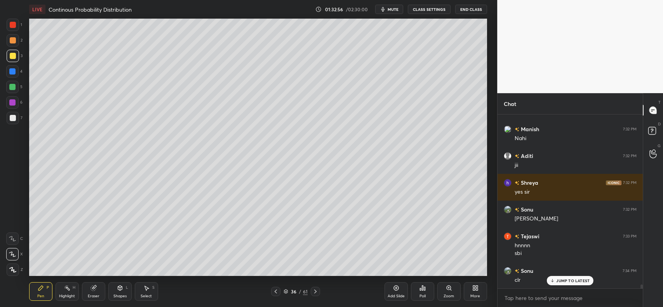
click at [120, 291] on icon at bounding box center [120, 288] width 6 height 6
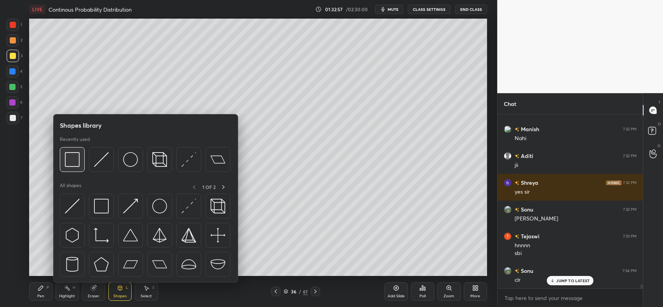
click at [75, 160] on img at bounding box center [72, 159] width 15 height 15
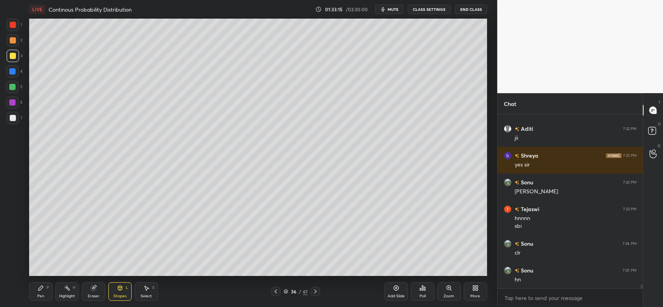
scroll to position [7858, 0]
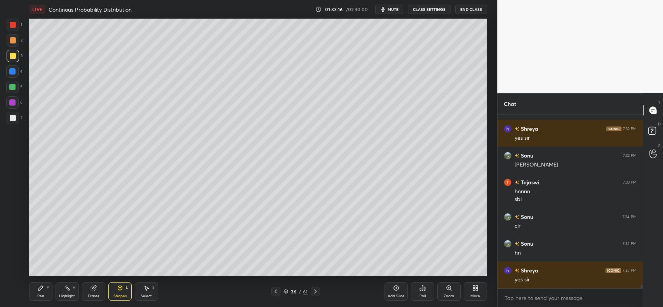
click at [39, 287] on icon at bounding box center [41, 288] width 6 height 6
click at [12, 119] on div at bounding box center [13, 118] width 6 height 6
click at [395, 290] on icon at bounding box center [395, 288] width 5 height 5
click at [12, 57] on div at bounding box center [13, 56] width 6 height 6
click at [10, 55] on div at bounding box center [13, 56] width 6 height 6
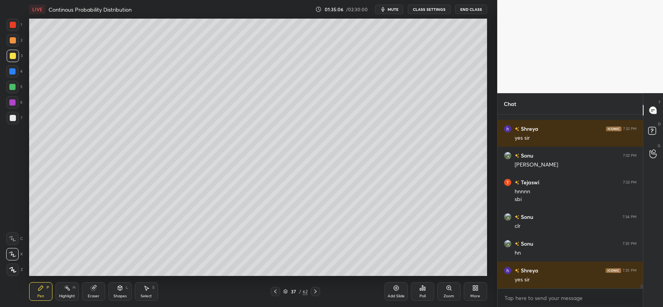
click at [14, 73] on div at bounding box center [12, 71] width 6 height 6
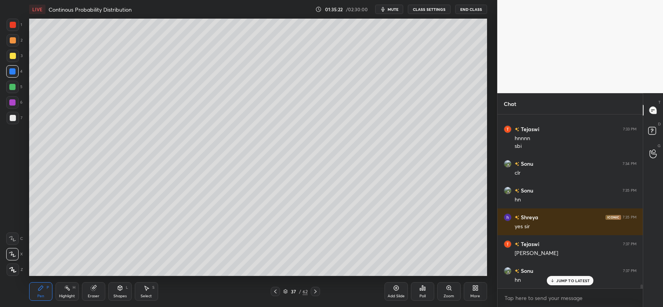
scroll to position [7938, 0]
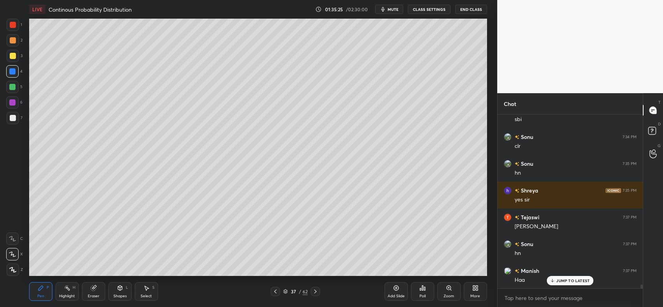
click at [94, 289] on icon at bounding box center [93, 288] width 5 height 5
click at [47, 287] on div "P" at bounding box center [48, 288] width 2 height 4
click at [10, 59] on div at bounding box center [13, 56] width 12 height 12
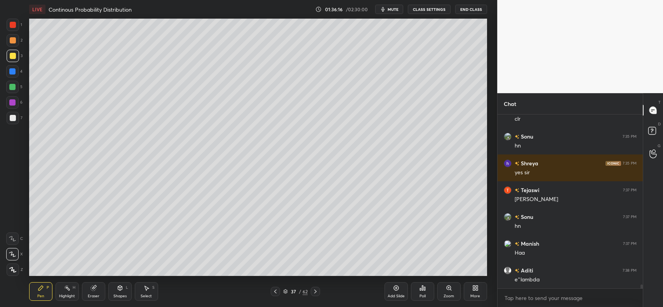
scroll to position [7992, 0]
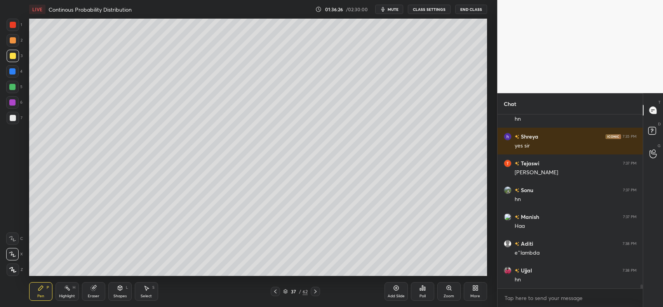
click at [395, 291] on icon at bounding box center [396, 288] width 6 height 6
click at [11, 55] on div at bounding box center [13, 56] width 6 height 6
click at [13, 52] on div at bounding box center [13, 56] width 12 height 12
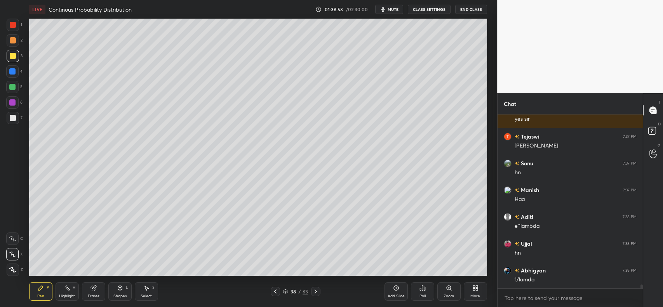
click at [95, 287] on icon at bounding box center [94, 287] width 4 height 4
click at [44, 285] on icon at bounding box center [41, 288] width 6 height 6
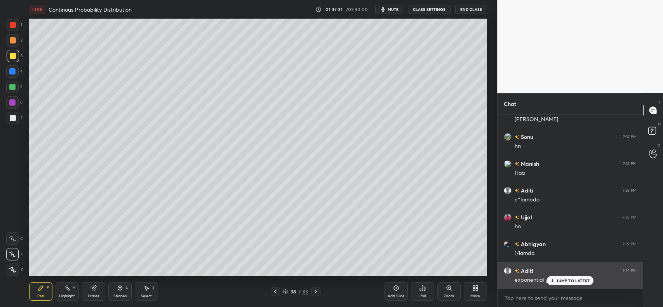
click at [566, 285] on div "JUMP TO LATEST" at bounding box center [570, 280] width 47 height 9
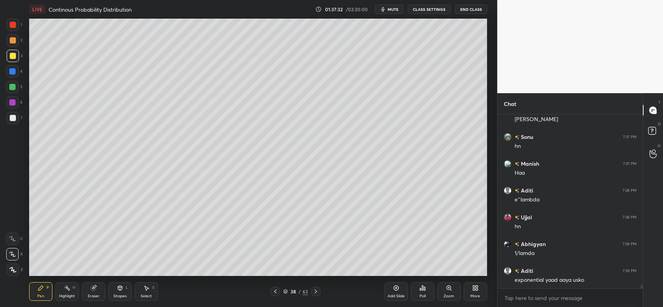
scroll to position [8072, 0]
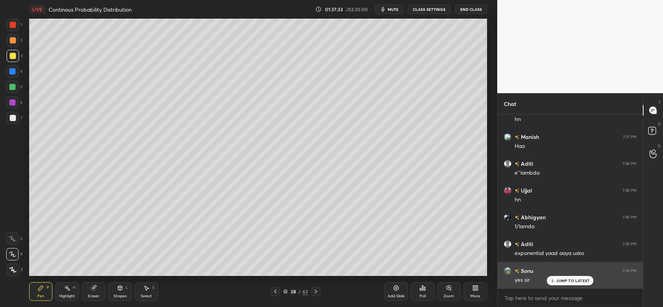
click at [565, 284] on div "JUMP TO LATEST" at bounding box center [570, 280] width 47 height 9
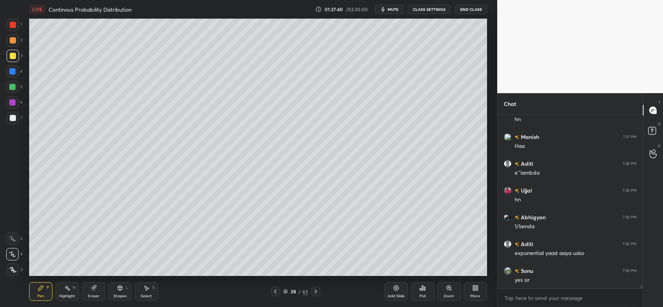
scroll to position [8099, 0]
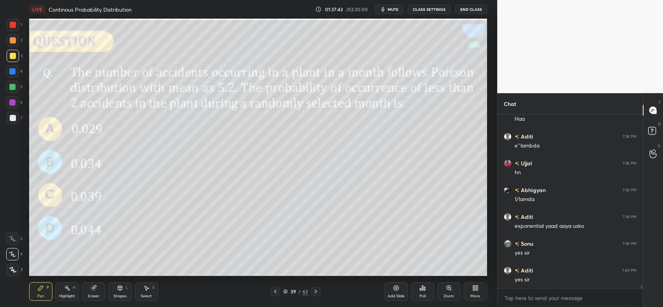
click at [14, 43] on div at bounding box center [13, 40] width 6 height 6
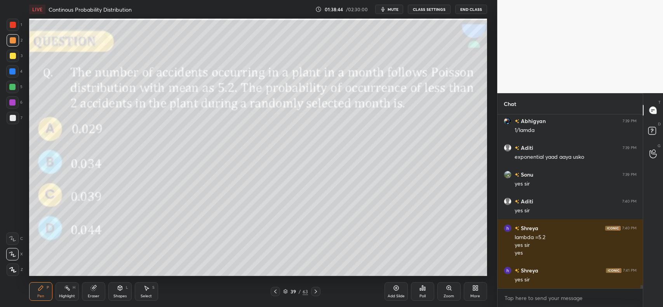
scroll to position [8195, 0]
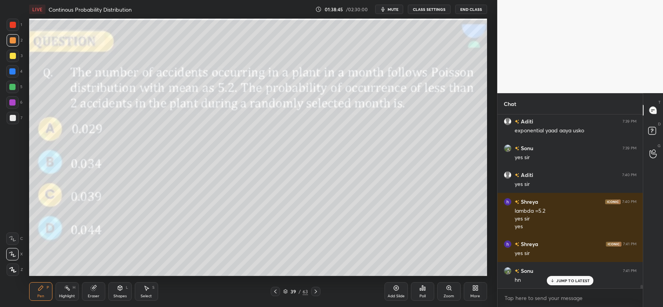
click at [10, 56] on div at bounding box center [13, 56] width 6 height 6
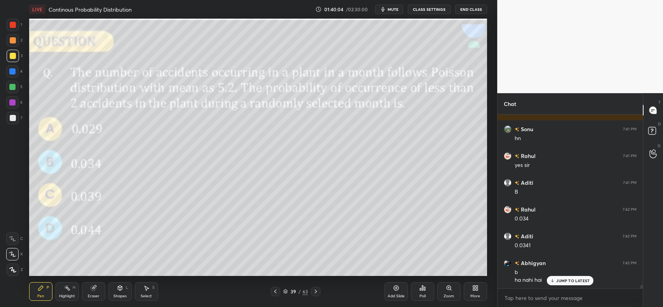
scroll to position [8363, 0]
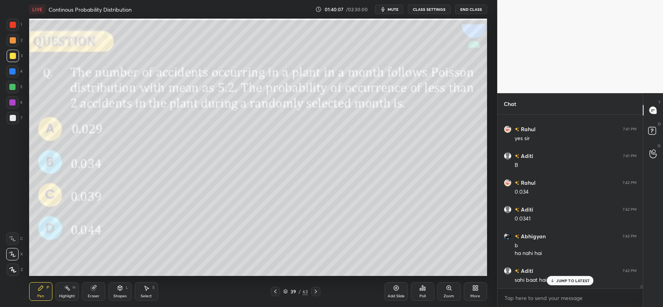
click at [562, 280] on p "JUMP TO LATEST" at bounding box center [572, 280] width 33 height 5
click at [315, 292] on icon at bounding box center [316, 292] width 6 height 6
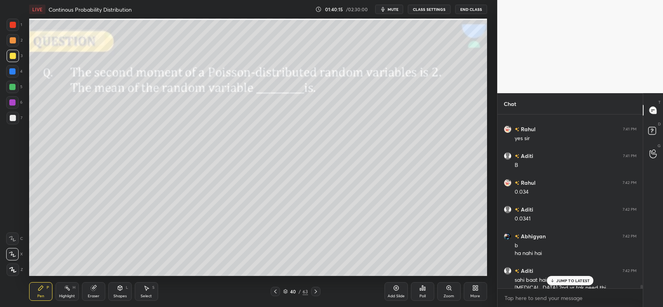
scroll to position [8371, 0]
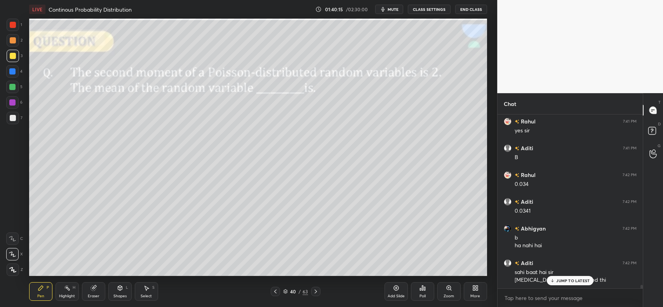
click at [313, 292] on icon at bounding box center [316, 292] width 6 height 6
click at [556, 280] on div "JUMP TO LATEST" at bounding box center [570, 280] width 47 height 9
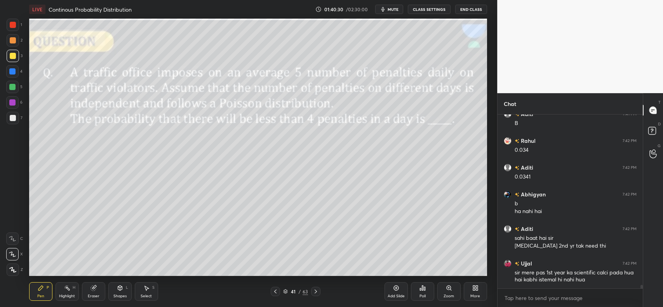
click at [395, 11] on span "mute" at bounding box center [393, 9] width 11 height 5
click at [421, 296] on div "Poll" at bounding box center [422, 296] width 6 height 4
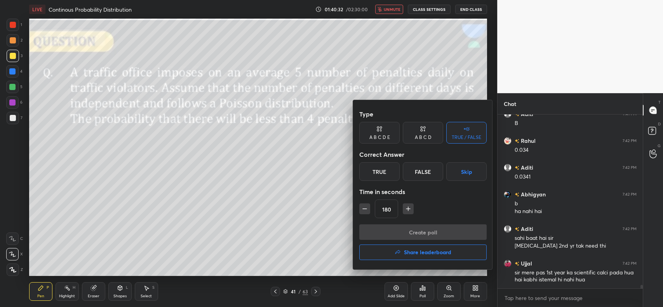
click at [385, 167] on div "True" at bounding box center [379, 171] width 40 height 19
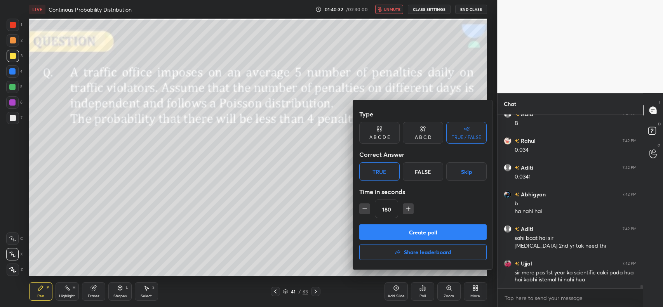
click at [410, 232] on button "Create poll" at bounding box center [422, 233] width 127 height 16
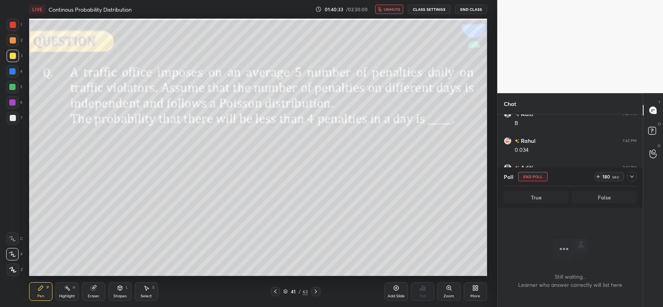
scroll to position [66, 143]
click at [600, 175] on icon at bounding box center [598, 177] width 6 height 6
click at [598, 176] on icon at bounding box center [598, 177] width 6 height 6
click at [597, 176] on icon at bounding box center [598, 177] width 6 height 6
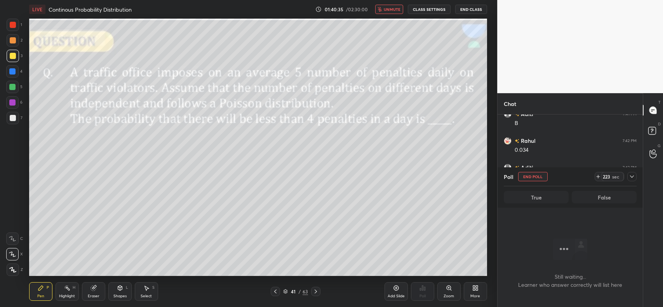
click at [596, 176] on icon at bounding box center [598, 177] width 6 height 6
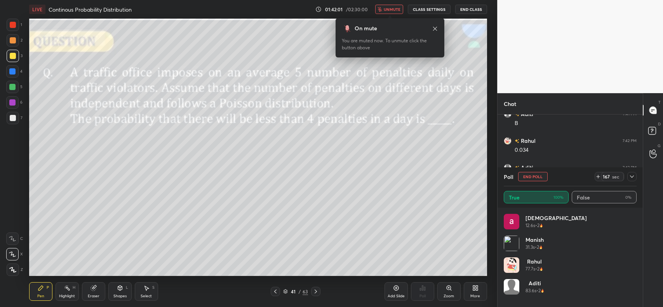
click at [393, 10] on span "unmute" at bounding box center [392, 9] width 17 height 5
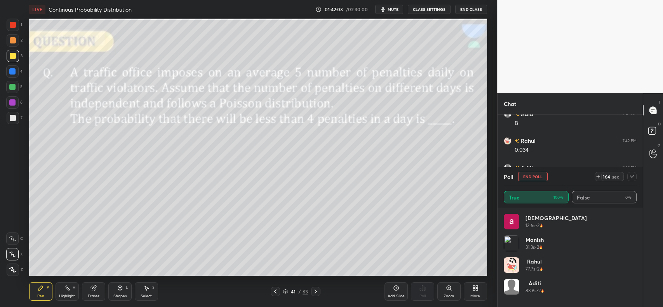
click at [535, 177] on button "End Poll" at bounding box center [533, 176] width 30 height 9
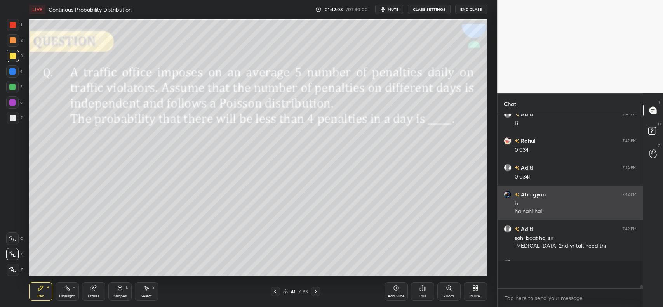
scroll to position [107, 143]
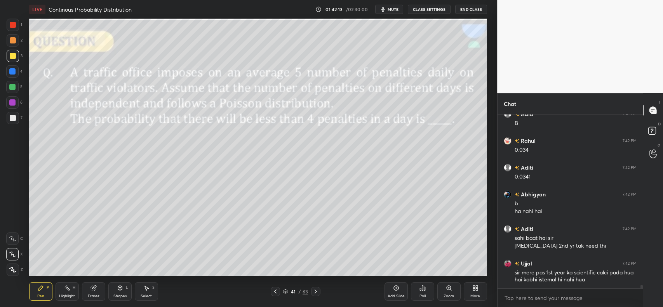
click at [12, 39] on div at bounding box center [13, 40] width 6 height 6
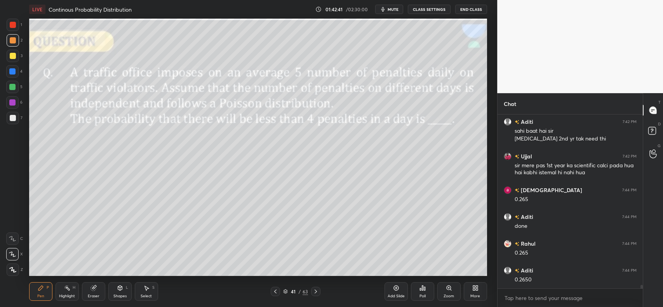
scroll to position [8539, 0]
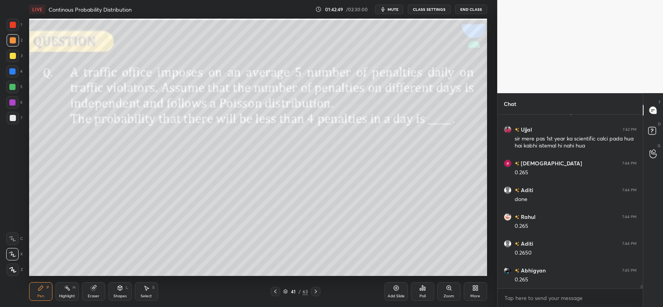
click at [12, 55] on div at bounding box center [13, 56] width 6 height 6
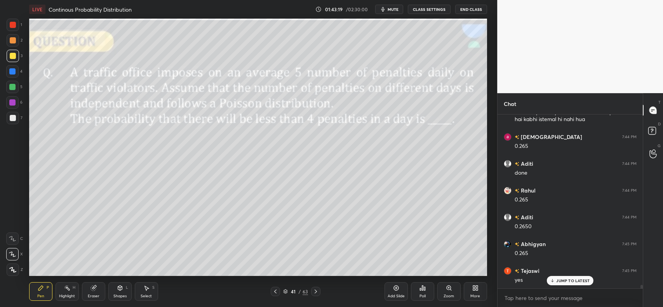
scroll to position [8593, 0]
click at [562, 280] on p "JUMP TO LATEST" at bounding box center [572, 280] width 33 height 5
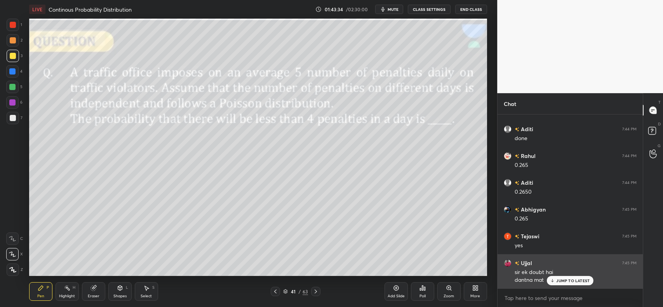
click at [552, 282] on icon at bounding box center [552, 280] width 5 height 5
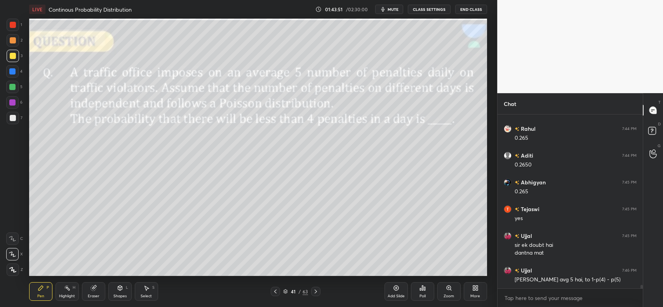
scroll to position [8635, 0]
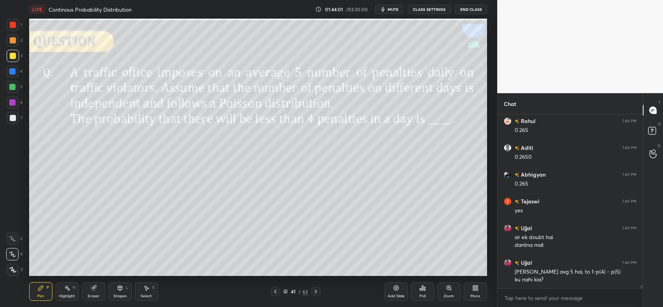
click at [395, 291] on icon at bounding box center [396, 288] width 6 height 6
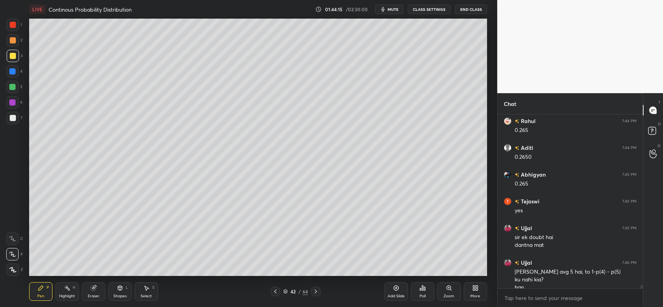
scroll to position [8643, 0]
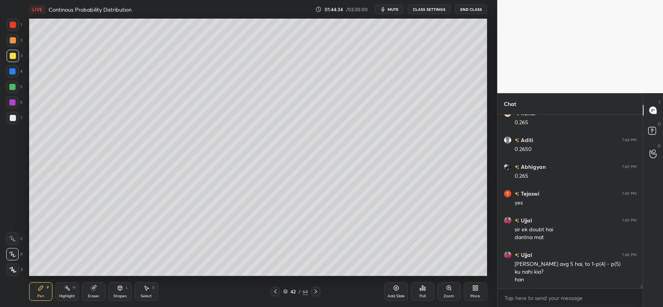
click at [124, 290] on div "Shapes L" at bounding box center [119, 291] width 23 height 19
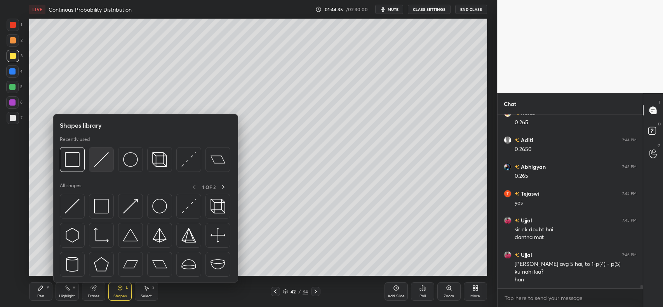
click at [98, 158] on img at bounding box center [101, 159] width 15 height 15
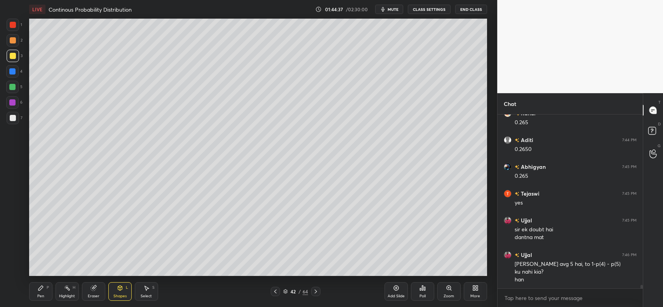
click at [41, 286] on icon at bounding box center [40, 288] width 5 height 5
click at [14, 119] on div at bounding box center [13, 118] width 6 height 6
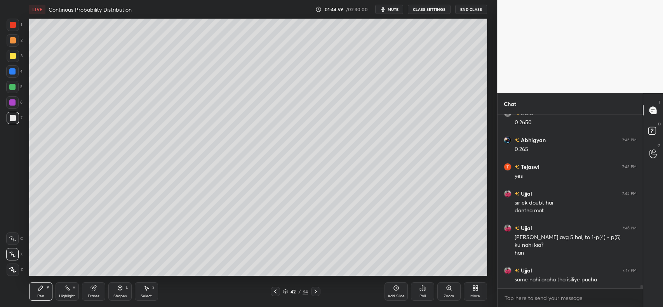
scroll to position [8697, 0]
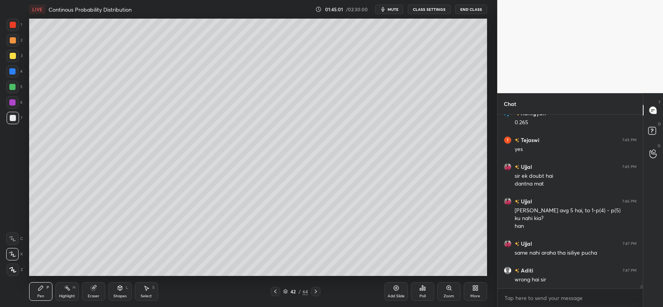
click at [12, 73] on div at bounding box center [12, 71] width 6 height 6
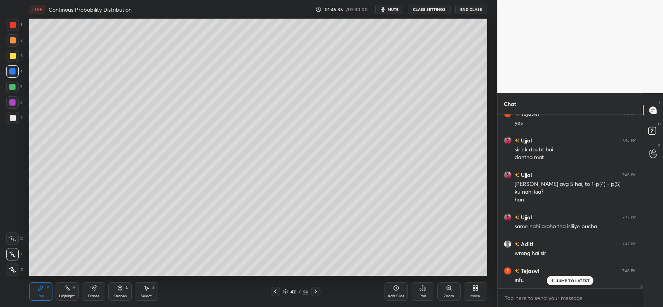
scroll to position [8750, 0]
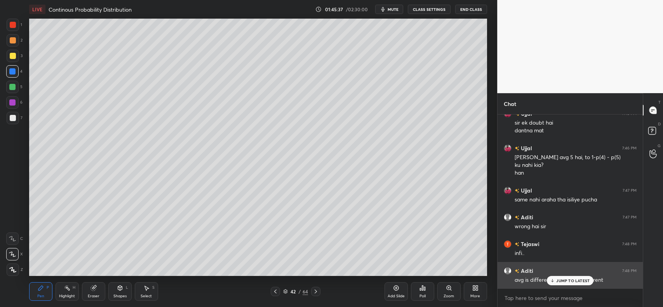
click at [567, 280] on p "JUMP TO LATEST" at bounding box center [572, 280] width 33 height 5
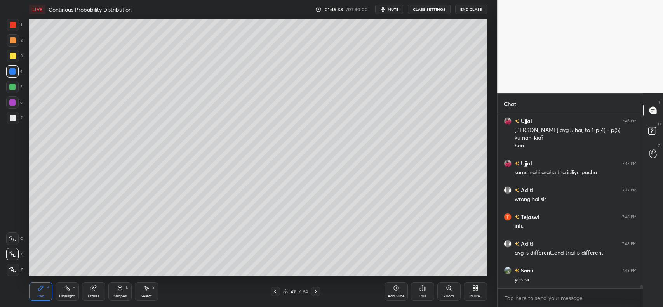
scroll to position [8804, 0]
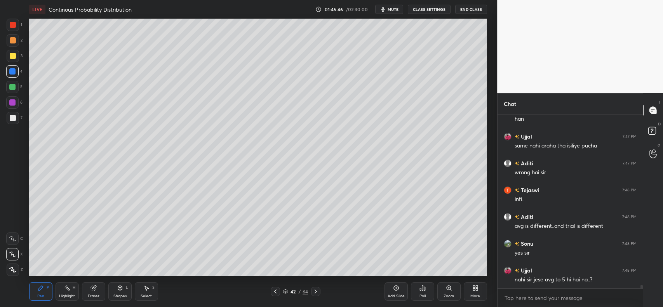
click at [10, 58] on div at bounding box center [13, 56] width 6 height 6
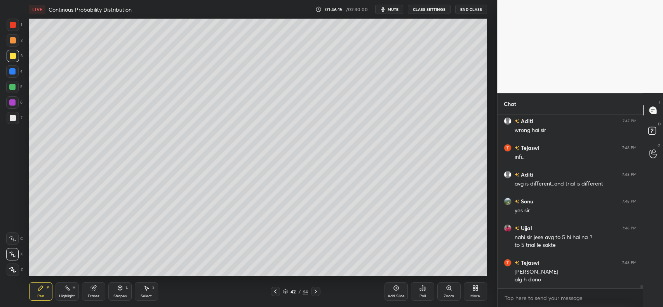
scroll to position [8873, 0]
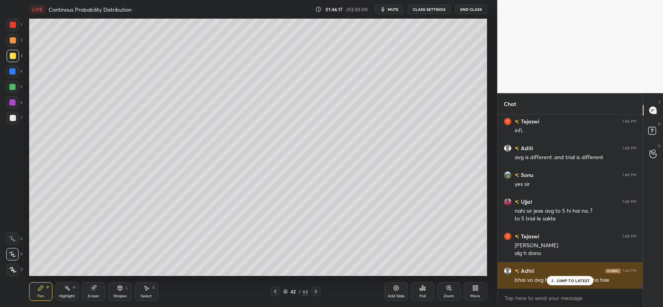
click at [570, 280] on p "JUMP TO LATEST" at bounding box center [572, 280] width 33 height 5
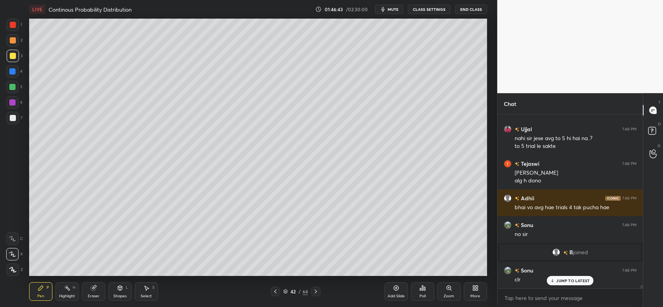
scroll to position [8972, 0]
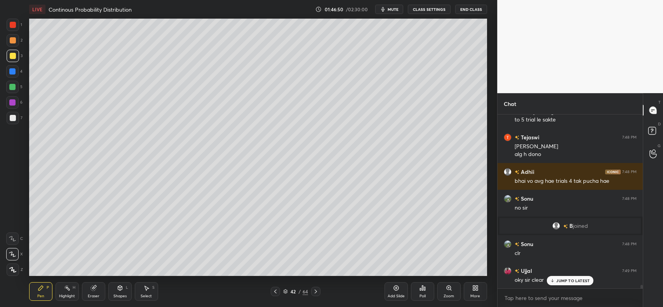
click at [569, 282] on p "JUMP TO LATEST" at bounding box center [572, 280] width 33 height 5
click at [315, 292] on icon at bounding box center [316, 292] width 6 height 6
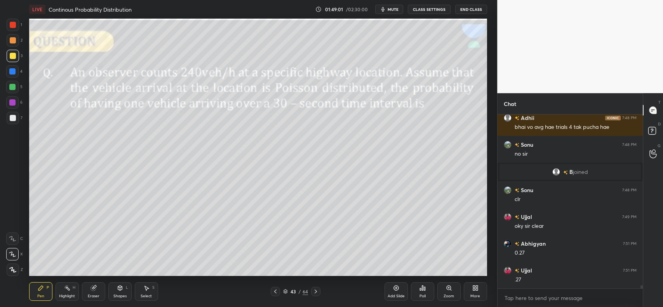
scroll to position [9053, 0]
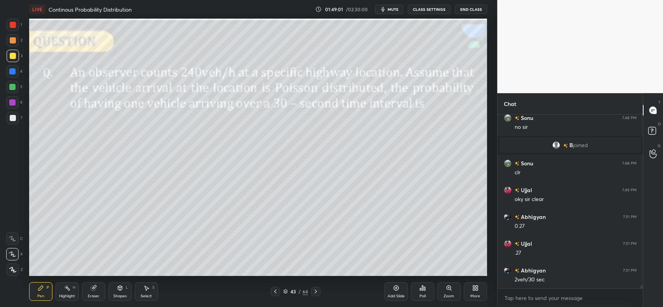
click at [89, 288] on div "Eraser" at bounding box center [93, 291] width 23 height 19
click at [37, 288] on div "Pen P" at bounding box center [40, 291] width 23 height 19
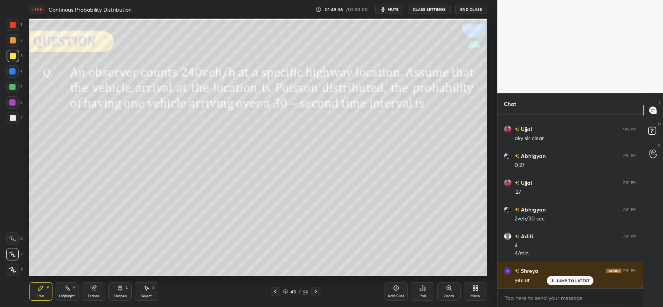
scroll to position [9140, 0]
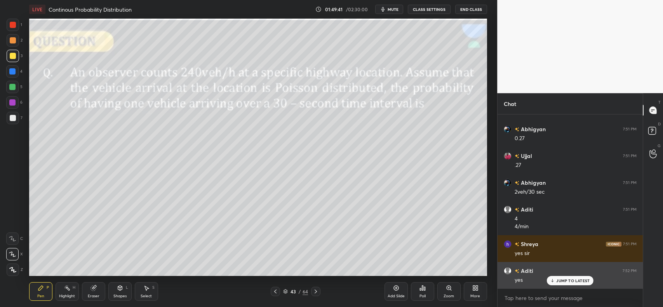
click at [583, 278] on p "JUMP TO LATEST" at bounding box center [572, 280] width 33 height 5
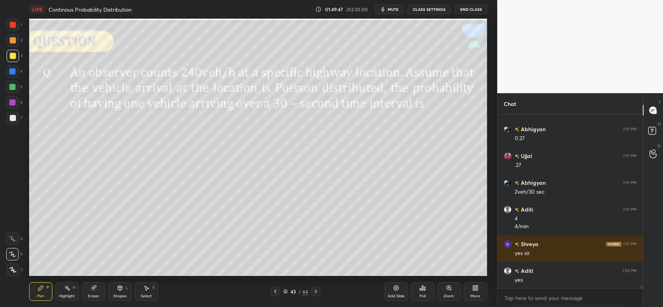
scroll to position [9167, 0]
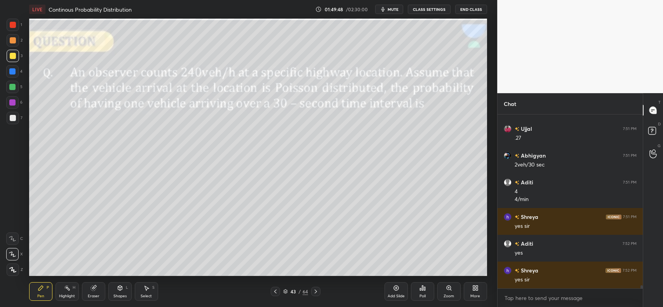
click at [315, 290] on icon at bounding box center [316, 292] width 6 height 6
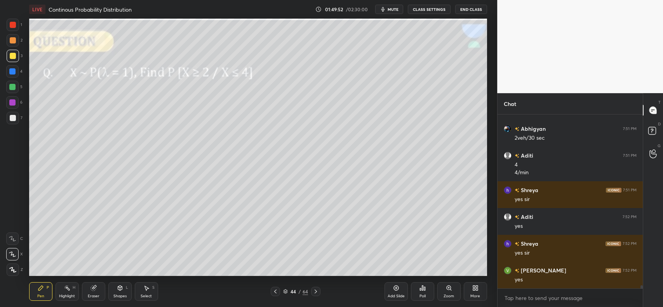
scroll to position [9221, 0]
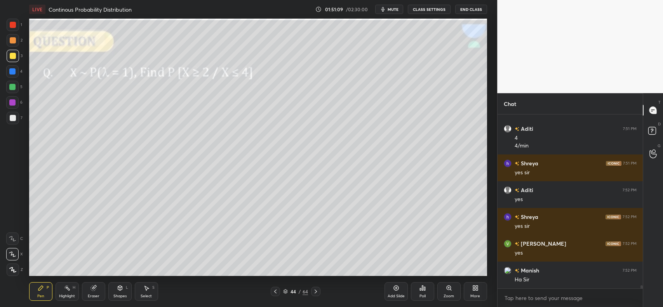
click at [11, 43] on div at bounding box center [13, 40] width 6 height 6
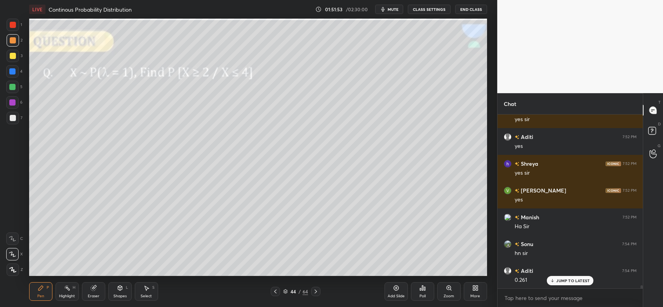
scroll to position [9301, 0]
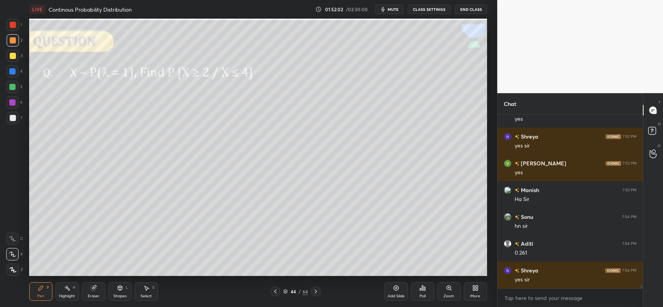
click at [317, 289] on icon at bounding box center [316, 292] width 6 height 6
click at [316, 290] on icon at bounding box center [316, 292] width 6 height 6
click at [315, 290] on icon at bounding box center [316, 292] width 6 height 6
click at [276, 291] on icon at bounding box center [275, 292] width 2 height 4
click at [275, 290] on icon at bounding box center [275, 292] width 6 height 6
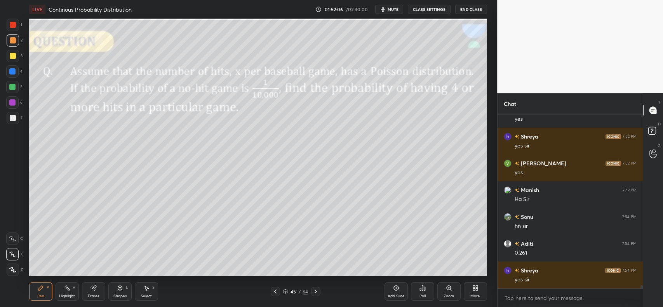
click at [315, 291] on icon at bounding box center [316, 292] width 6 height 6
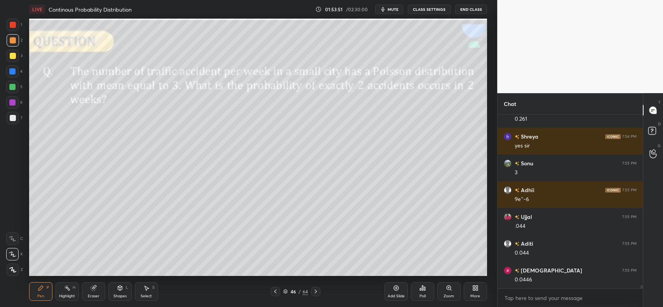
scroll to position [9462, 0]
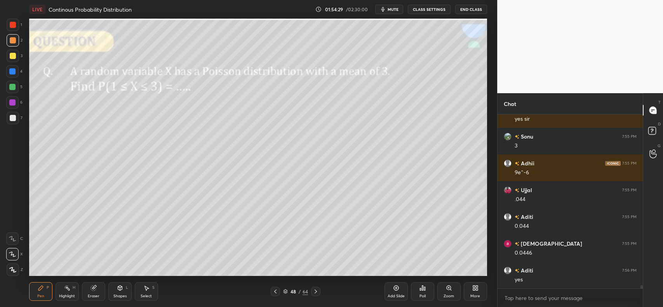
click at [14, 55] on div at bounding box center [13, 56] width 6 height 6
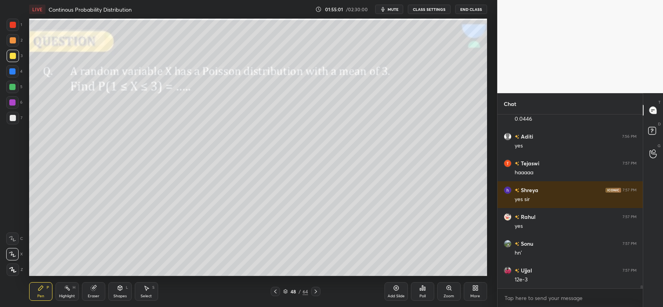
scroll to position [9623, 0]
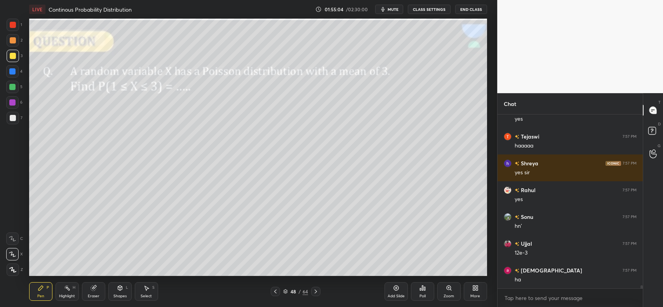
click at [318, 288] on div at bounding box center [315, 291] width 9 height 9
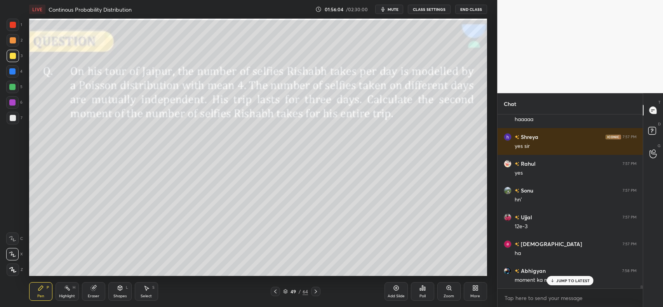
scroll to position [9676, 0]
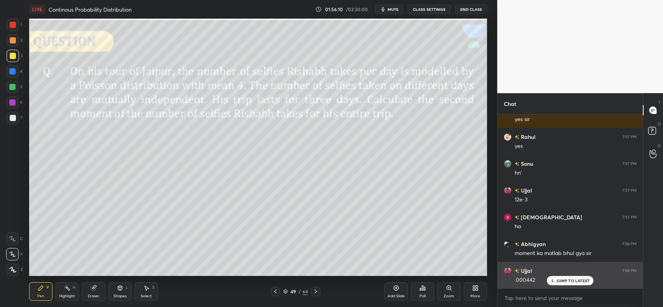
click at [561, 277] on div "JUMP TO LATEST" at bounding box center [570, 280] width 47 height 9
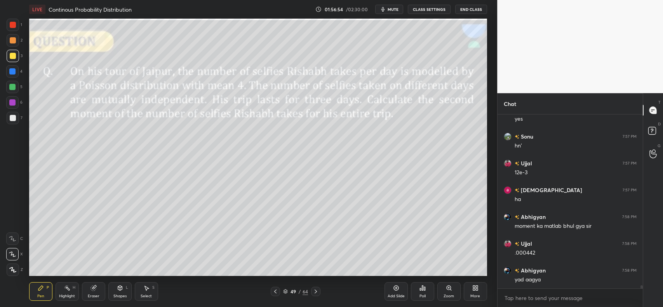
scroll to position [9730, 0]
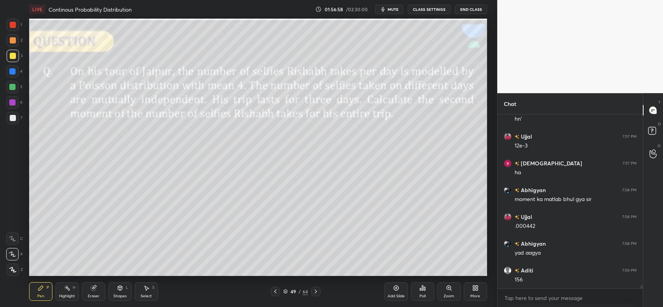
click at [111, 291] on div "Shapes L" at bounding box center [119, 291] width 23 height 19
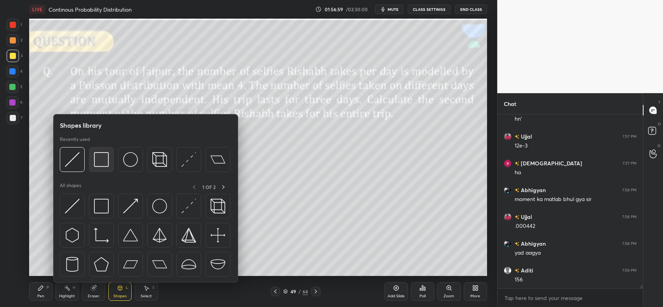
click at [104, 162] on img at bounding box center [101, 159] width 15 height 15
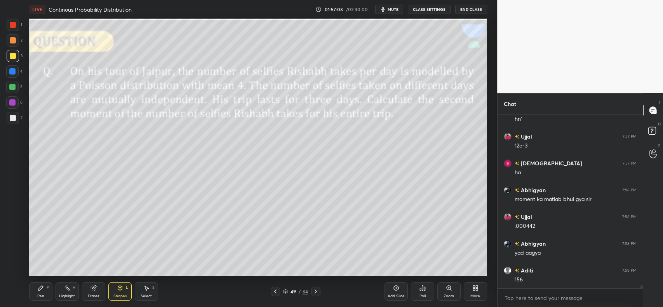
click at [36, 287] on div "Pen P" at bounding box center [40, 291] width 23 height 19
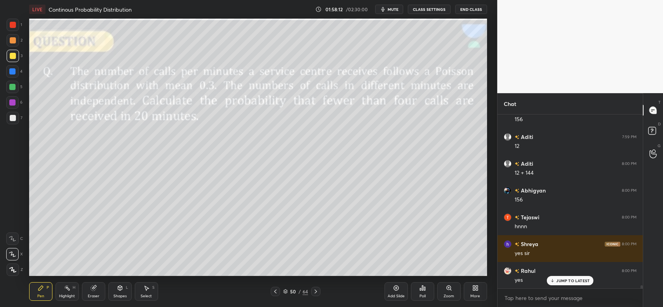
scroll to position [9944, 0]
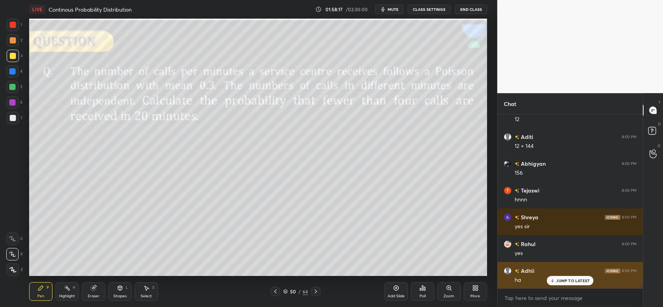
click at [557, 277] on div "JUMP TO LATEST" at bounding box center [570, 280] width 47 height 9
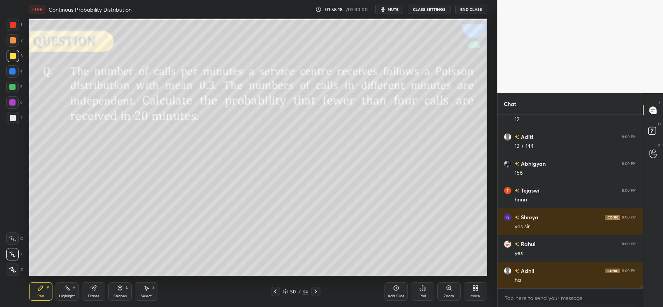
click at [12, 43] on div at bounding box center [13, 40] width 6 height 6
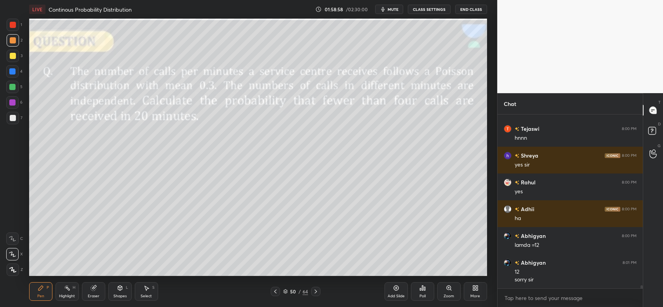
scroll to position [10033, 0]
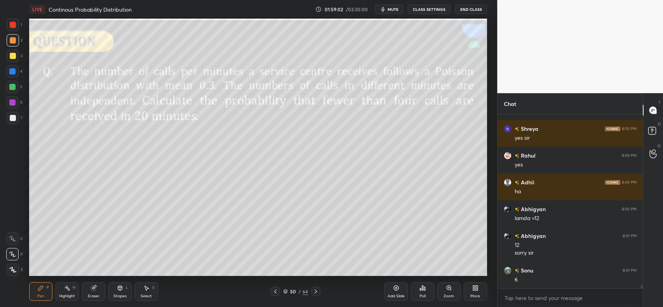
click at [10, 52] on div at bounding box center [13, 56] width 12 height 12
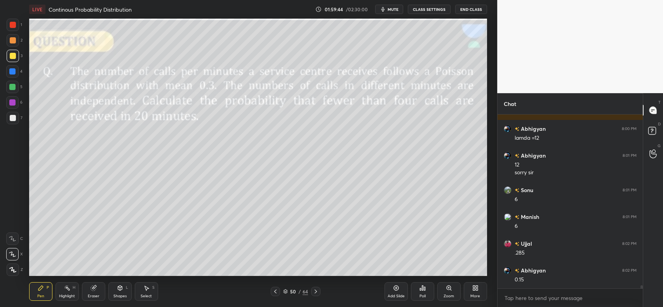
scroll to position [10140, 0]
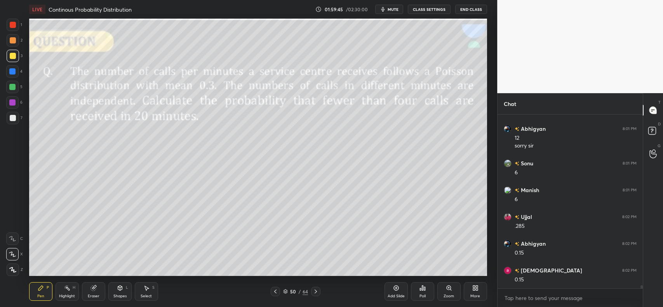
click at [10, 116] on div at bounding box center [13, 118] width 6 height 6
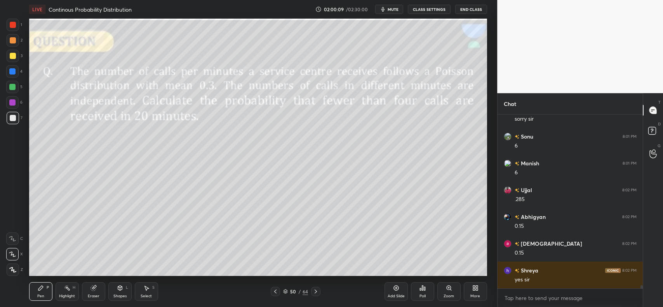
click at [318, 291] on icon at bounding box center [316, 292] width 6 height 6
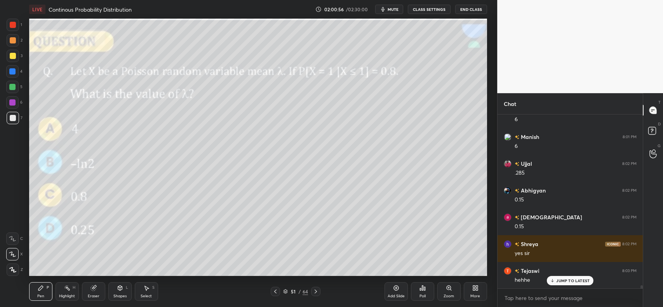
scroll to position [10220, 0]
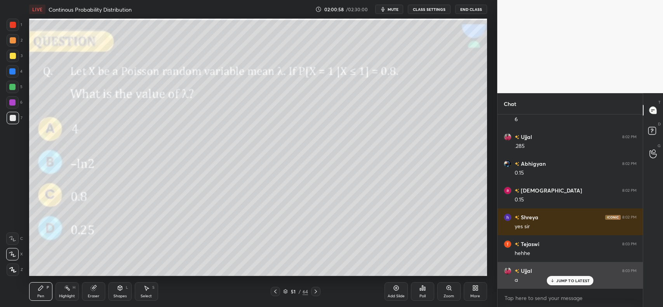
click at [567, 277] on div "JUMP TO LATEST" at bounding box center [570, 280] width 47 height 9
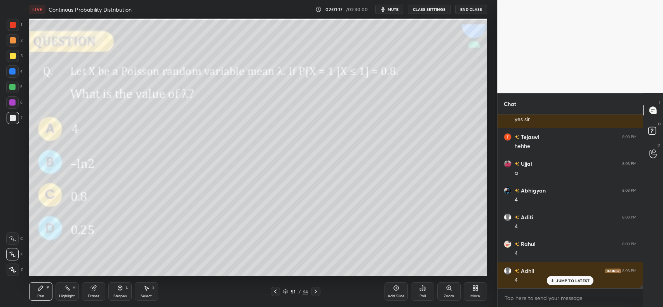
scroll to position [10354, 0]
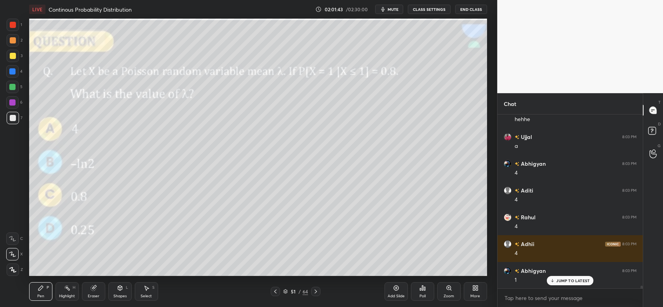
click at [241, 276] on div "Pen P Highlight H Eraser Shapes L Select S 51 / 64 Add Slide Poll Zoom More" at bounding box center [258, 291] width 458 height 31
click at [242, 277] on div "Pen P Highlight H Eraser Shapes L Select S 51 / 64 Add Slide Poll Zoom More" at bounding box center [258, 291] width 458 height 31
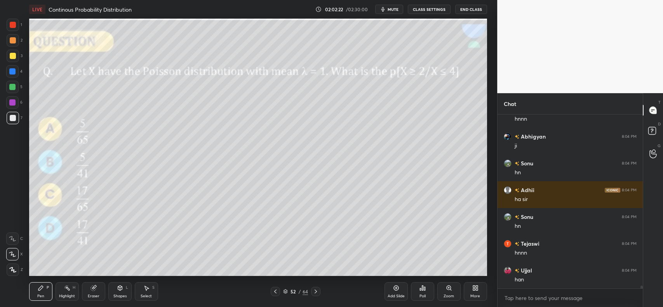
click at [95, 286] on icon at bounding box center [94, 287] width 4 height 4
click at [41, 280] on div "Pen P Highlight H Eraser Shapes L Select S 52 / 64 Add Slide Poll Zoom More" at bounding box center [258, 291] width 458 height 31
click at [42, 288] on icon at bounding box center [41, 288] width 6 height 6
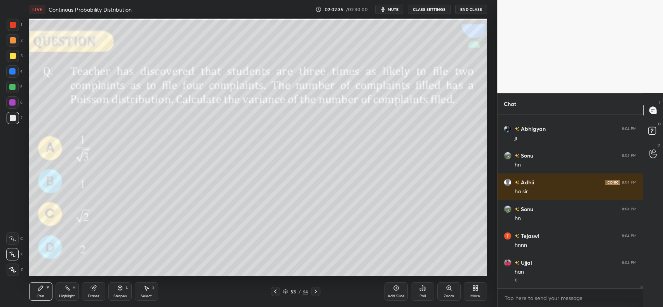
scroll to position [10603, 0]
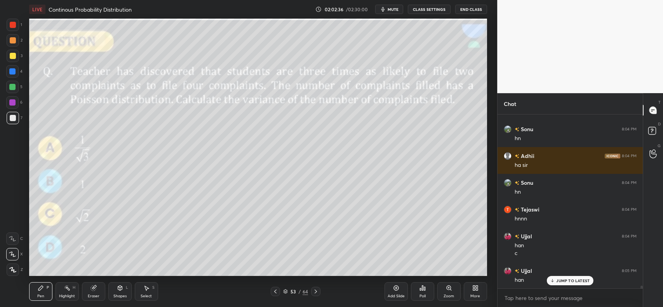
click at [585, 280] on p "JUMP TO LATEST" at bounding box center [572, 280] width 33 height 5
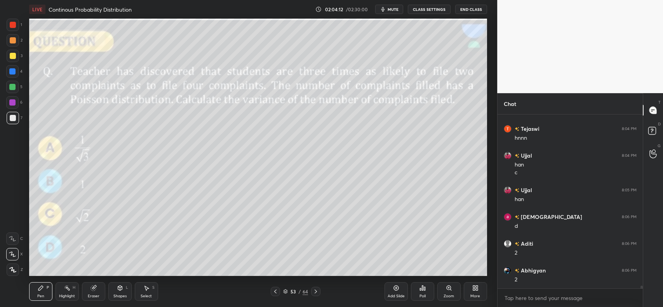
scroll to position [10711, 0]
click at [122, 292] on div "Shapes L" at bounding box center [119, 291] width 23 height 19
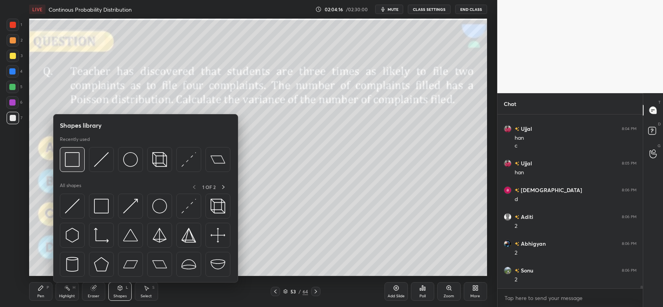
click at [72, 160] on img at bounding box center [72, 159] width 15 height 15
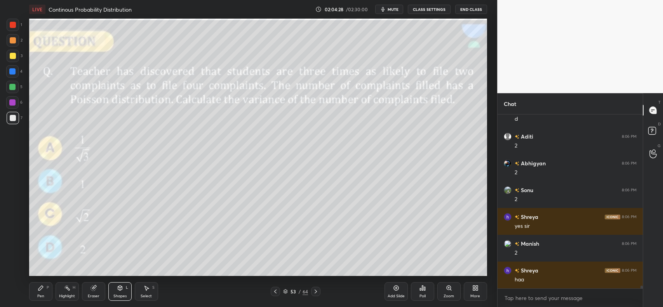
scroll to position [10818, 0]
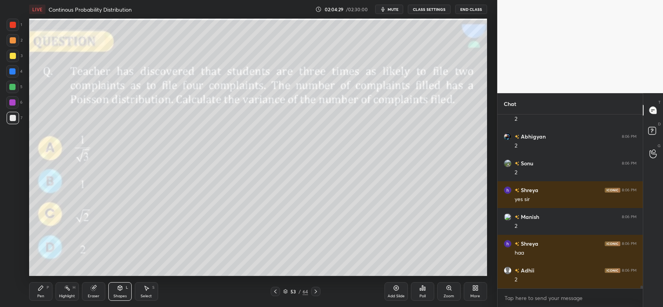
click at [316, 289] on icon at bounding box center [316, 292] width 6 height 6
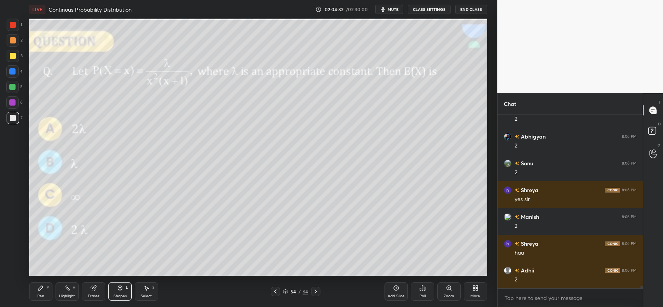
click at [43, 291] on icon at bounding box center [41, 288] width 6 height 6
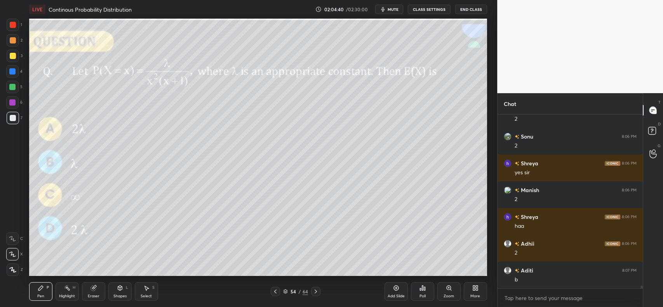
scroll to position [10871, 0]
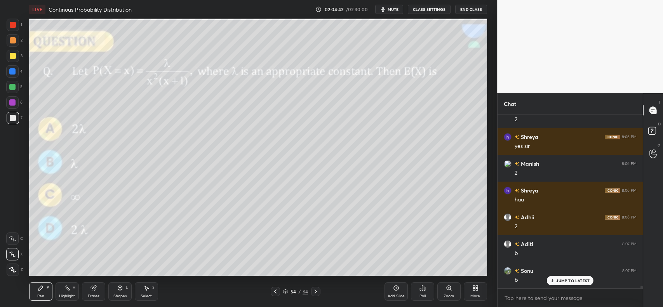
click at [316, 288] on div at bounding box center [315, 291] width 9 height 9
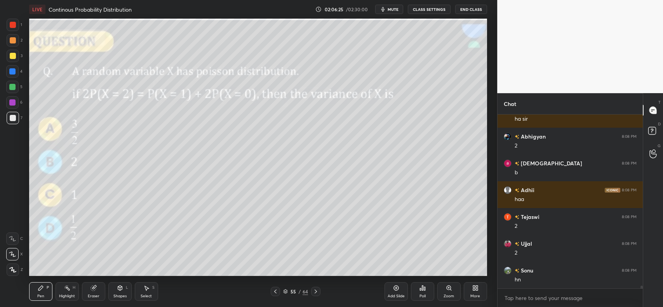
scroll to position [11139, 0]
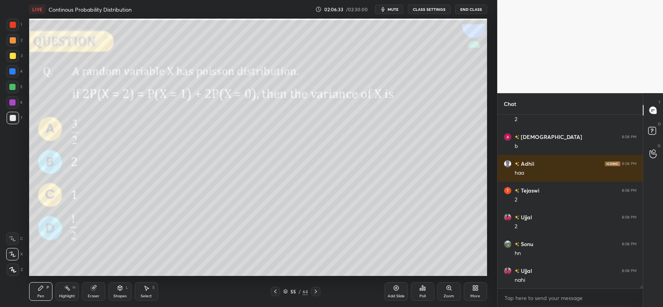
click at [314, 290] on icon at bounding box center [316, 292] width 6 height 6
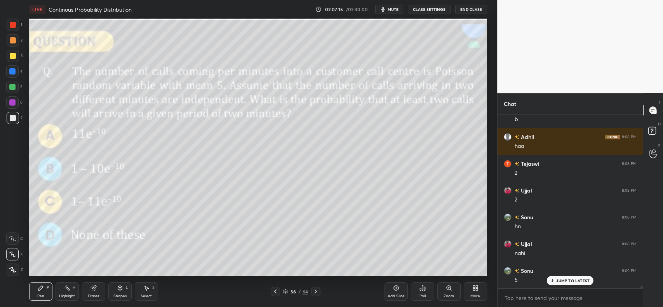
scroll to position [11193, 0]
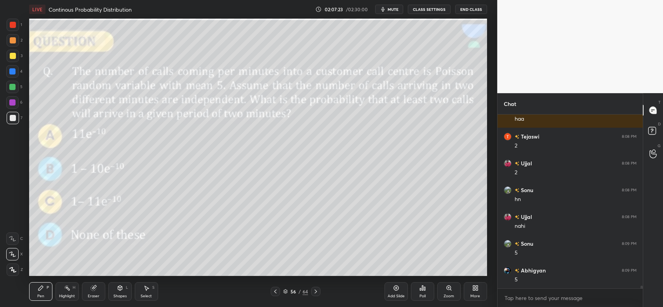
click at [9, 41] on div at bounding box center [13, 40] width 12 height 12
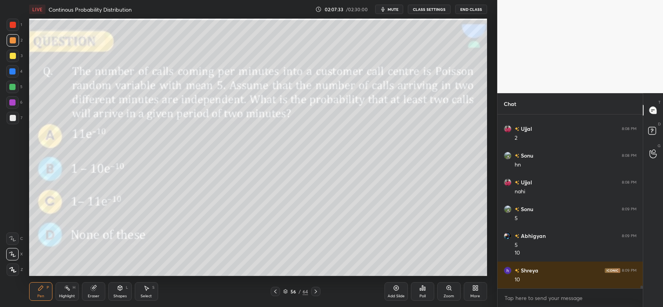
scroll to position [11254, 0]
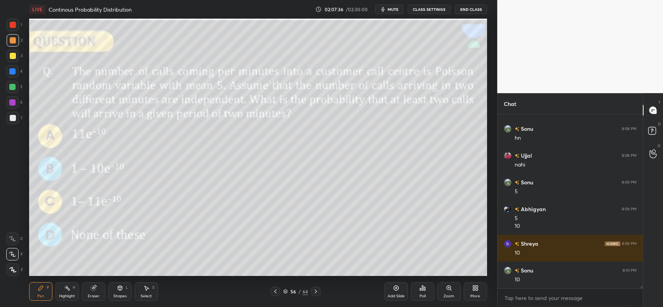
click at [91, 290] on icon at bounding box center [93, 288] width 5 height 5
click at [39, 290] on icon at bounding box center [40, 288] width 5 height 5
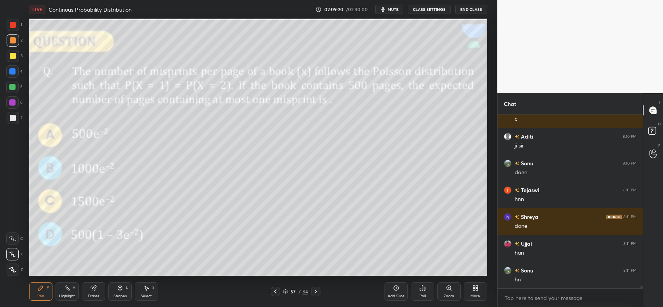
scroll to position [11522, 0]
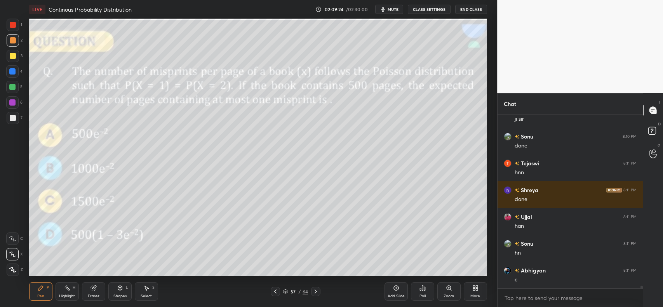
click at [13, 44] on div at bounding box center [13, 40] width 12 height 12
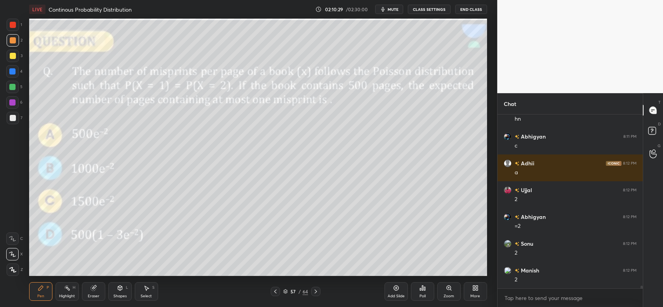
click at [10, 117] on div at bounding box center [13, 118] width 6 height 6
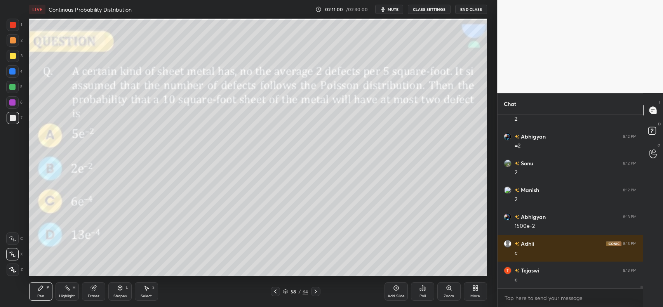
scroll to position [11764, 0]
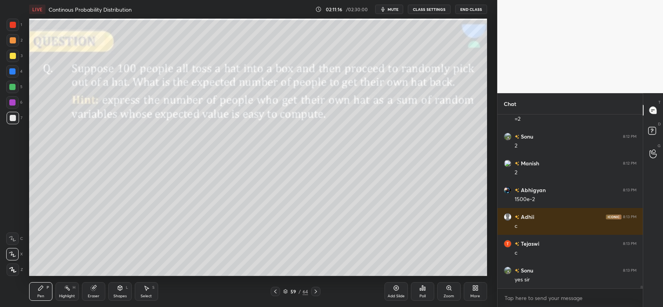
click at [317, 290] on icon at bounding box center [316, 292] width 6 height 6
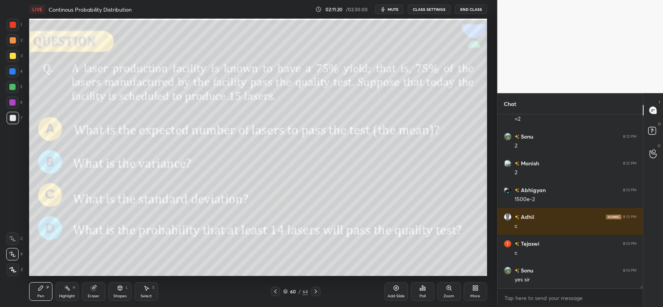
click at [315, 291] on icon at bounding box center [316, 292] width 6 height 6
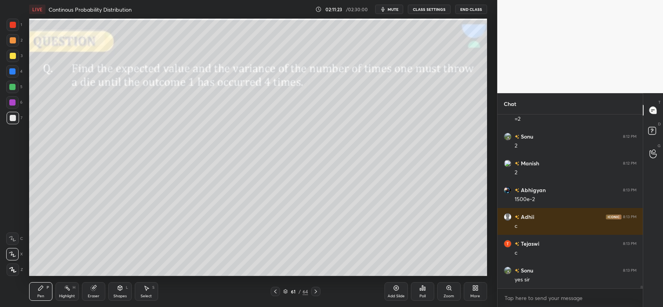
click at [317, 290] on icon at bounding box center [316, 292] width 6 height 6
click at [318, 289] on icon at bounding box center [316, 292] width 6 height 6
click at [276, 289] on icon at bounding box center [275, 292] width 6 height 6
click at [273, 292] on icon at bounding box center [275, 292] width 6 height 6
click at [274, 292] on icon at bounding box center [275, 292] width 6 height 6
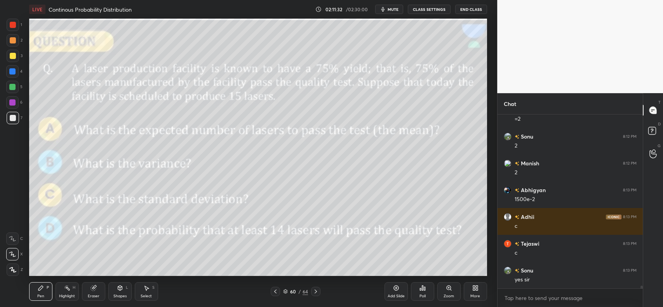
click at [273, 292] on icon at bounding box center [275, 292] width 6 height 6
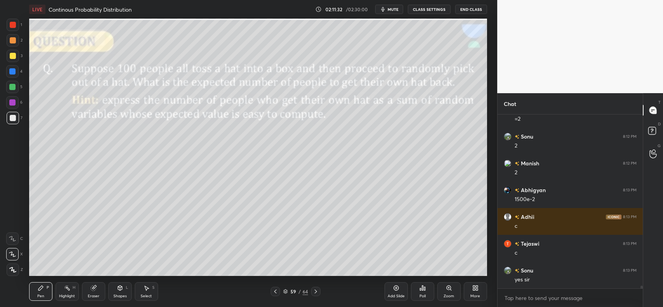
click at [274, 291] on icon at bounding box center [275, 292] width 6 height 6
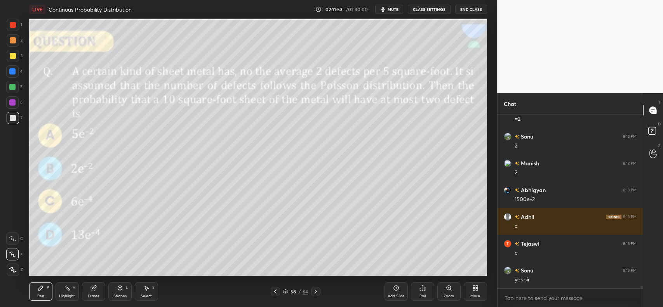
click at [12, 53] on div at bounding box center [13, 56] width 6 height 6
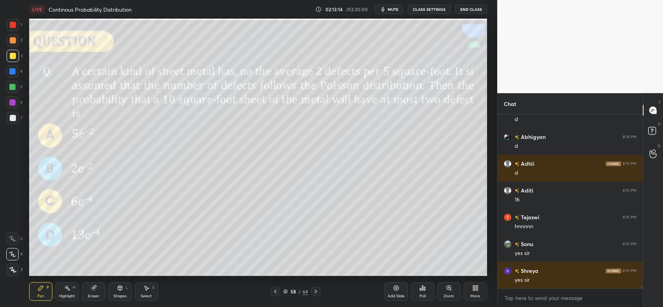
scroll to position [12005, 0]
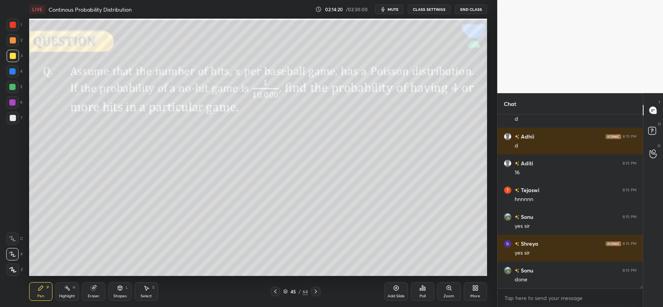
click at [124, 290] on div "Shapes L" at bounding box center [119, 291] width 23 height 19
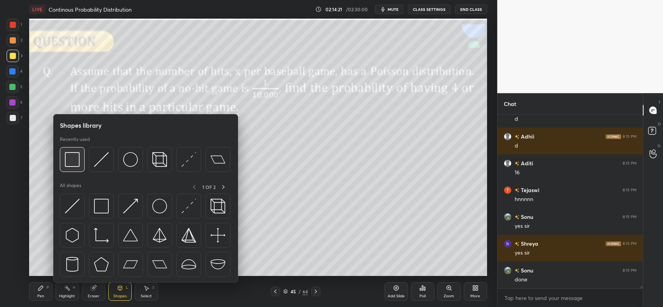
click at [80, 161] on div at bounding box center [72, 159] width 25 height 25
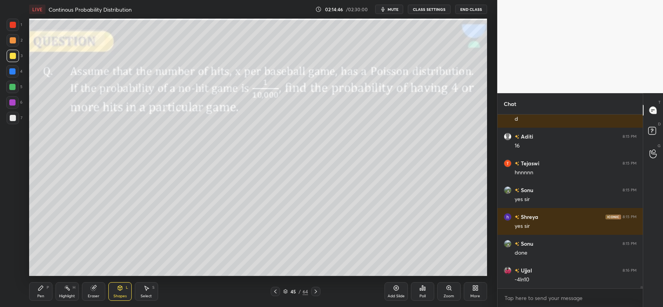
scroll to position [12058, 0]
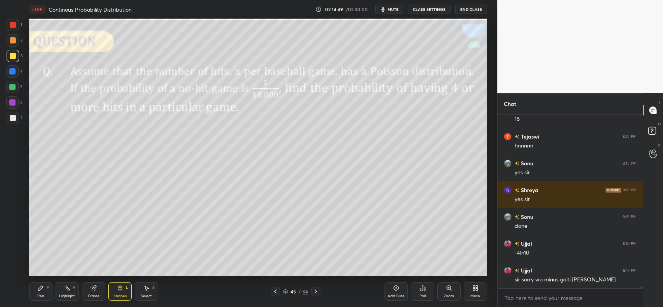
click at [42, 290] on icon at bounding box center [41, 288] width 6 height 6
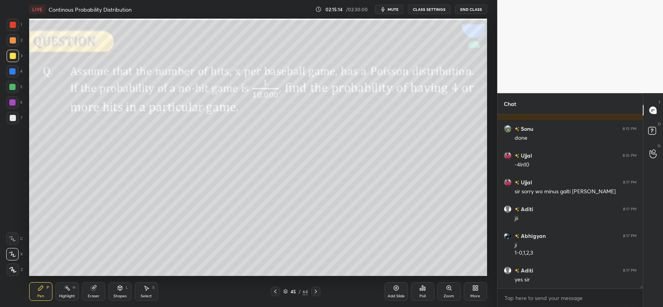
scroll to position [12173, 0]
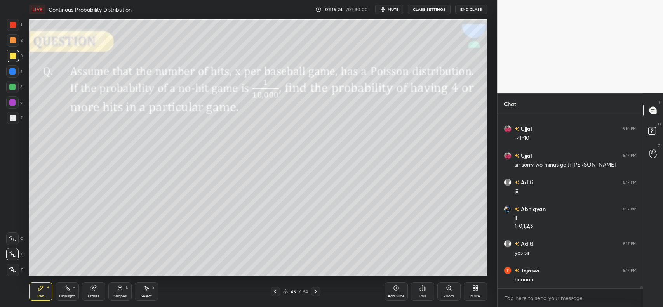
click at [14, 73] on div at bounding box center [12, 71] width 6 height 6
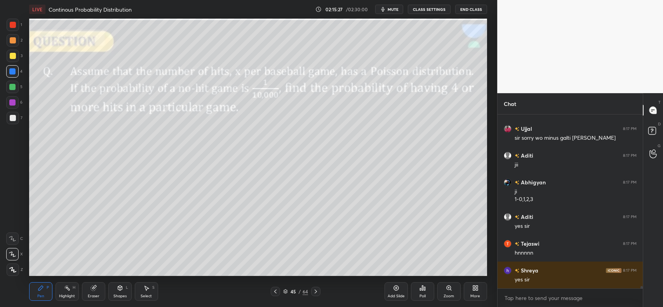
scroll to position [12227, 0]
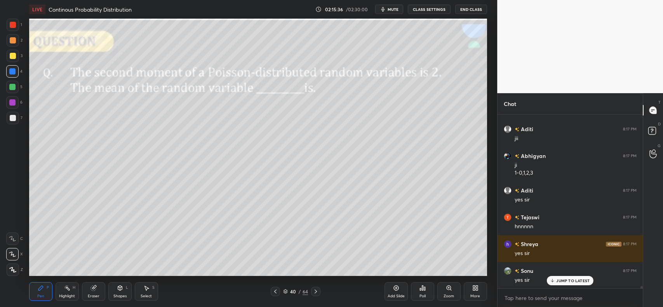
click at [14, 56] on div at bounding box center [13, 56] width 6 height 6
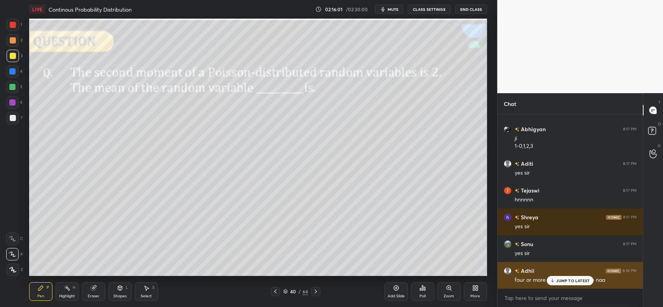
click at [560, 283] on p "JUMP TO LATEST" at bounding box center [572, 280] width 33 height 5
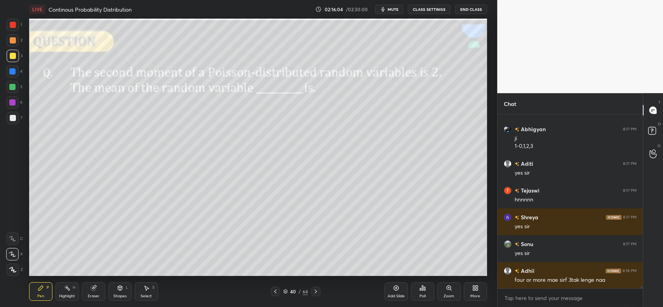
click at [277, 290] on icon at bounding box center [275, 292] width 6 height 6
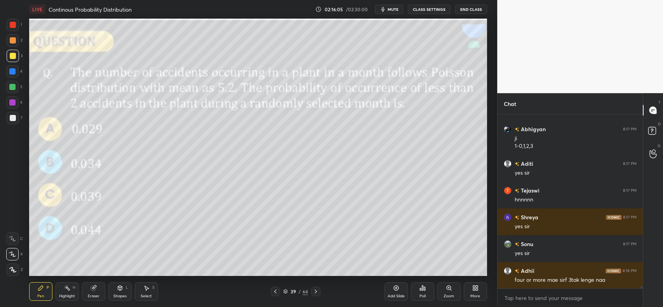
click at [276, 290] on icon at bounding box center [275, 292] width 2 height 4
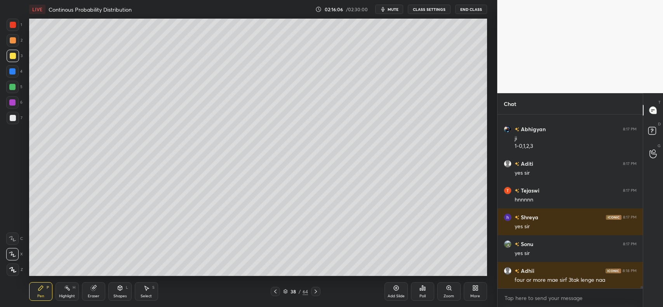
click at [277, 291] on icon at bounding box center [275, 292] width 6 height 6
click at [315, 291] on icon at bounding box center [316, 292] width 6 height 6
click at [315, 290] on icon at bounding box center [316, 292] width 6 height 6
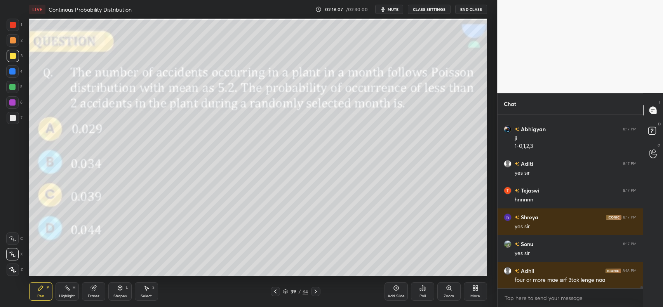
click at [317, 290] on icon at bounding box center [316, 292] width 6 height 6
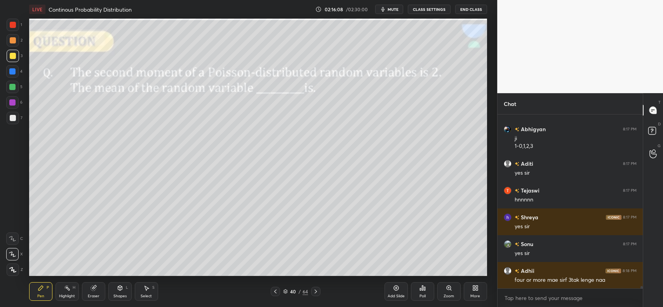
click at [317, 290] on icon at bounding box center [316, 292] width 6 height 6
click at [318, 290] on icon at bounding box center [316, 292] width 6 height 6
click at [317, 291] on icon at bounding box center [316, 292] width 6 height 6
click at [317, 292] on icon at bounding box center [316, 292] width 2 height 4
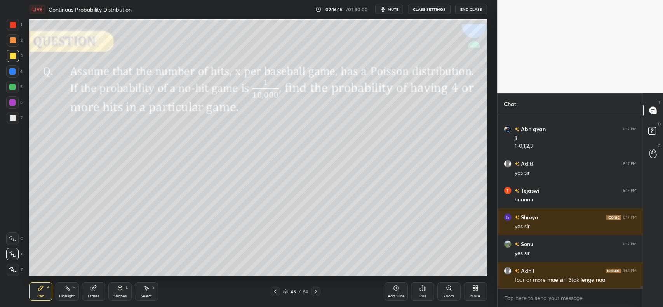
click at [96, 296] on div "Eraser" at bounding box center [94, 296] width 12 height 4
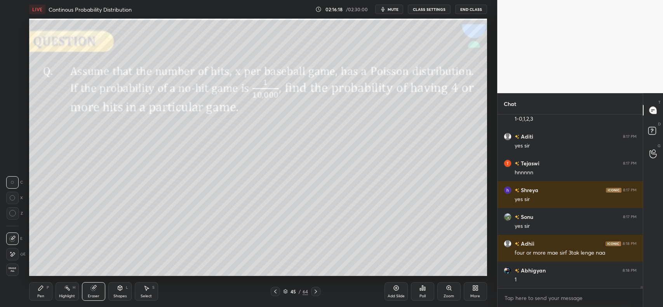
scroll to position [12307, 0]
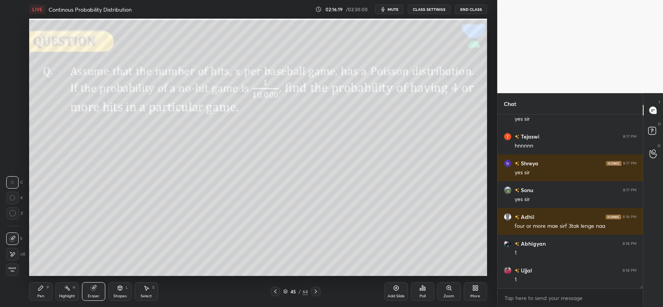
click at [38, 291] on icon at bounding box center [41, 288] width 6 height 6
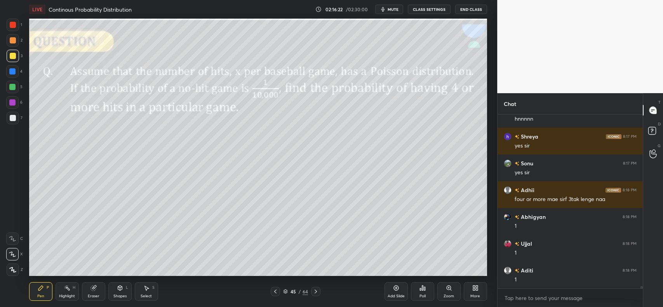
click at [275, 293] on icon at bounding box center [275, 292] width 6 height 6
click at [276, 294] on icon at bounding box center [275, 292] width 6 height 6
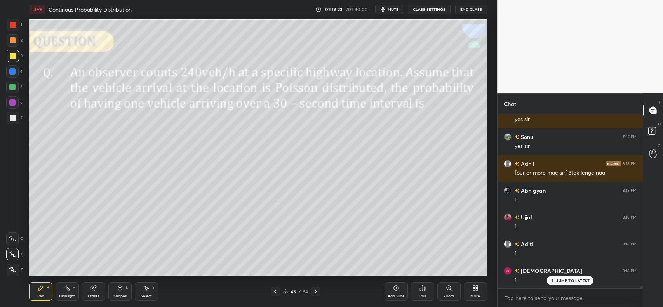
click at [277, 293] on icon at bounding box center [275, 292] width 6 height 6
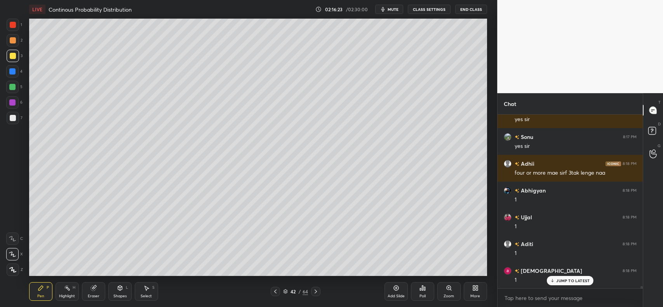
click at [277, 294] on icon at bounding box center [275, 292] width 6 height 6
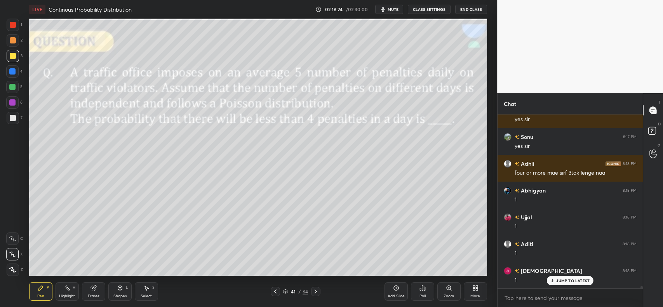
scroll to position [12387, 0]
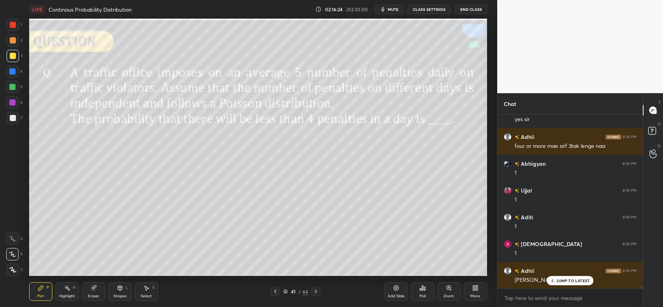
click at [277, 293] on icon at bounding box center [275, 292] width 6 height 6
click at [316, 292] on icon at bounding box center [316, 292] width 2 height 4
click at [316, 292] on icon at bounding box center [316, 292] width 6 height 6
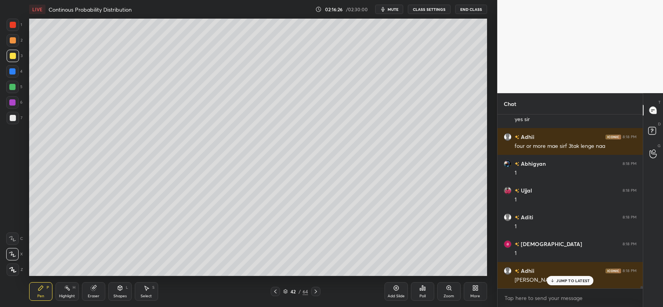
click at [316, 292] on icon at bounding box center [316, 292] width 6 height 6
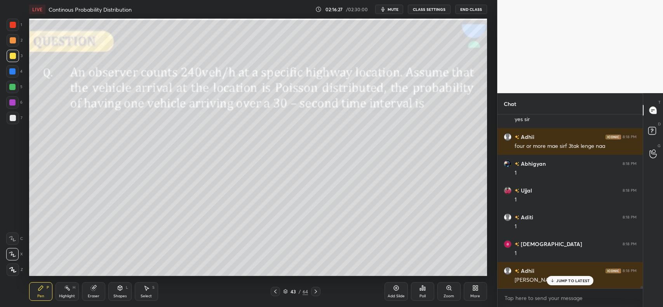
click at [316, 292] on icon at bounding box center [316, 292] width 6 height 6
click at [316, 292] on icon at bounding box center [316, 292] width 2 height 4
click at [315, 291] on icon at bounding box center [316, 292] width 6 height 6
click at [272, 291] on div at bounding box center [275, 291] width 9 height 9
click at [395, 270] on div "Add Slide Poll Zoom More" at bounding box center [436, 292] width 103 height 44
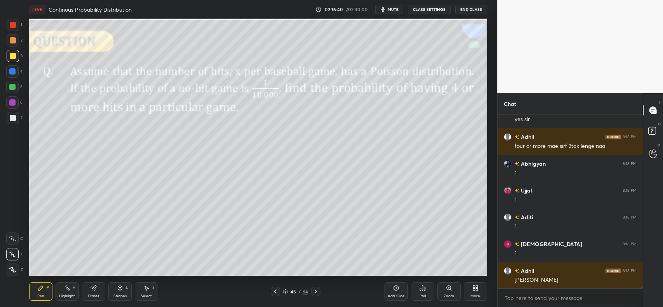
scroll to position [12415, 0]
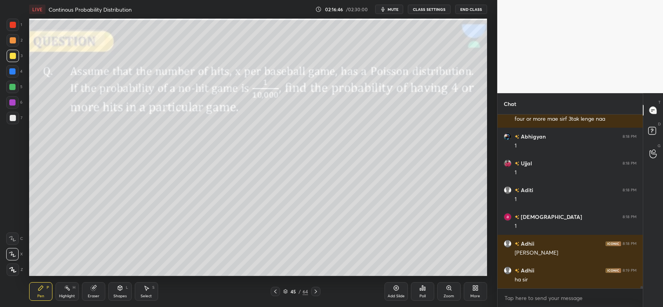
click at [98, 287] on div "Eraser" at bounding box center [93, 291] width 23 height 19
click at [273, 294] on icon at bounding box center [275, 292] width 6 height 6
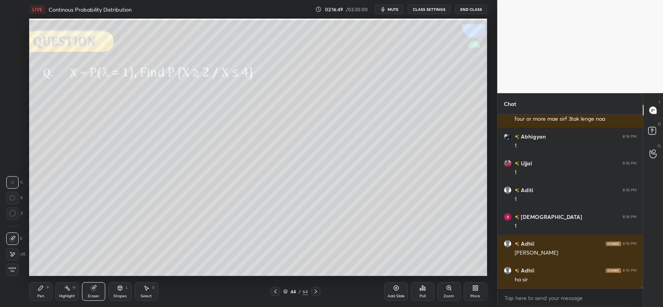
click at [275, 294] on icon at bounding box center [275, 292] width 6 height 6
click at [276, 294] on icon at bounding box center [275, 292] width 6 height 6
click at [276, 295] on div at bounding box center [275, 291] width 9 height 9
click at [275, 294] on icon at bounding box center [275, 292] width 6 height 6
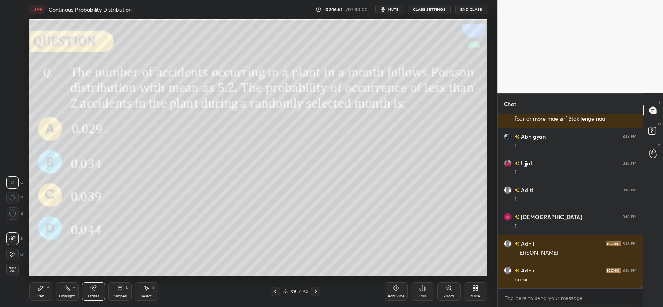
click at [315, 292] on icon at bounding box center [316, 292] width 6 height 6
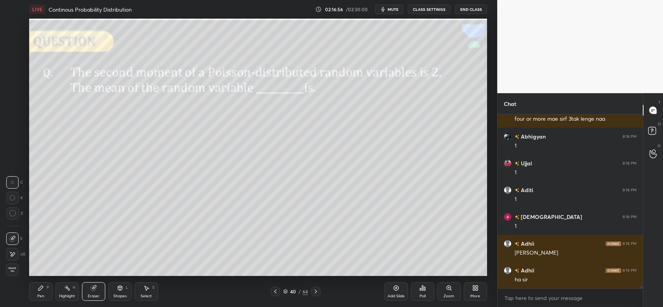
click at [47, 291] on div "Pen P" at bounding box center [40, 291] width 23 height 19
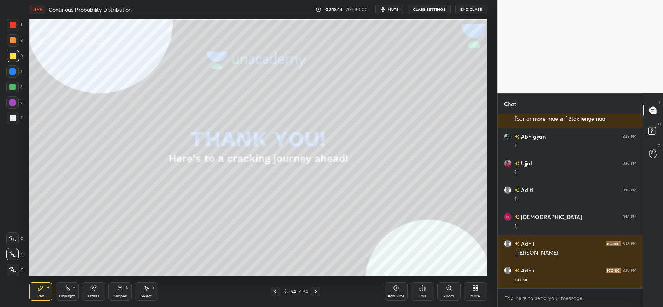
click at [101, 287] on div "Eraser" at bounding box center [93, 291] width 23 height 19
click at [45, 287] on div "Pen P" at bounding box center [40, 291] width 23 height 19
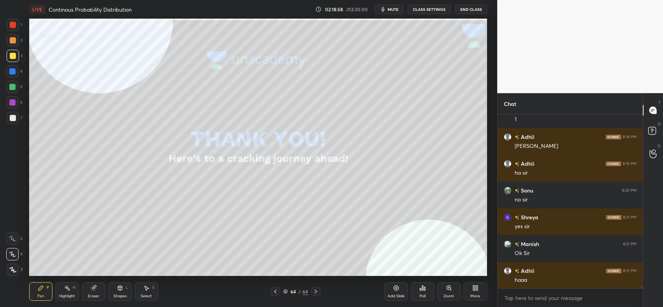
scroll to position [12549, 0]
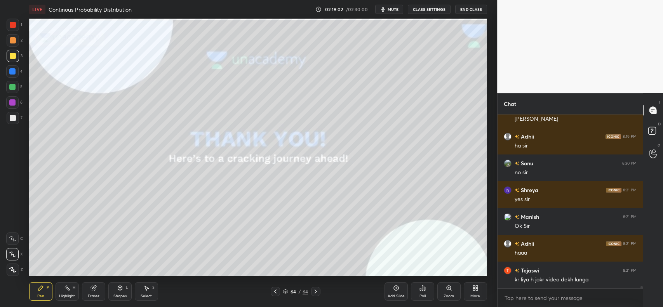
click at [99, 292] on div "Eraser" at bounding box center [93, 291] width 23 height 19
click at [12, 278] on div "1 2 3 4 5 6 7 C X Z C X Z E E Erase all H H LIVE Continous Probability Distribu…" at bounding box center [245, 153] width 491 height 307
click at [91, 288] on icon at bounding box center [94, 288] width 6 height 6
click at [10, 273] on div "Erase all" at bounding box center [12, 270] width 12 height 12
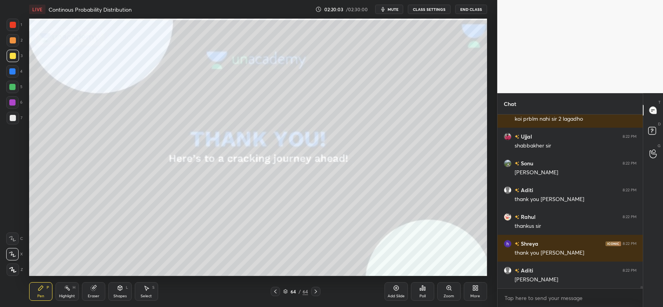
scroll to position [12870, 0]
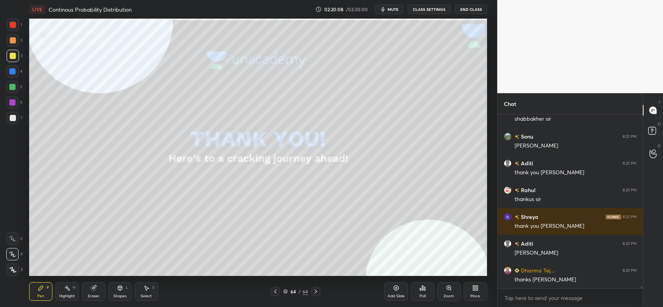
click at [472, 9] on button "End Class" at bounding box center [471, 9] width 32 height 9
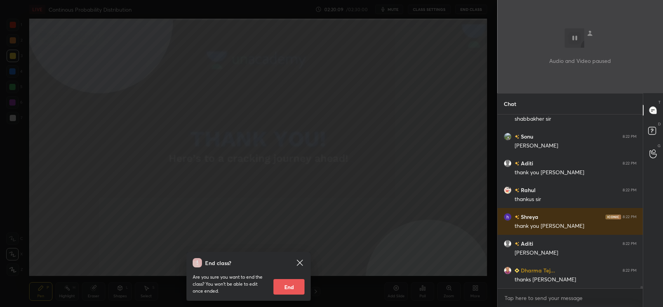
click at [284, 286] on button "End" at bounding box center [288, 287] width 31 height 16
type textarea "x"
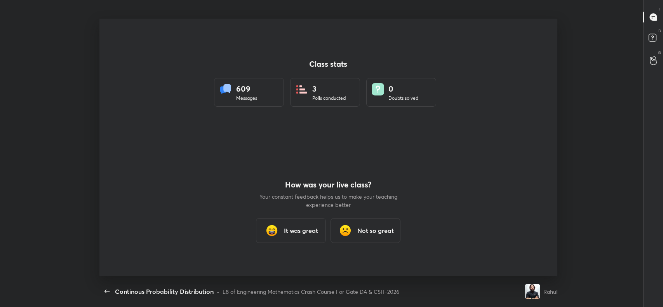
scroll to position [257, 657]
click at [289, 233] on h3 "It was great" at bounding box center [301, 230] width 34 height 9
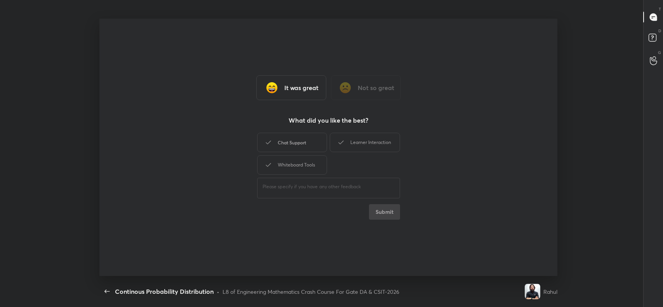
click at [292, 136] on div "Chat Support" at bounding box center [292, 142] width 70 height 19
click at [303, 168] on div "Whiteboard Tools" at bounding box center [292, 164] width 70 height 19
click at [372, 142] on div "Learner Interaction" at bounding box center [365, 142] width 70 height 19
click at [385, 209] on button "Submit" at bounding box center [384, 212] width 31 height 16
